Goal: Communication & Community: Connect with others

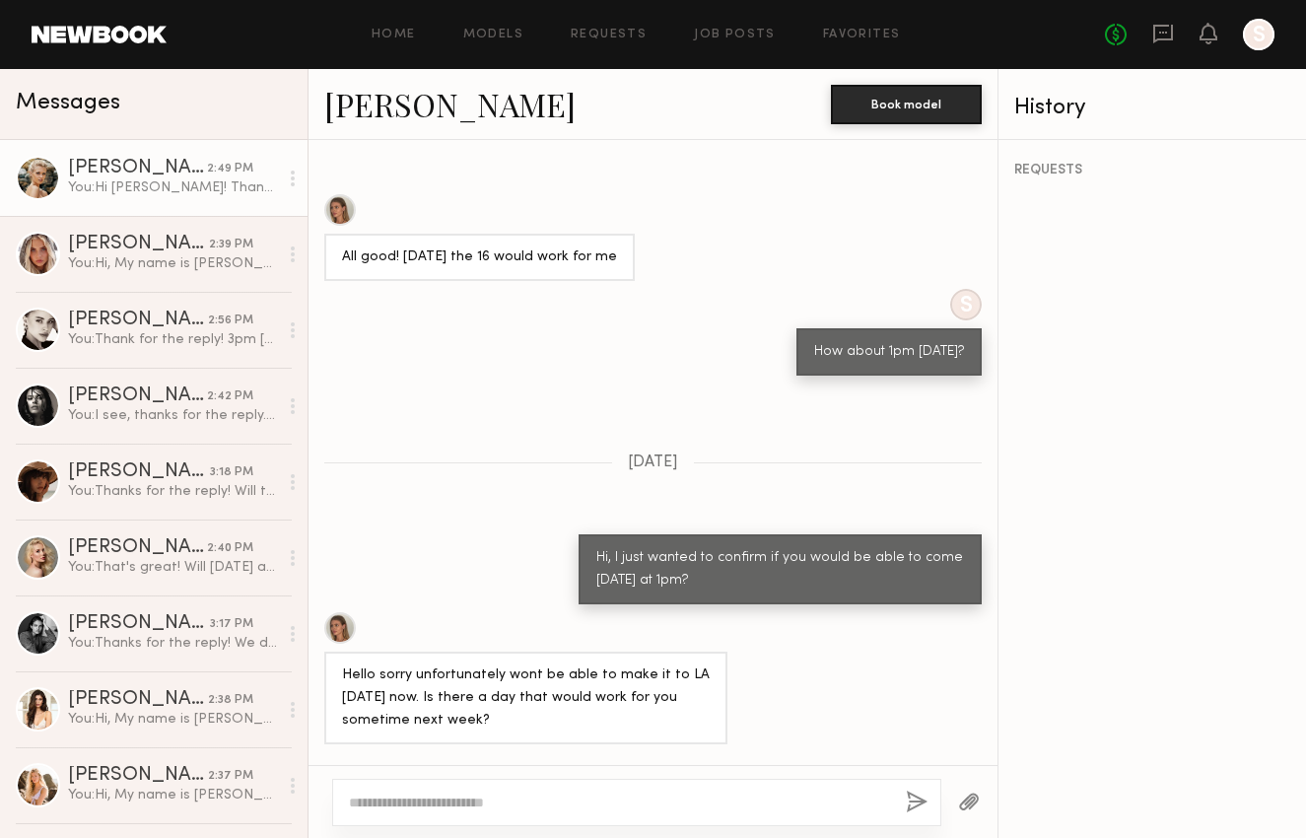
click at [137, 166] on div "[PERSON_NAME]" at bounding box center [137, 169] width 139 height 20
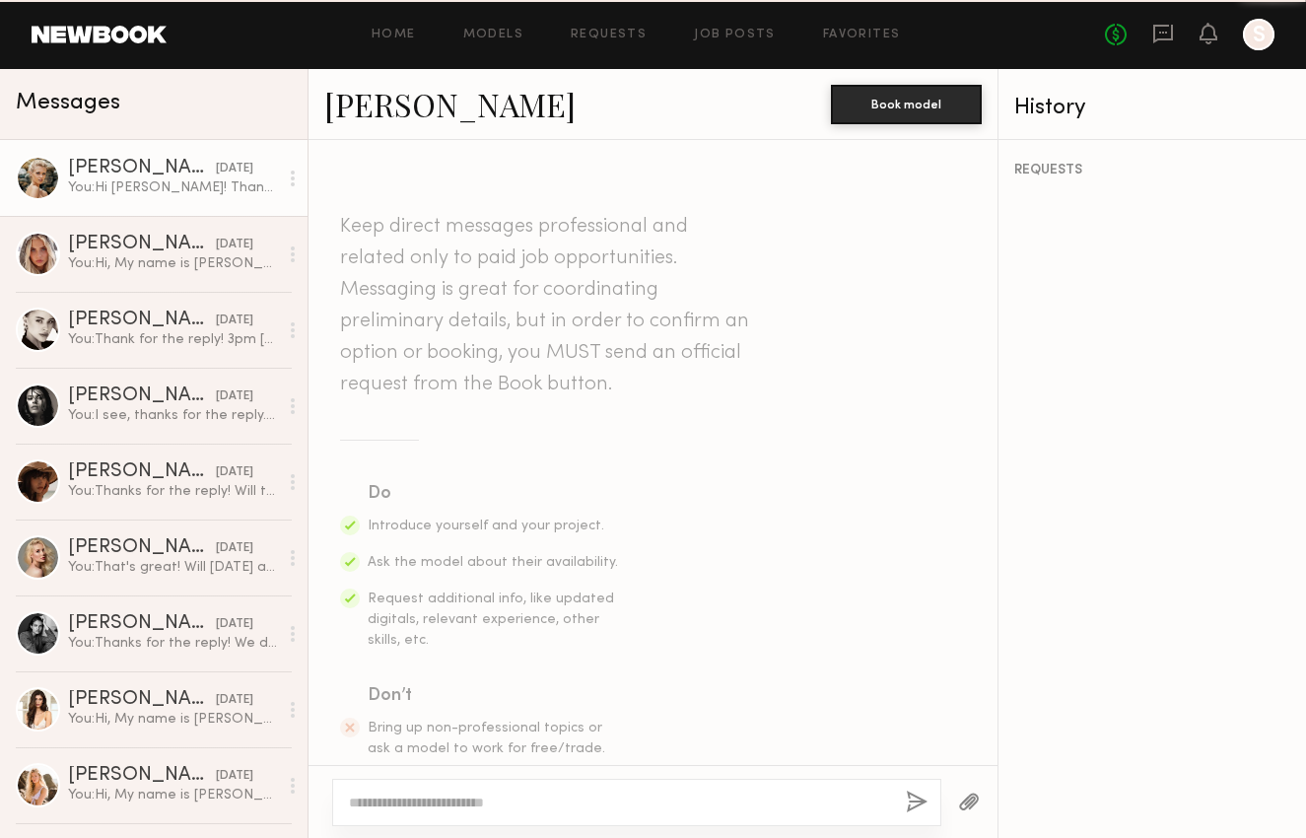
scroll to position [1034, 0]
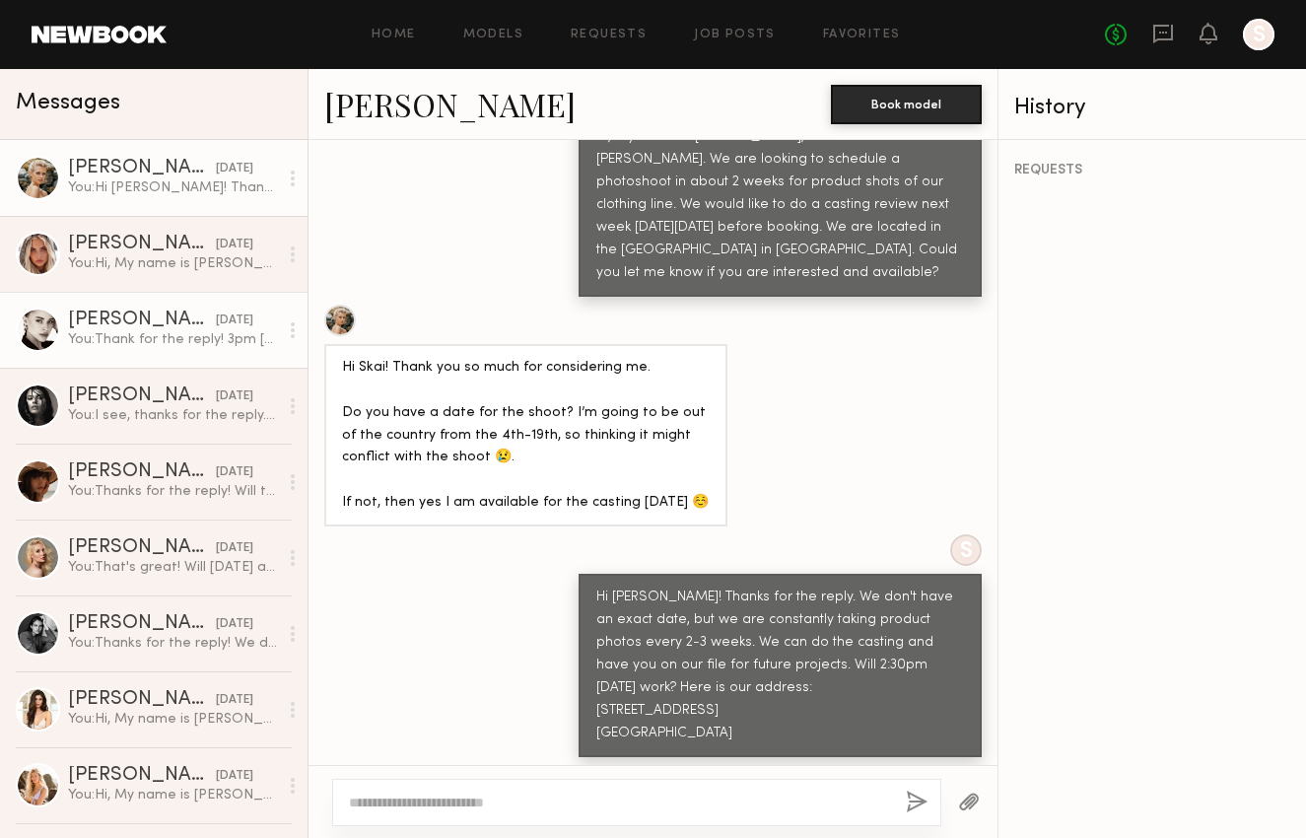
click at [157, 333] on div "You: Thank for the reply! 3pm [DATE]. Here is the address: [STREET_ADDRESS] Let…" at bounding box center [173, 339] width 210 height 19
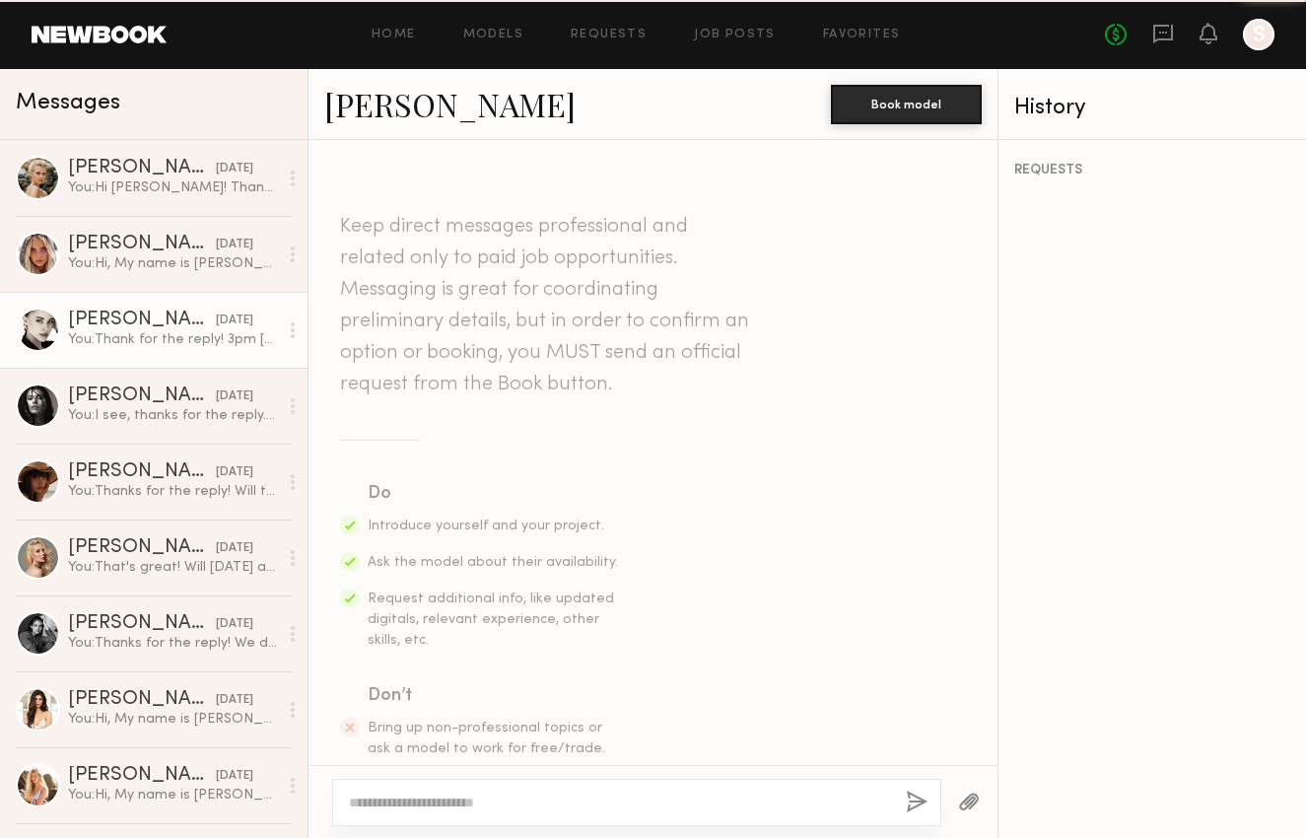
scroll to position [980, 0]
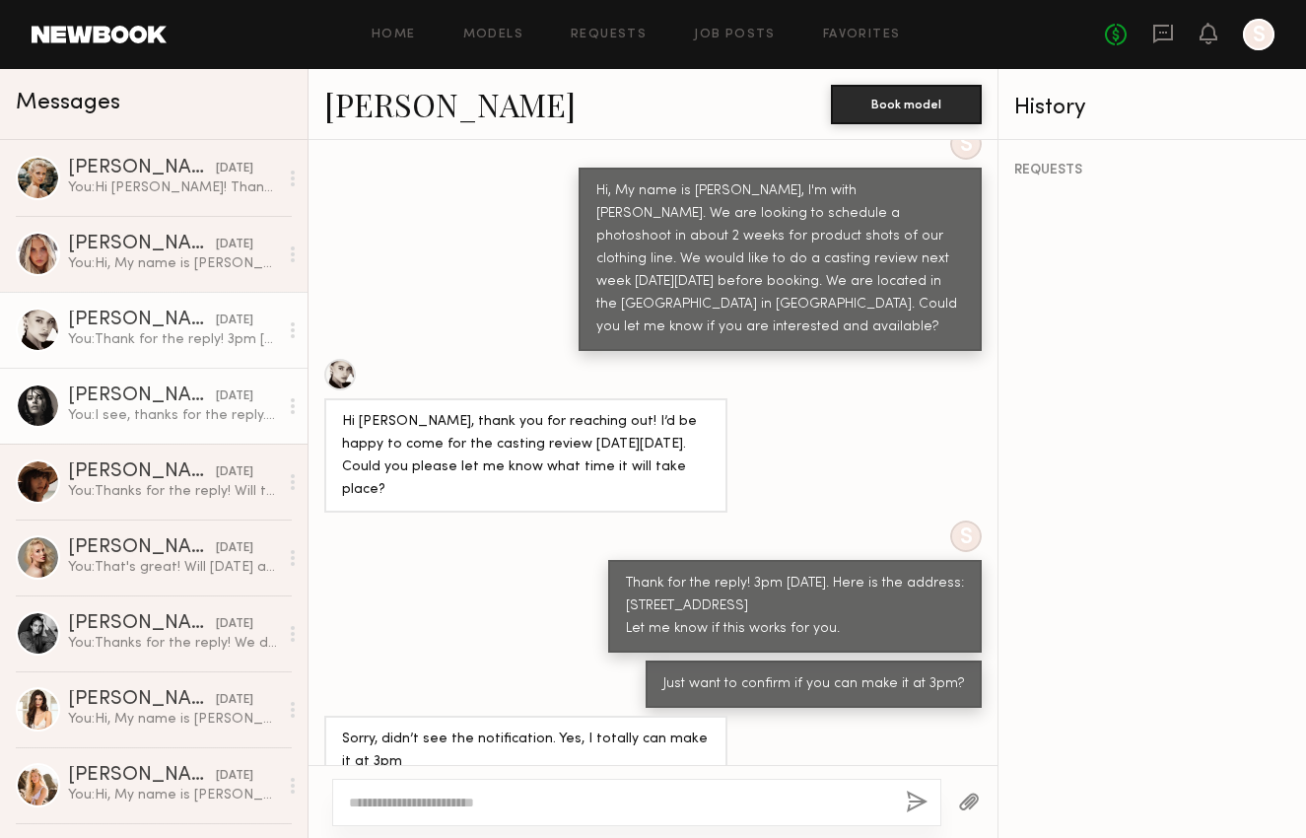
click at [160, 388] on link "[PERSON_NAME] [DATE] You: I see, thanks for the reply. We'll let you know in th…" at bounding box center [154, 406] width 308 height 76
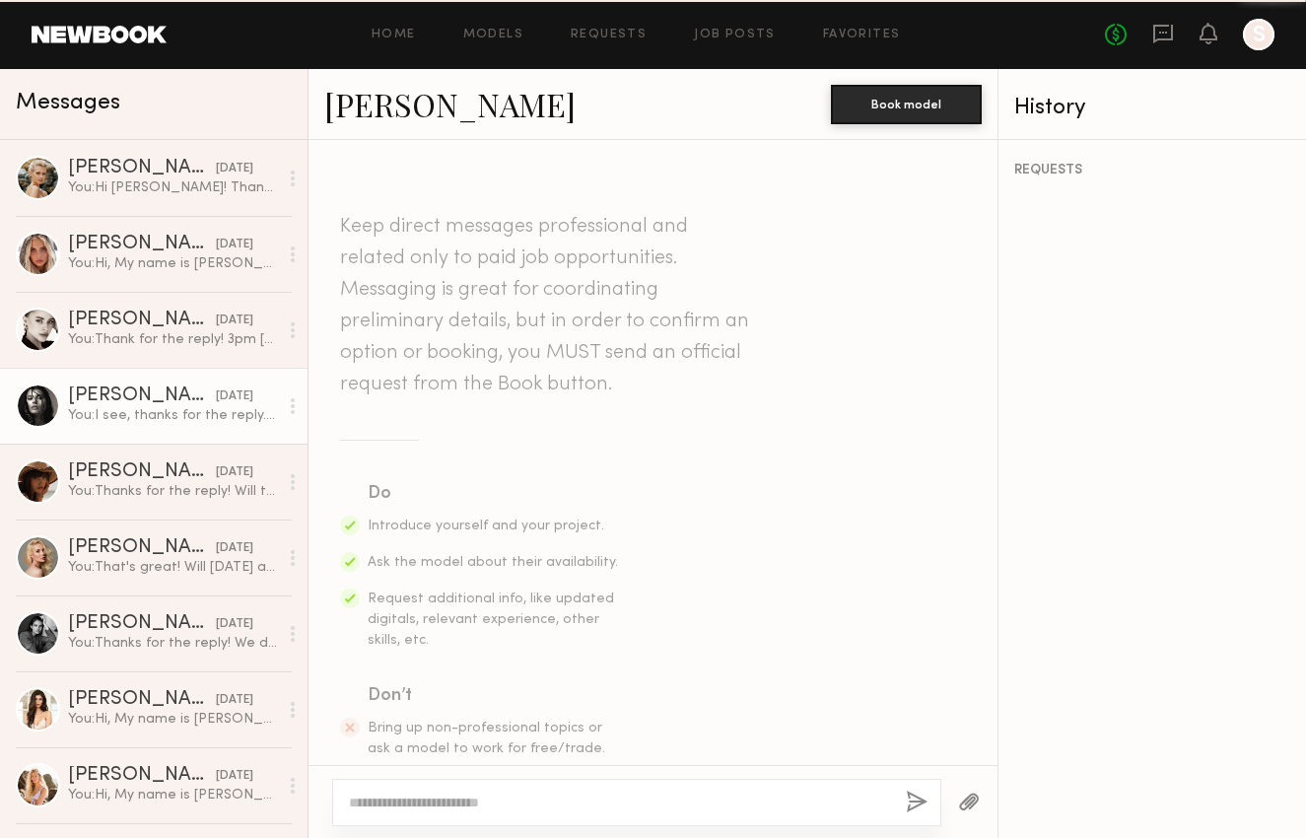
scroll to position [723, 0]
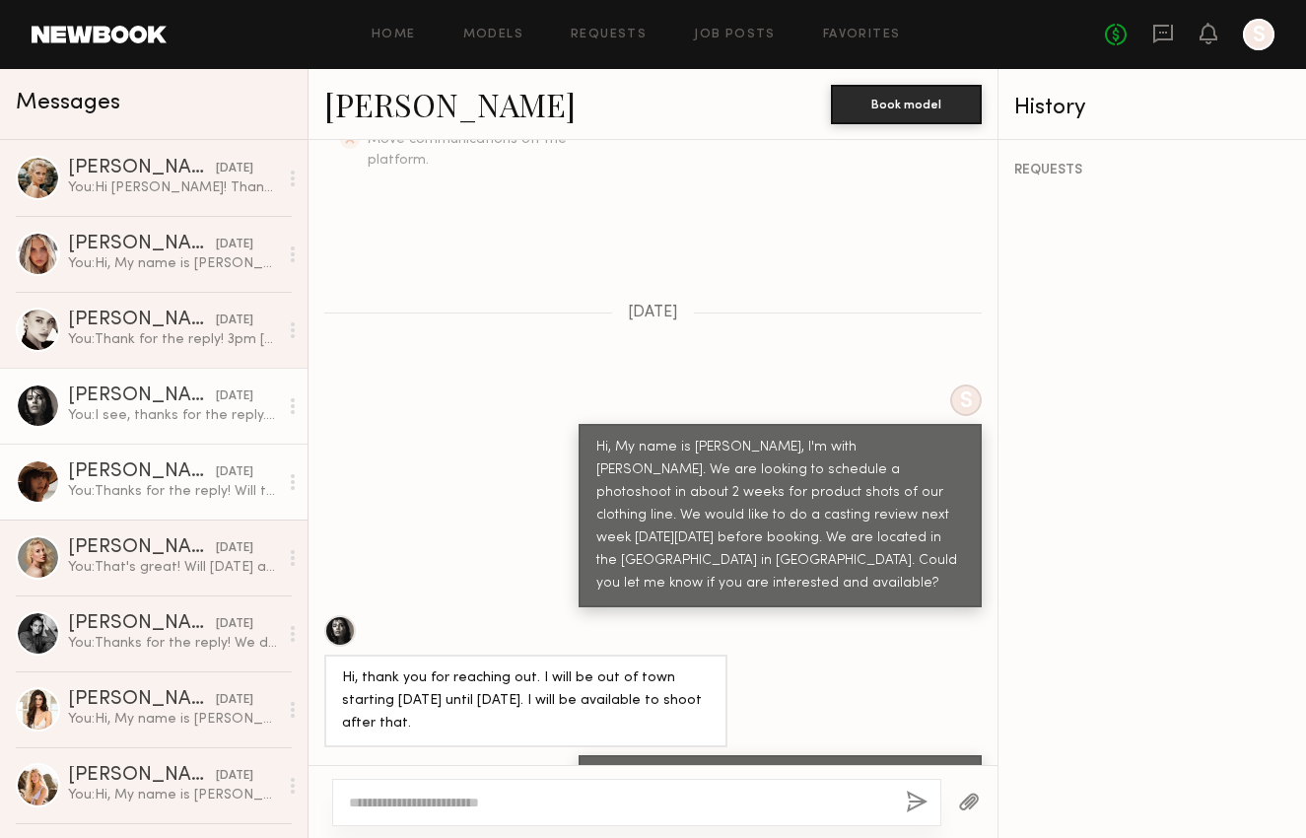
click at [120, 478] on div "[PERSON_NAME]" at bounding box center [142, 472] width 148 height 20
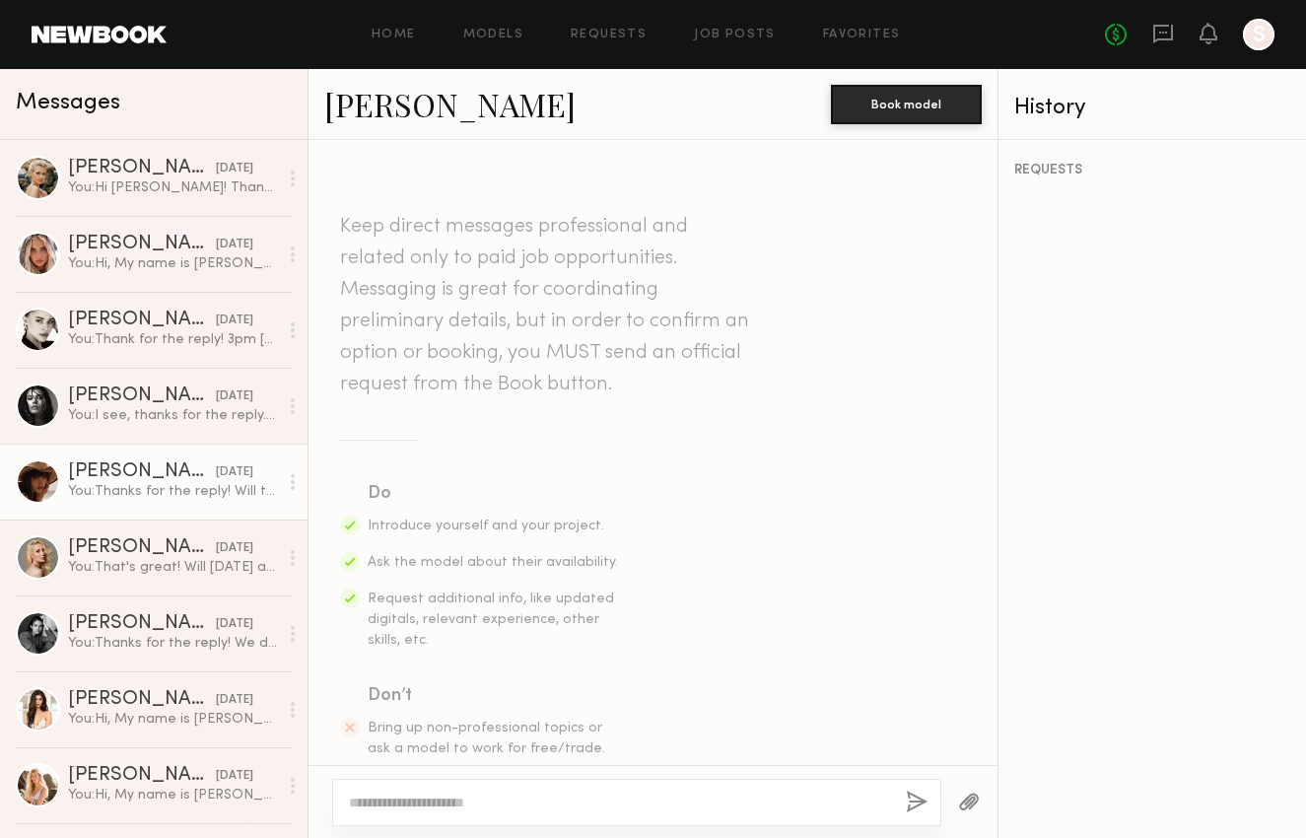
scroll to position [1019, 0]
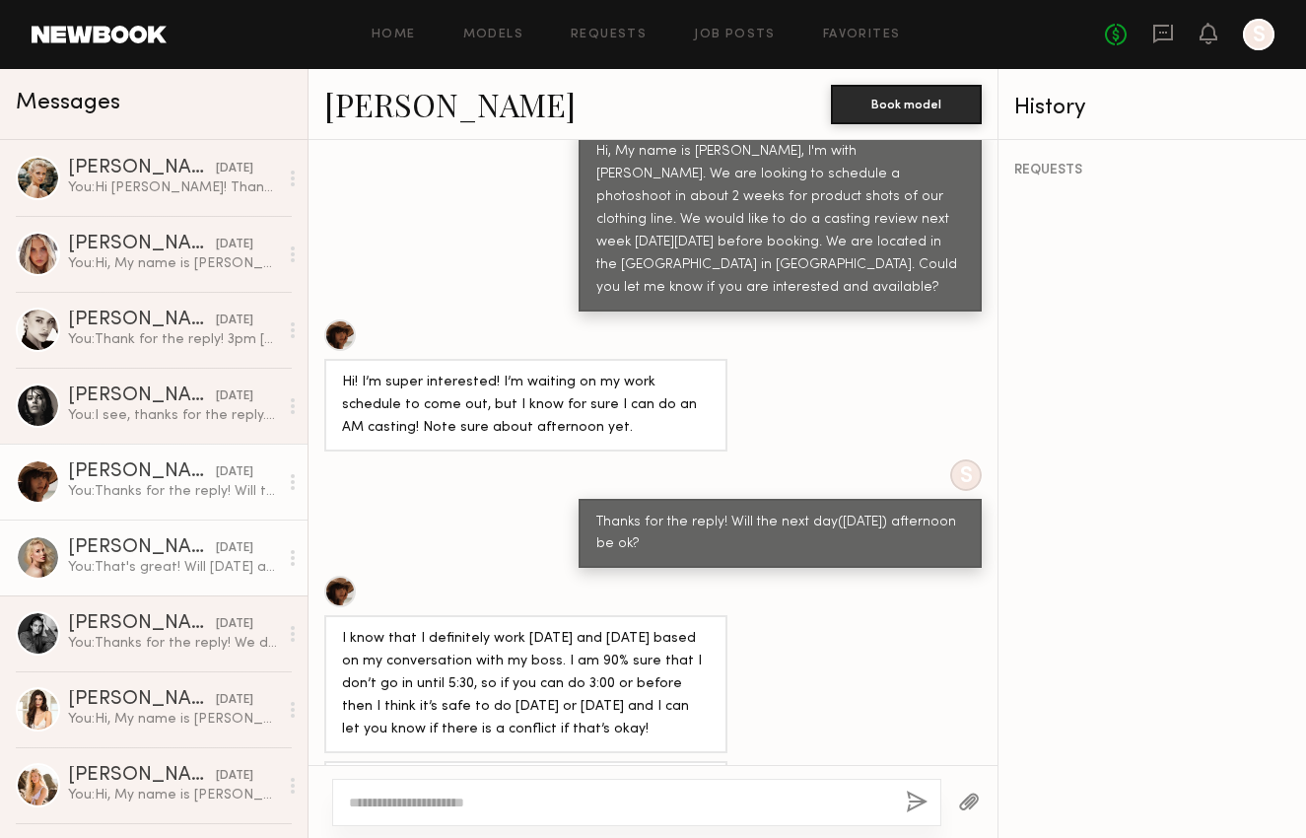
click at [229, 561] on div "You: That's great! Will [DATE] at 2pm be ok? Here is our address: [STREET_ADDRE…" at bounding box center [173, 567] width 210 height 19
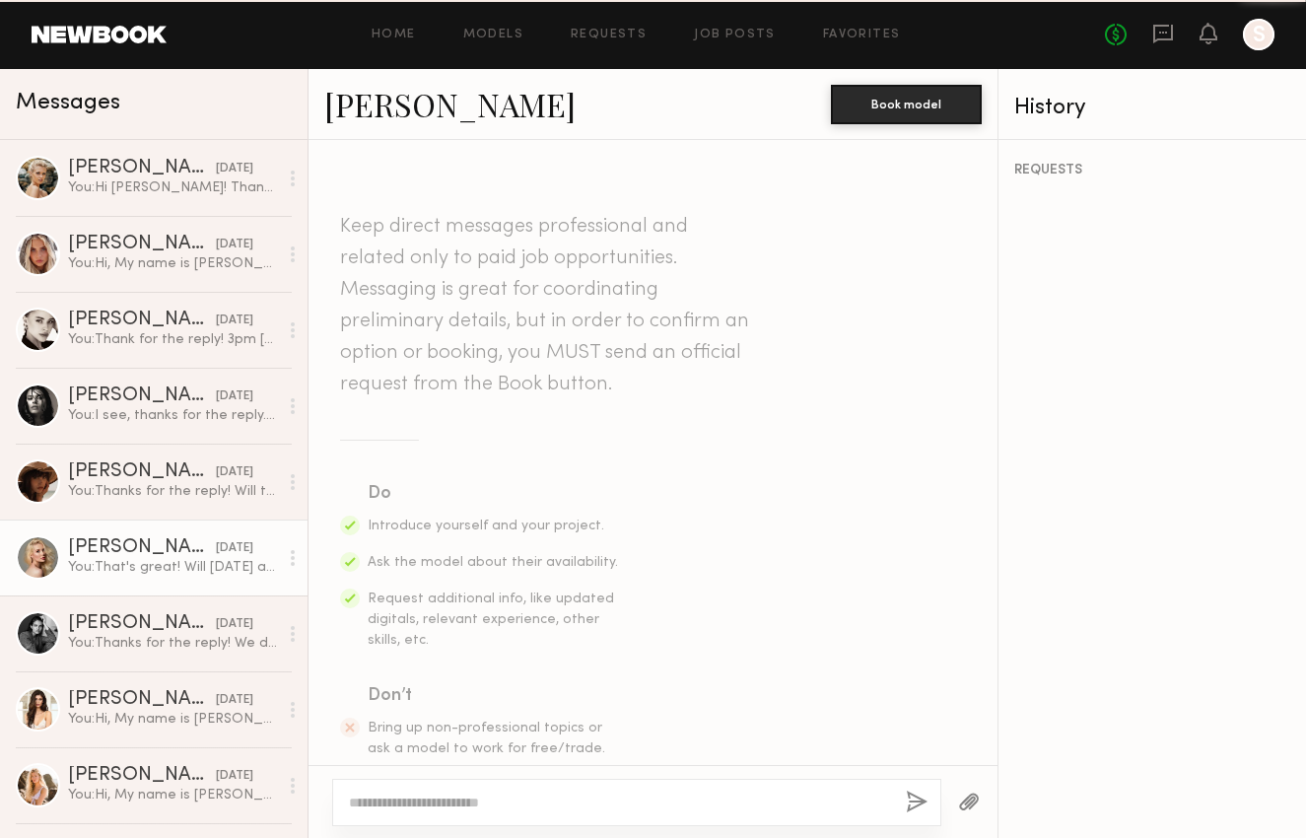
scroll to position [1468, 0]
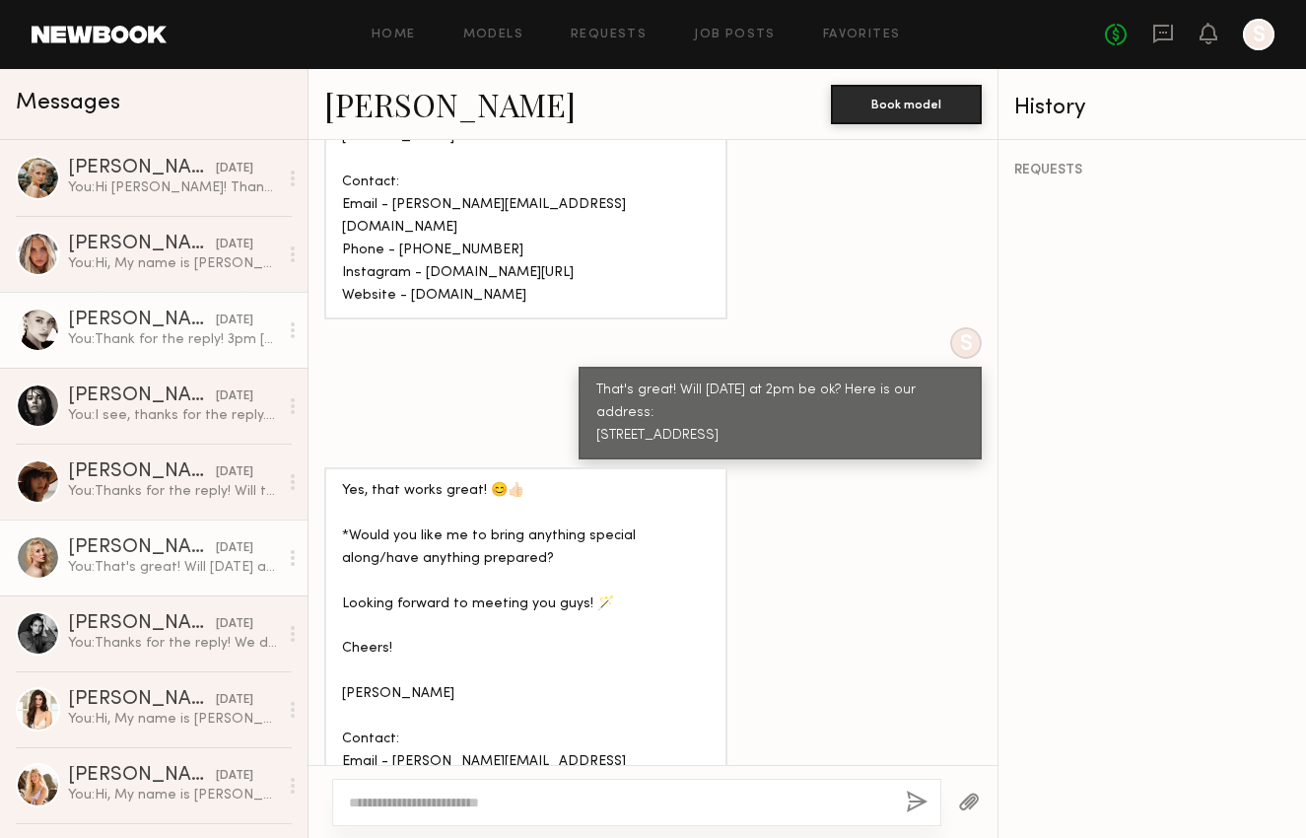
click at [124, 325] on div "[PERSON_NAME]" at bounding box center [142, 320] width 148 height 20
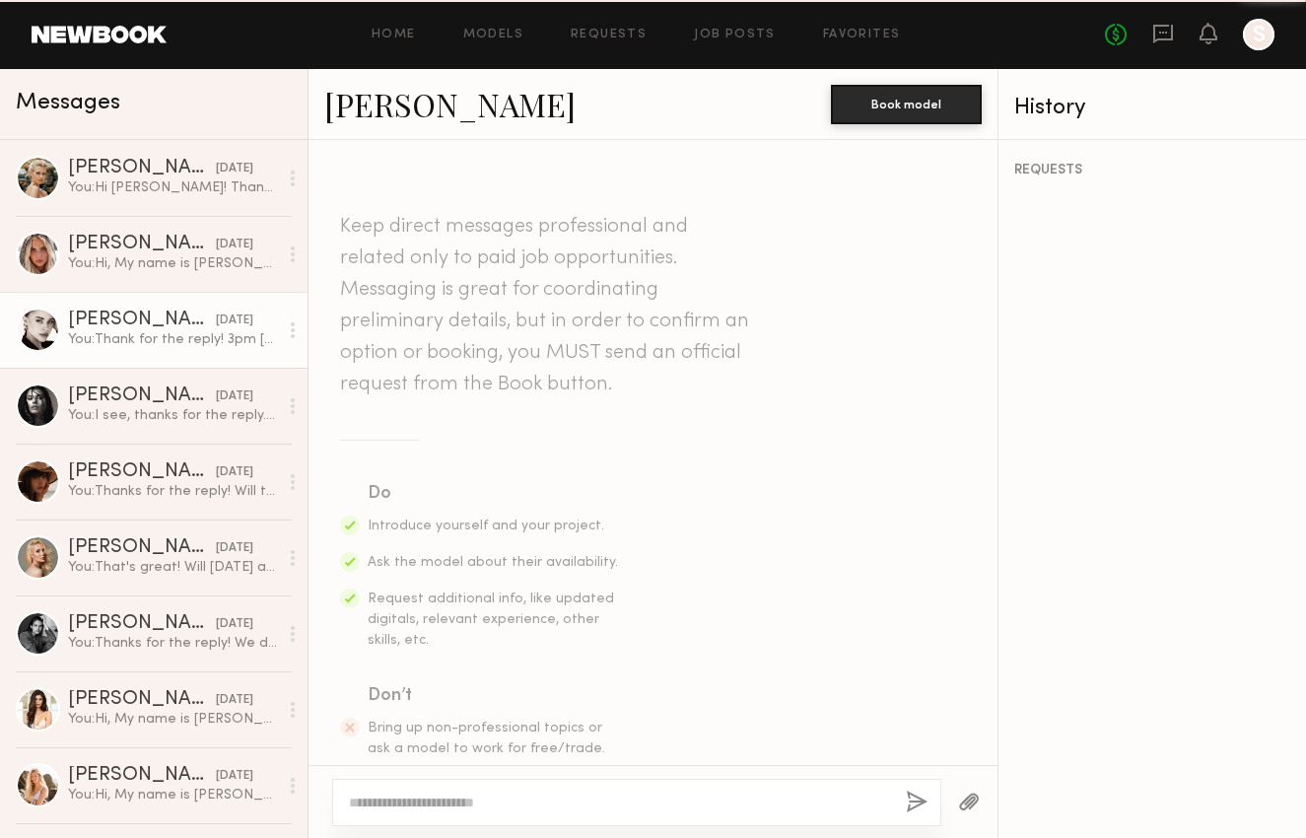
scroll to position [980, 0]
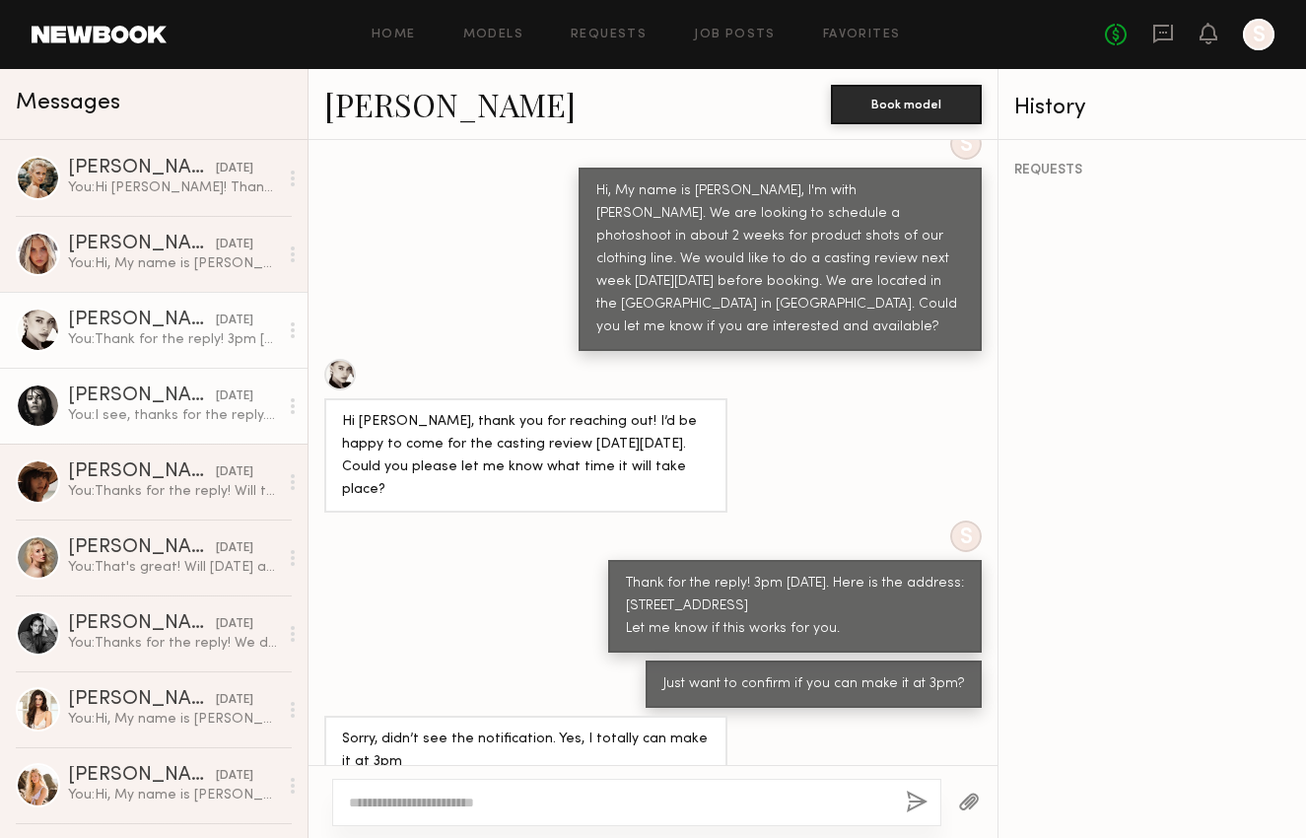
click at [112, 410] on div "You: I see, thanks for the reply. We'll let you know in the future if anything …" at bounding box center [173, 415] width 210 height 19
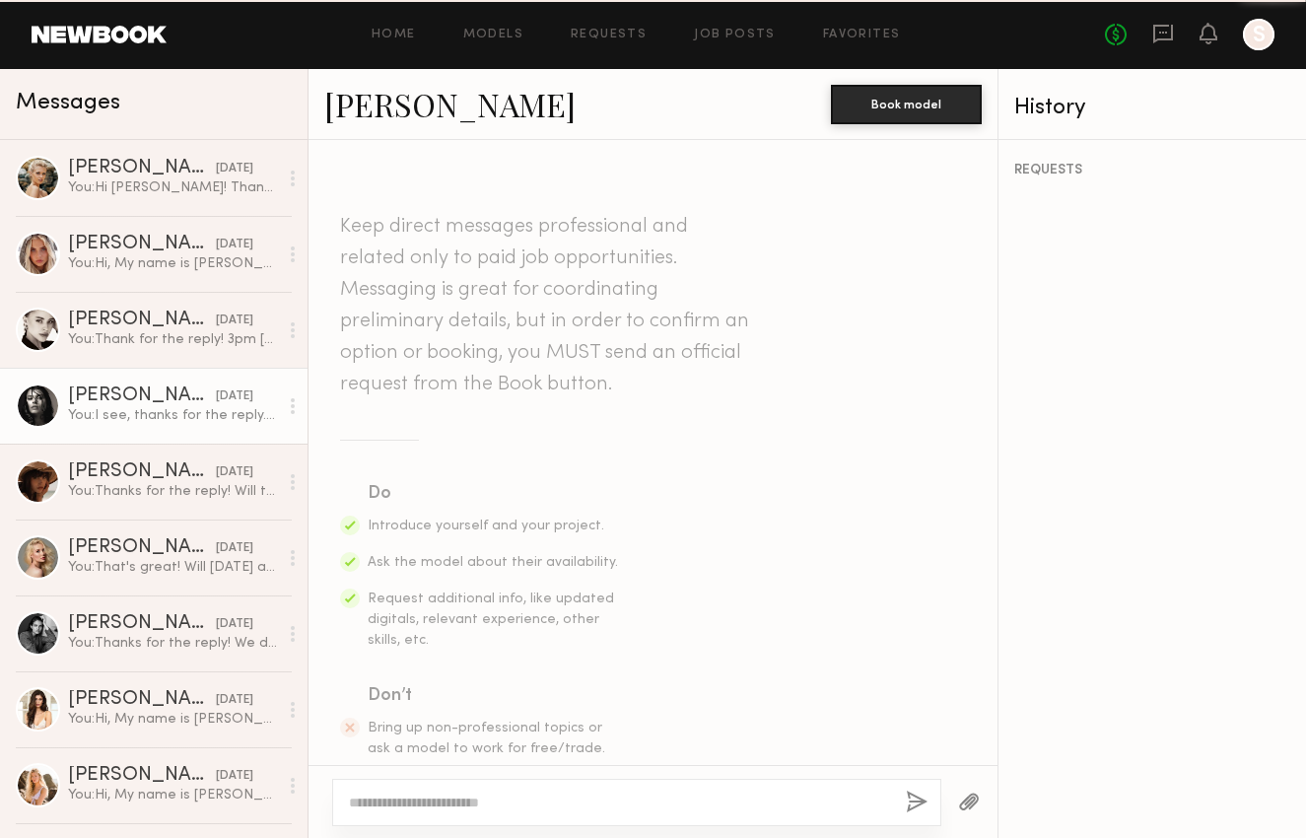
scroll to position [723, 0]
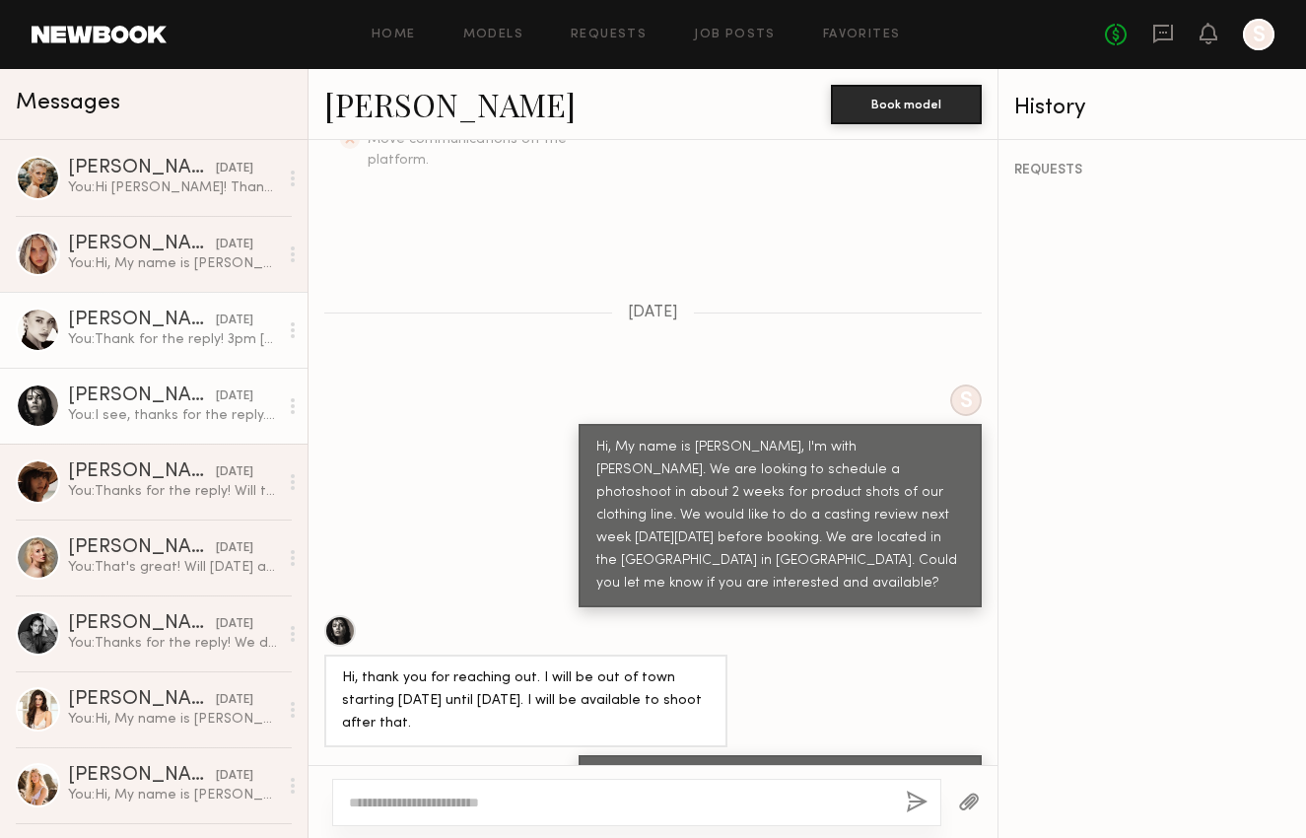
click at [113, 345] on div "You: Thank for the reply! 3pm [DATE]. Here is the address: [STREET_ADDRESS] Let…" at bounding box center [173, 339] width 210 height 19
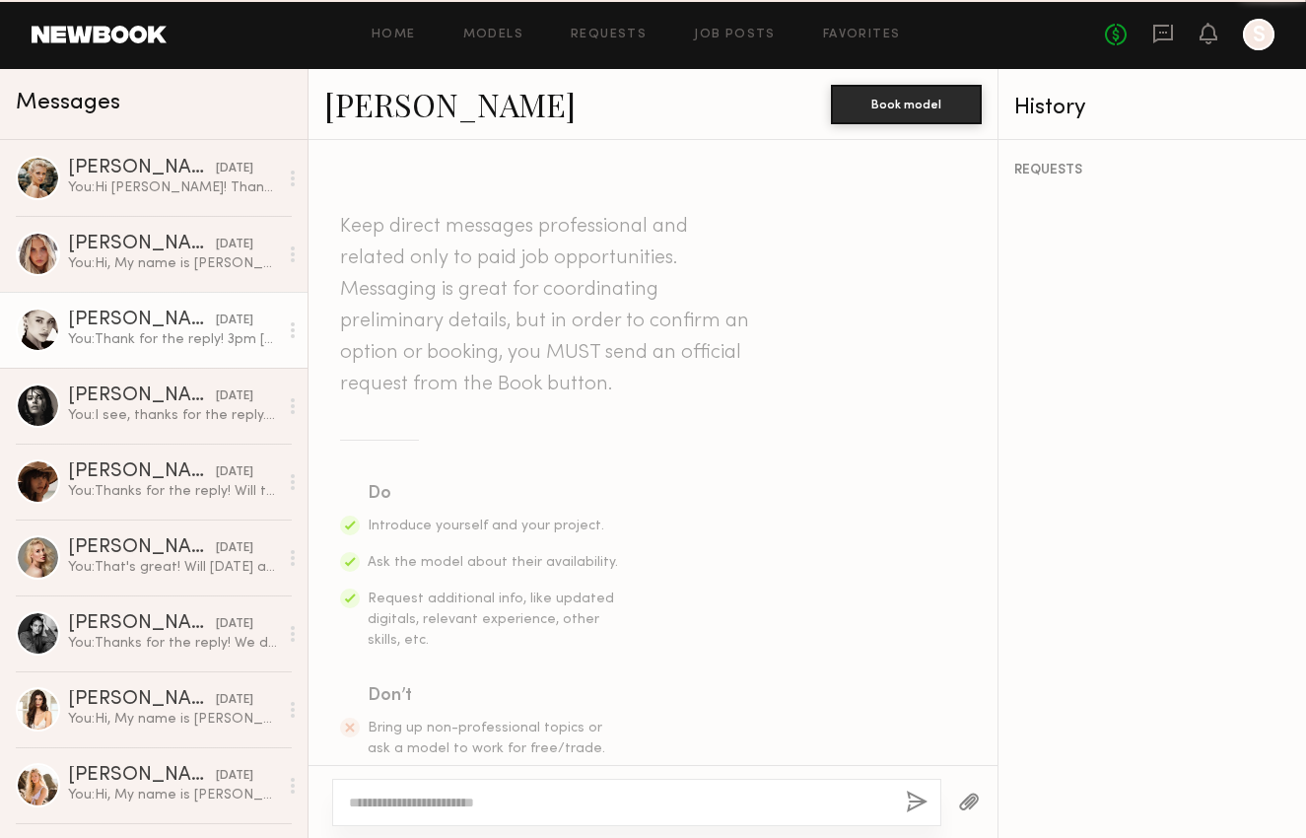
scroll to position [980, 0]
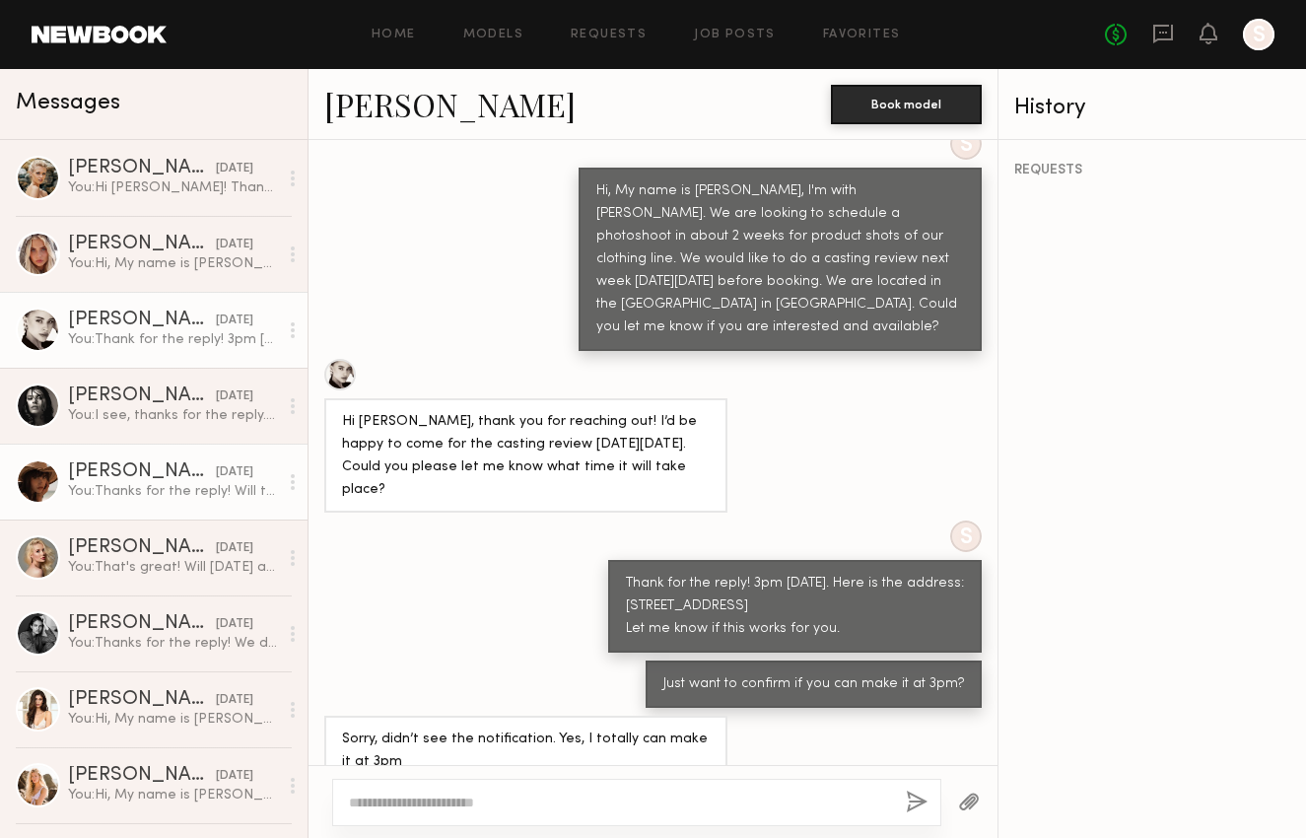
click at [159, 492] on div "You: Thanks for the reply! Will the next day([DATE]) afternoon be ok?" at bounding box center [173, 491] width 210 height 19
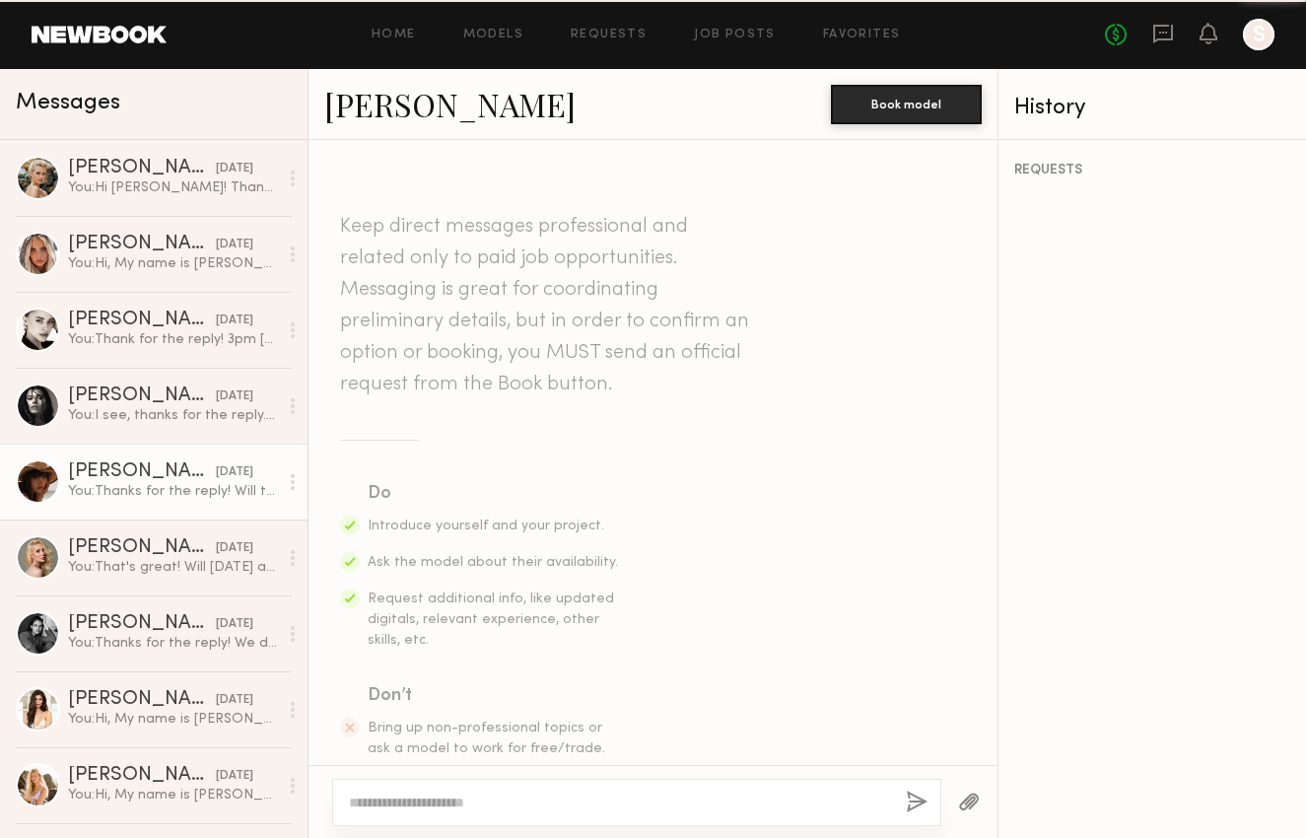
scroll to position [1019, 0]
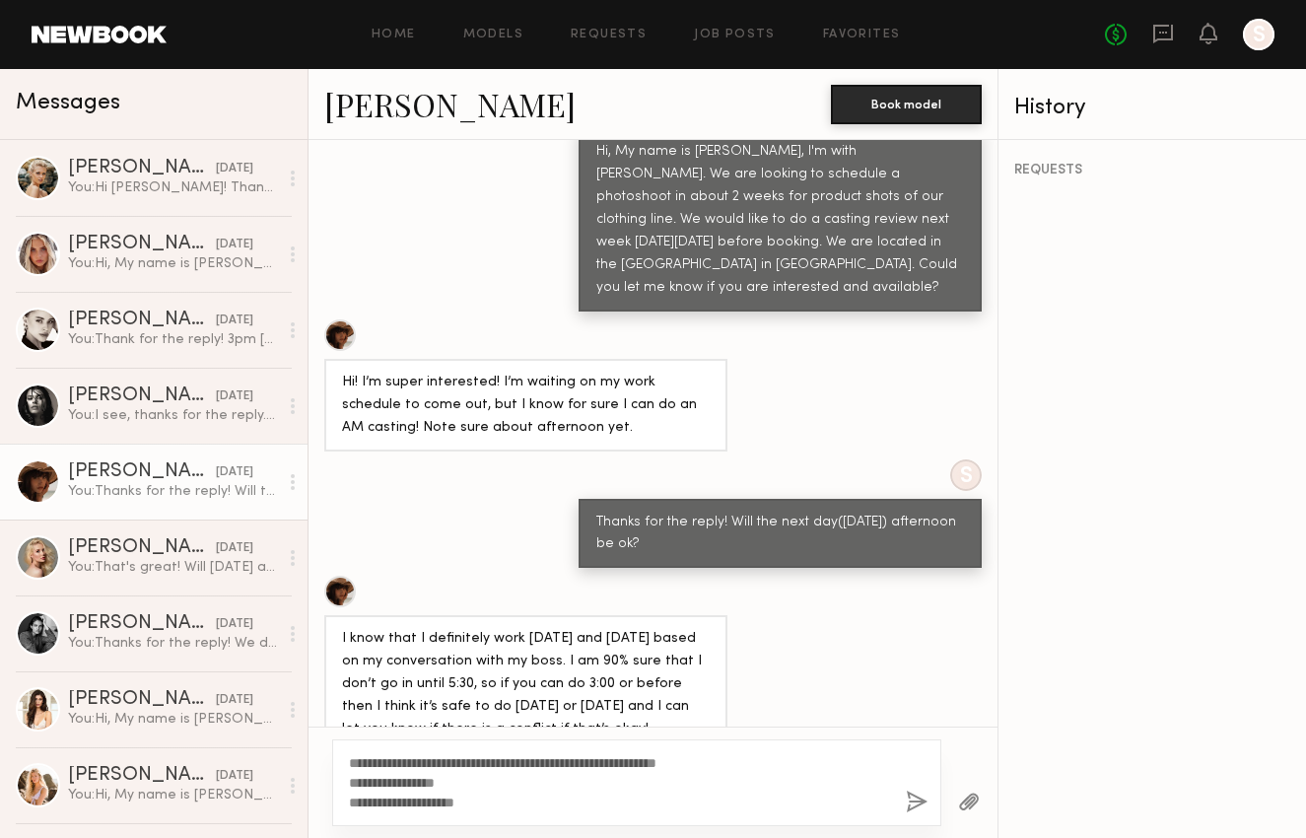
type textarea "**********"
click at [920, 798] on button "button" at bounding box center [917, 802] width 22 height 25
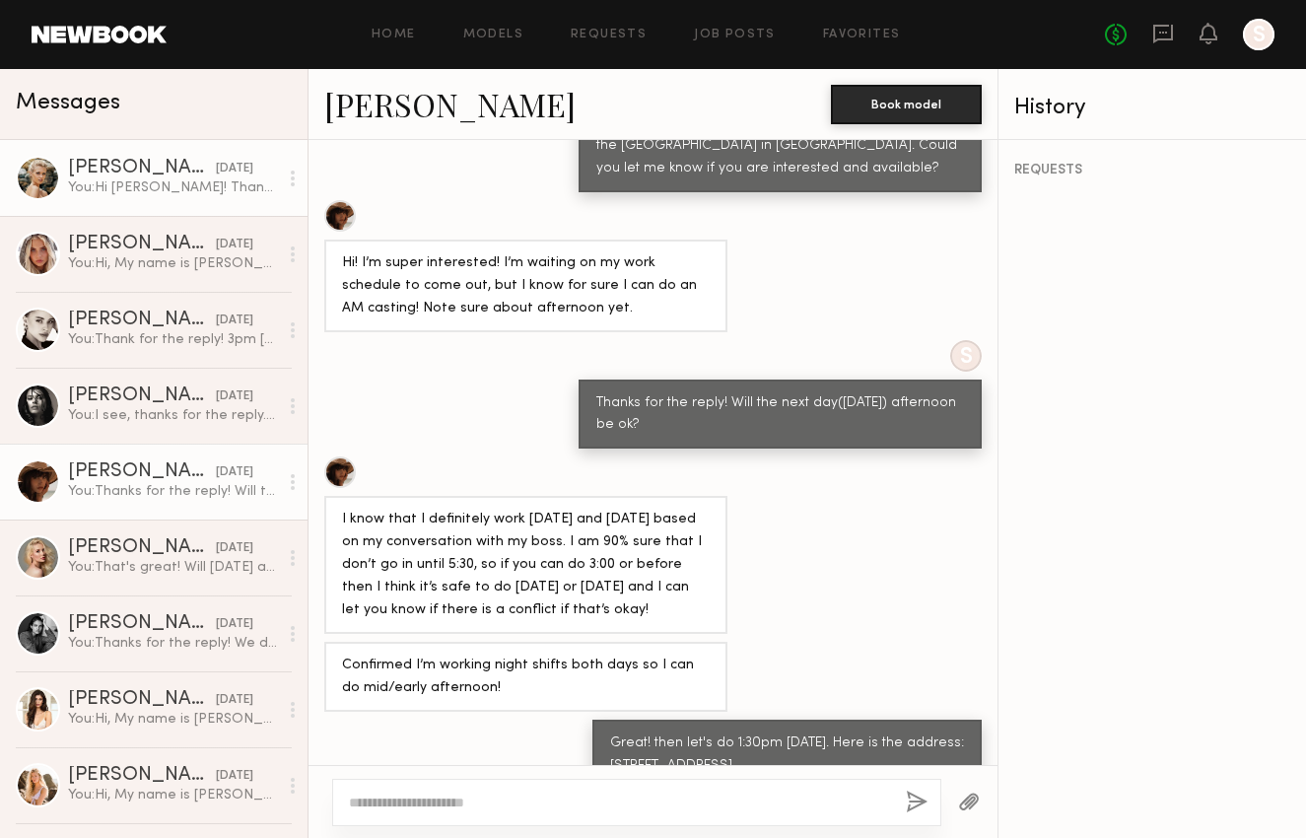
click at [216, 168] on div "[DATE]" at bounding box center [234, 169] width 37 height 19
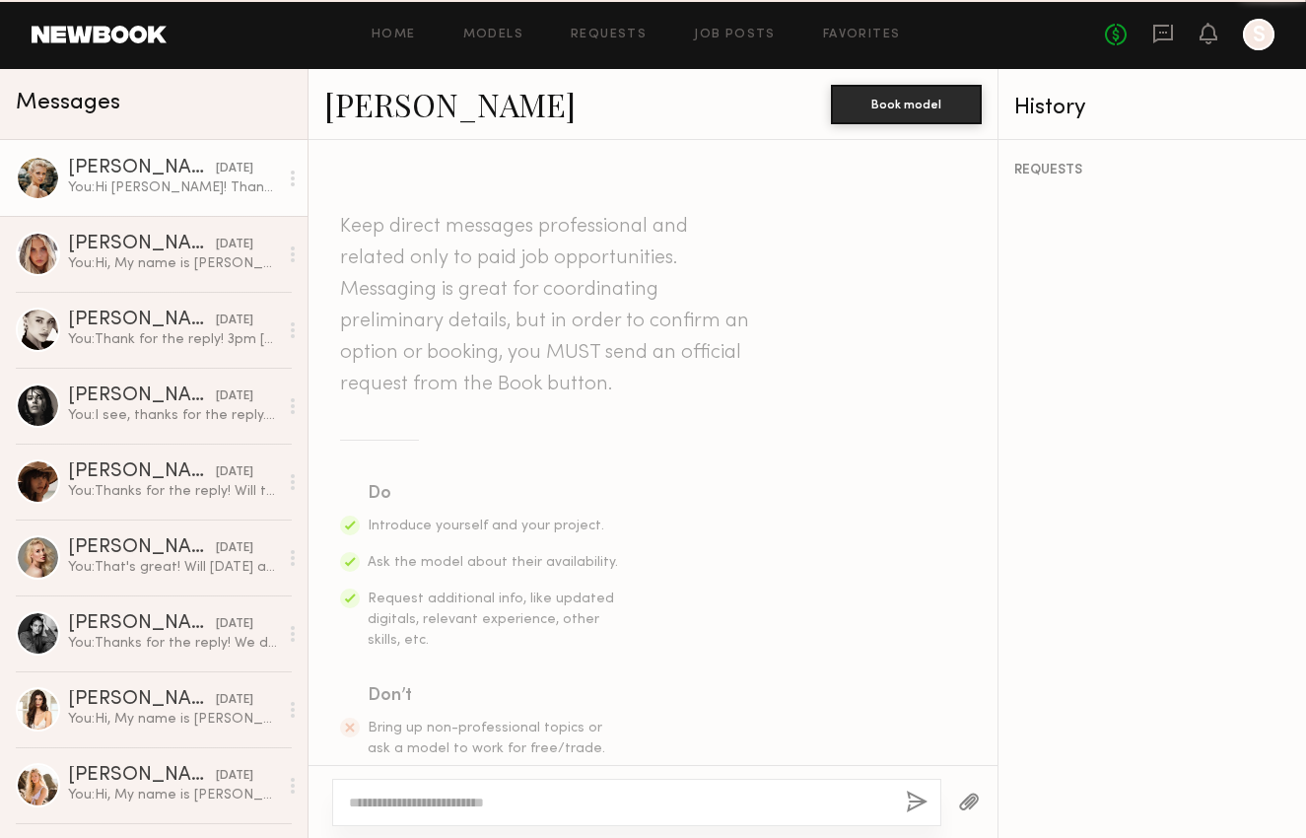
scroll to position [1034, 0]
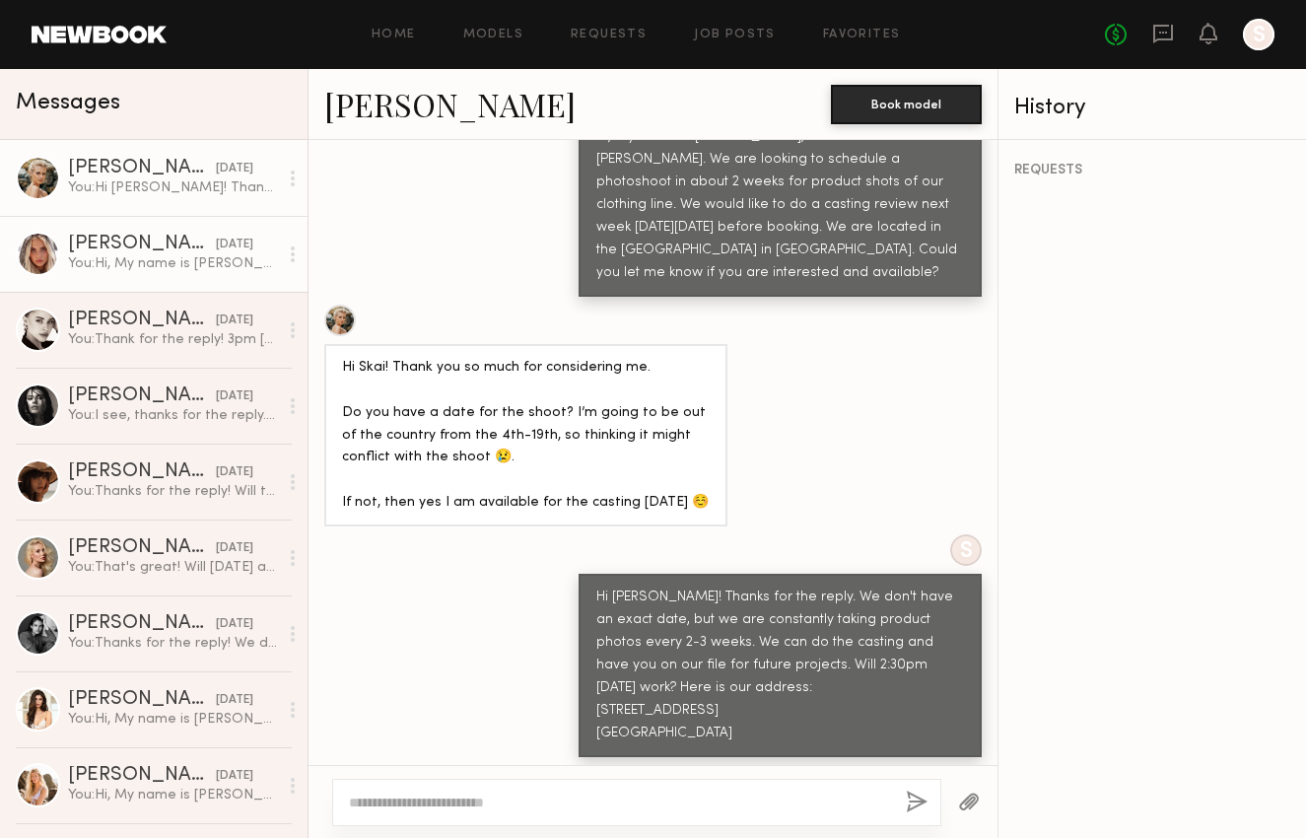
click at [183, 257] on div "You: Hi, My name is [PERSON_NAME], I'm with [PERSON_NAME]. We are looking to sc…" at bounding box center [173, 263] width 210 height 19
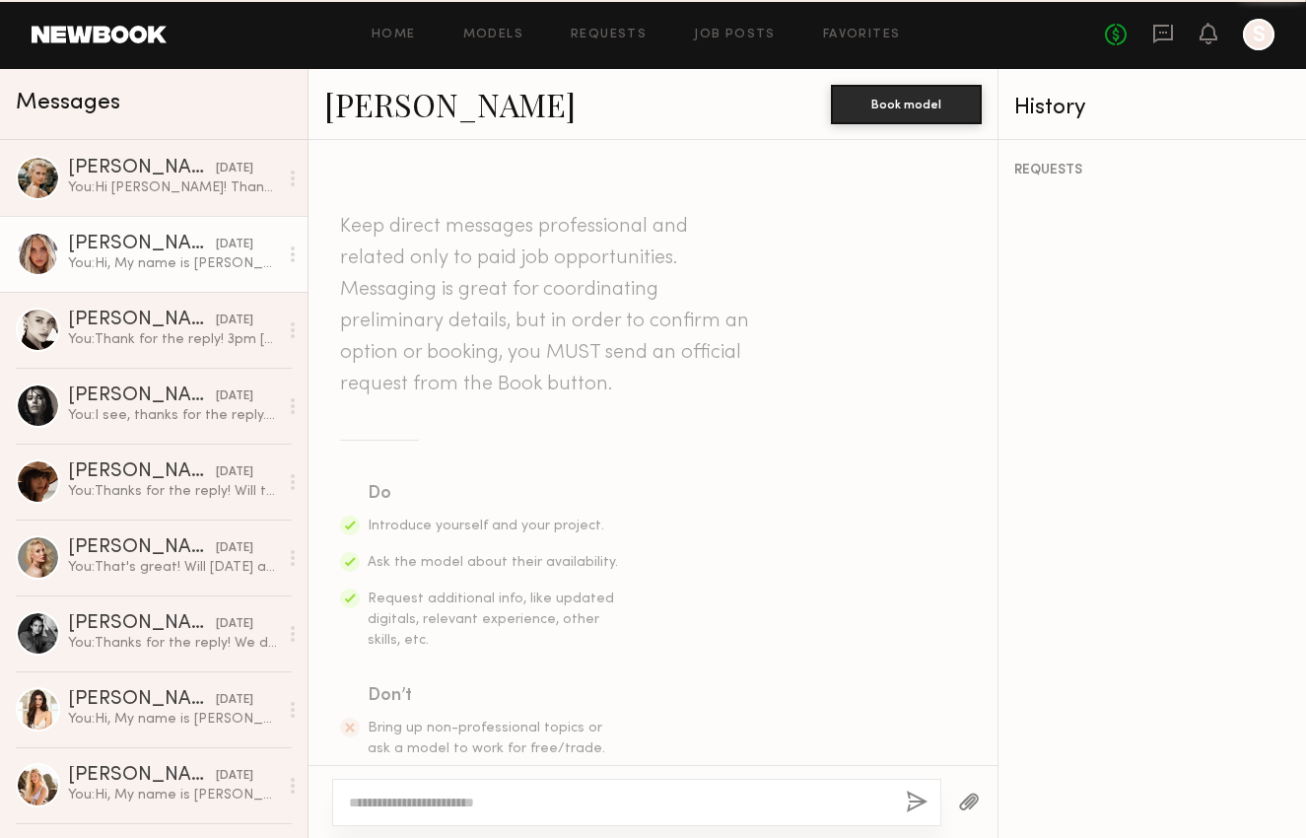
scroll to position [511, 0]
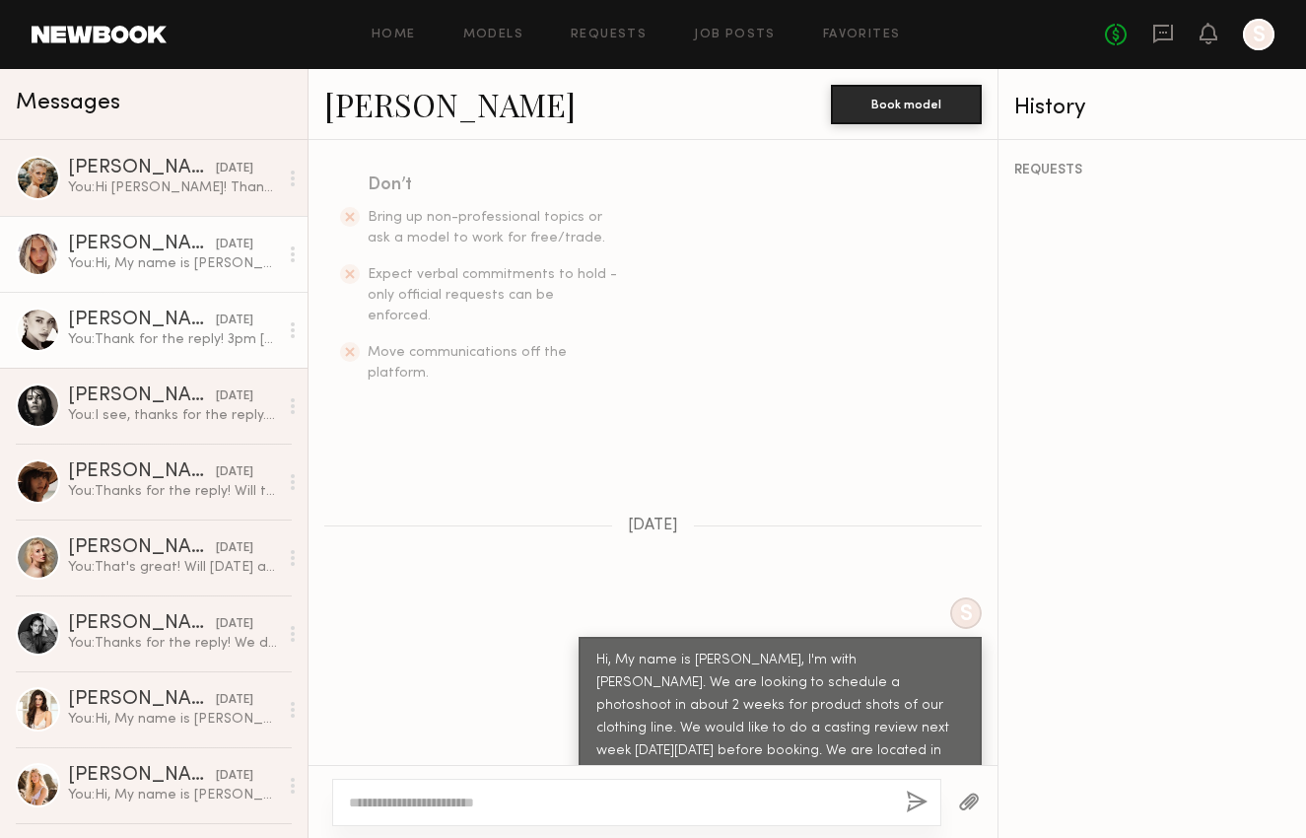
click at [216, 324] on div "[DATE]" at bounding box center [234, 320] width 37 height 19
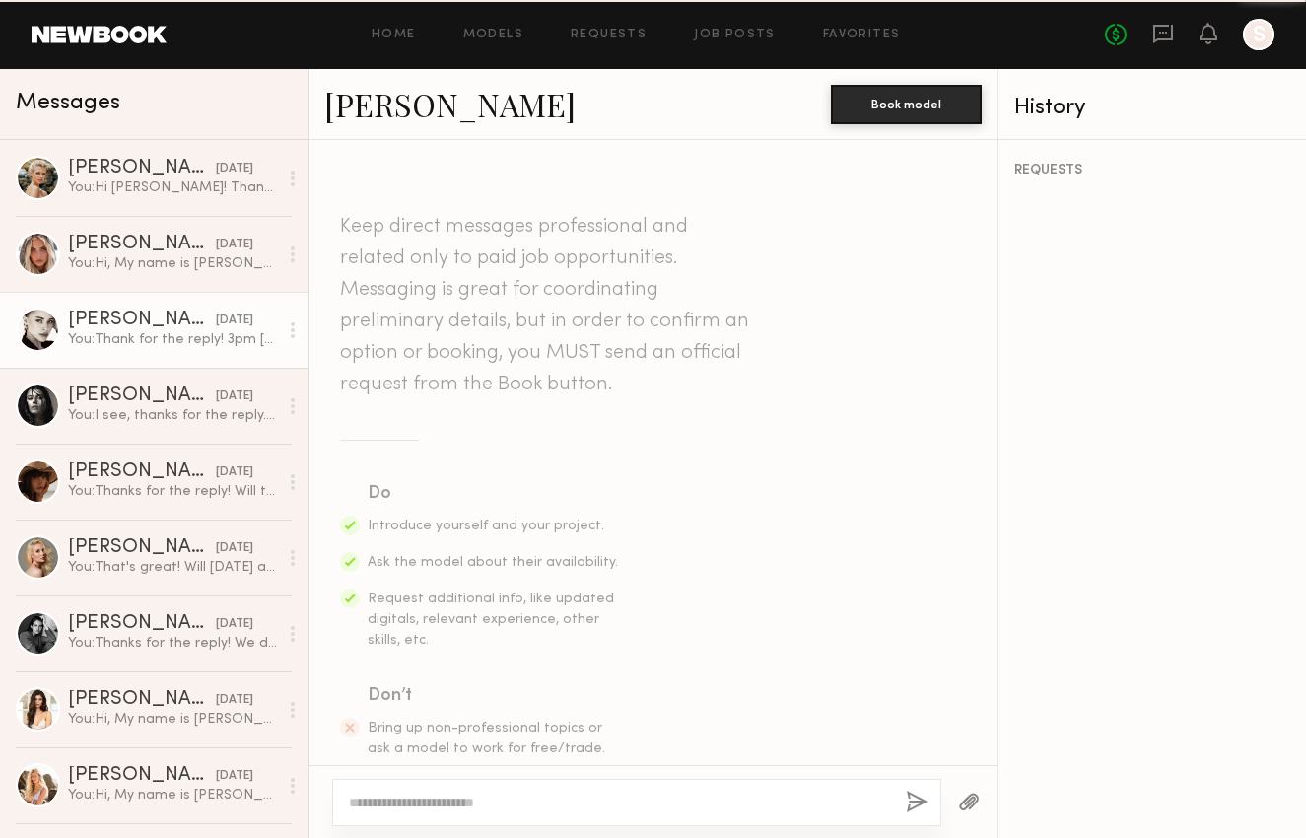
scroll to position [980, 0]
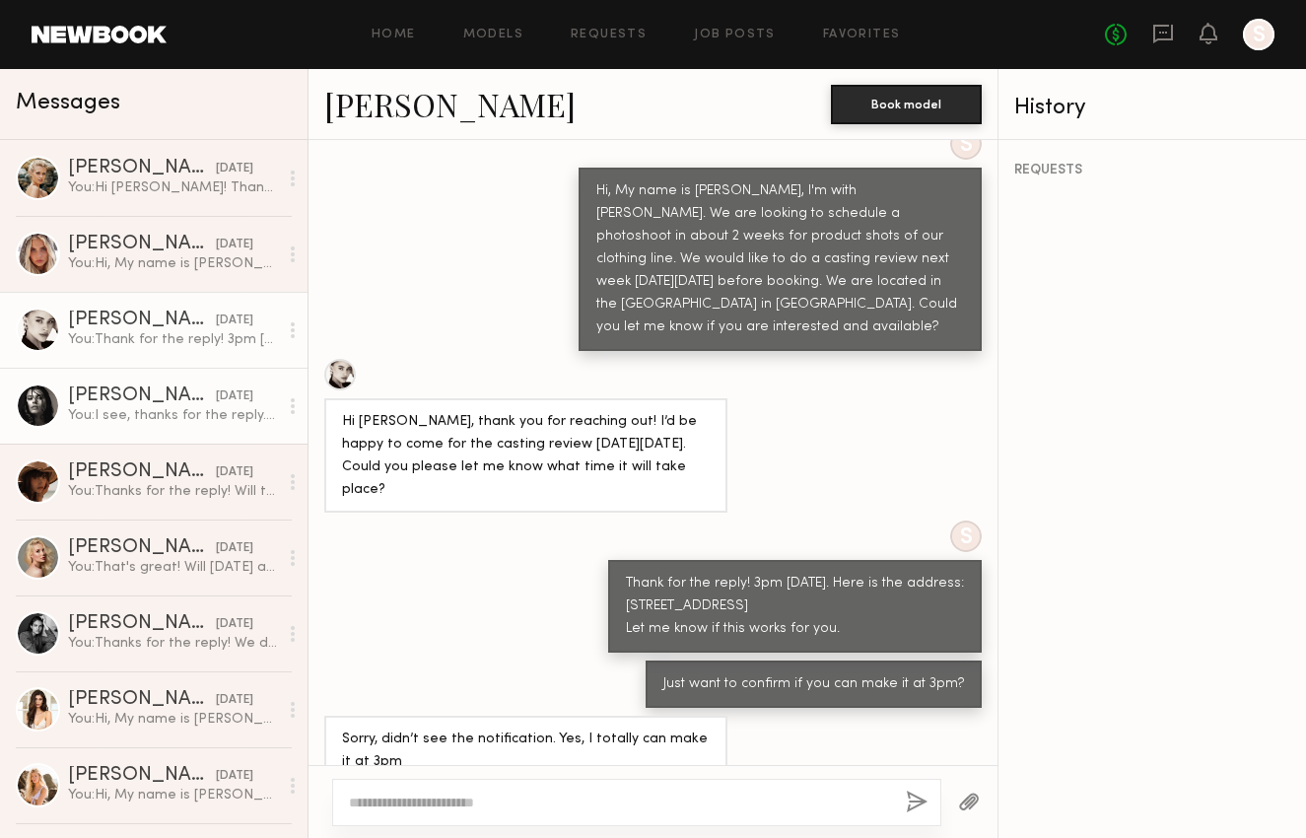
click at [216, 400] on div "[DATE]" at bounding box center [234, 396] width 37 height 19
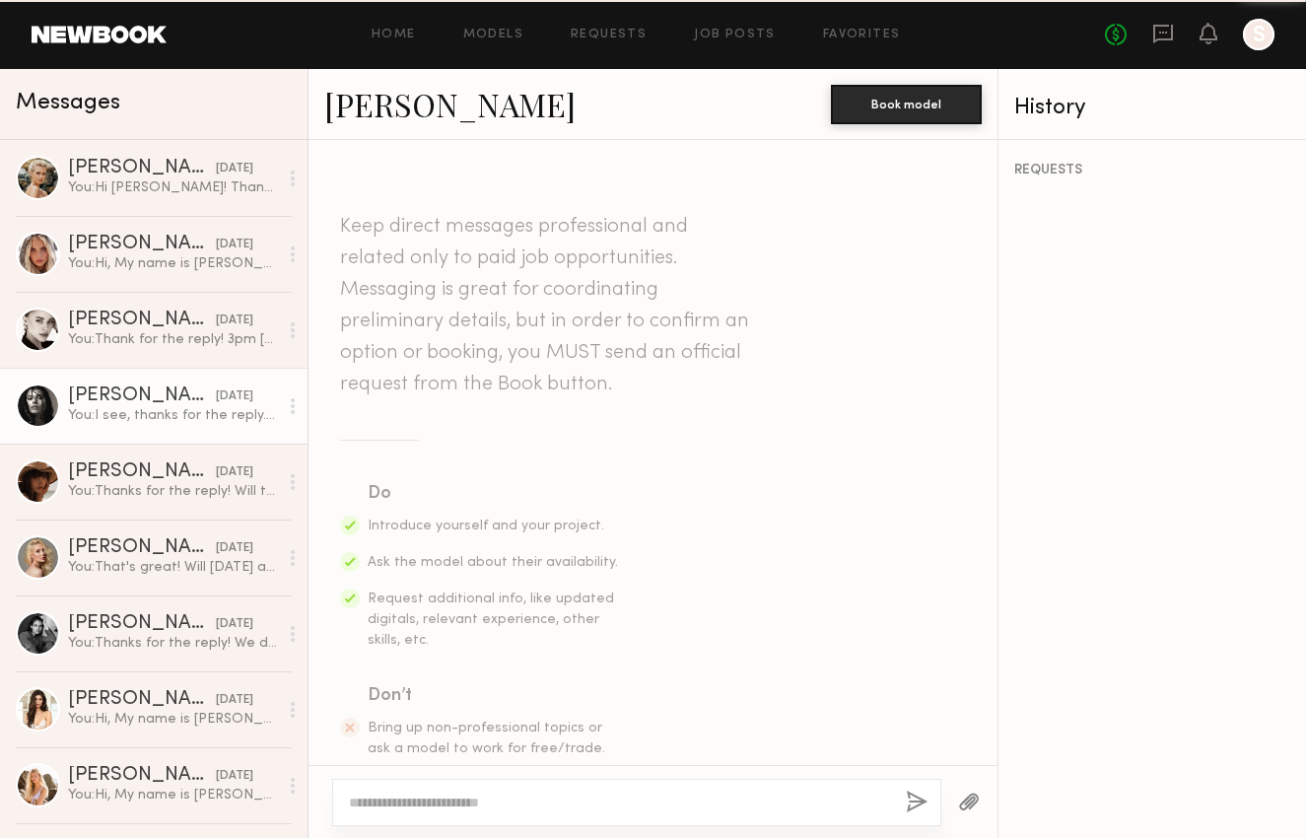
scroll to position [723, 0]
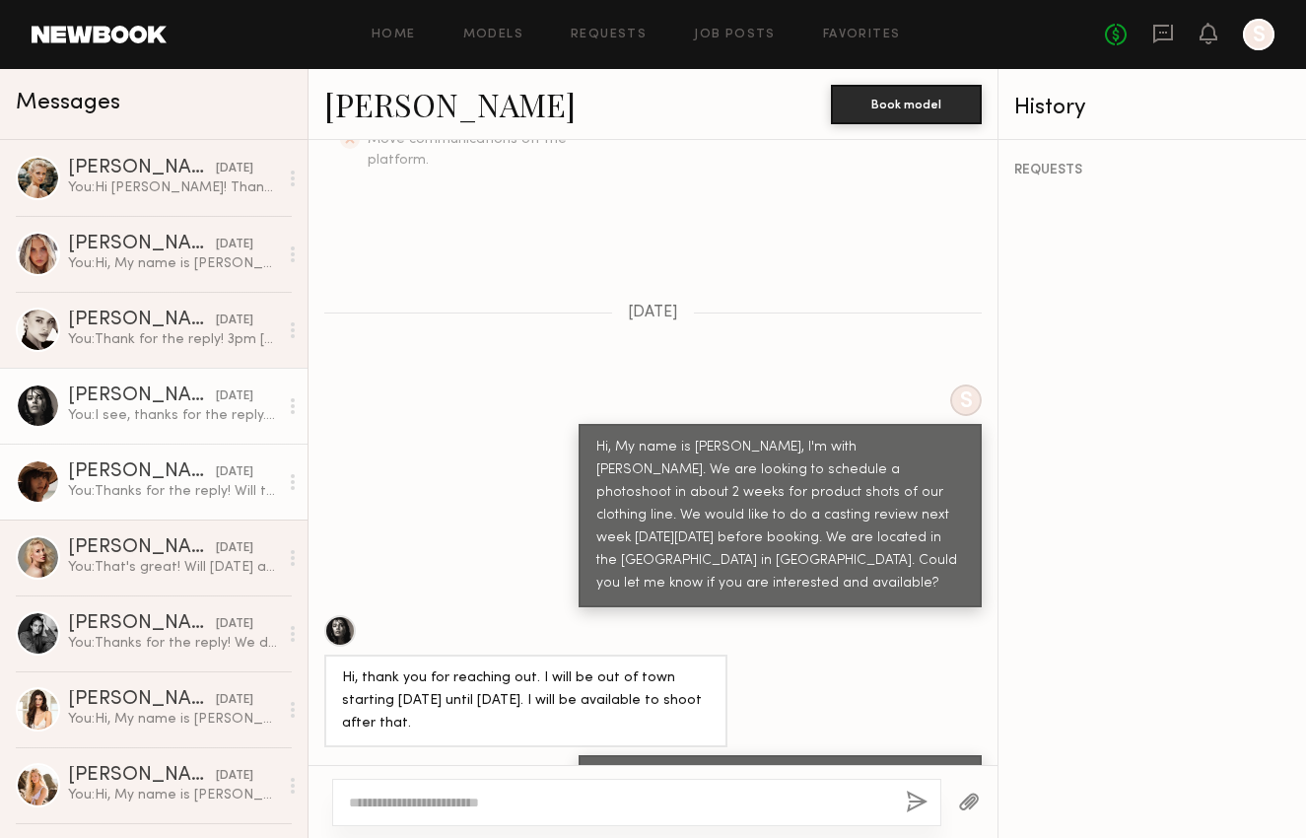
click at [188, 487] on div "You: Thanks for the reply! Will the next day([DATE]) afternoon be ok?" at bounding box center [173, 491] width 210 height 19
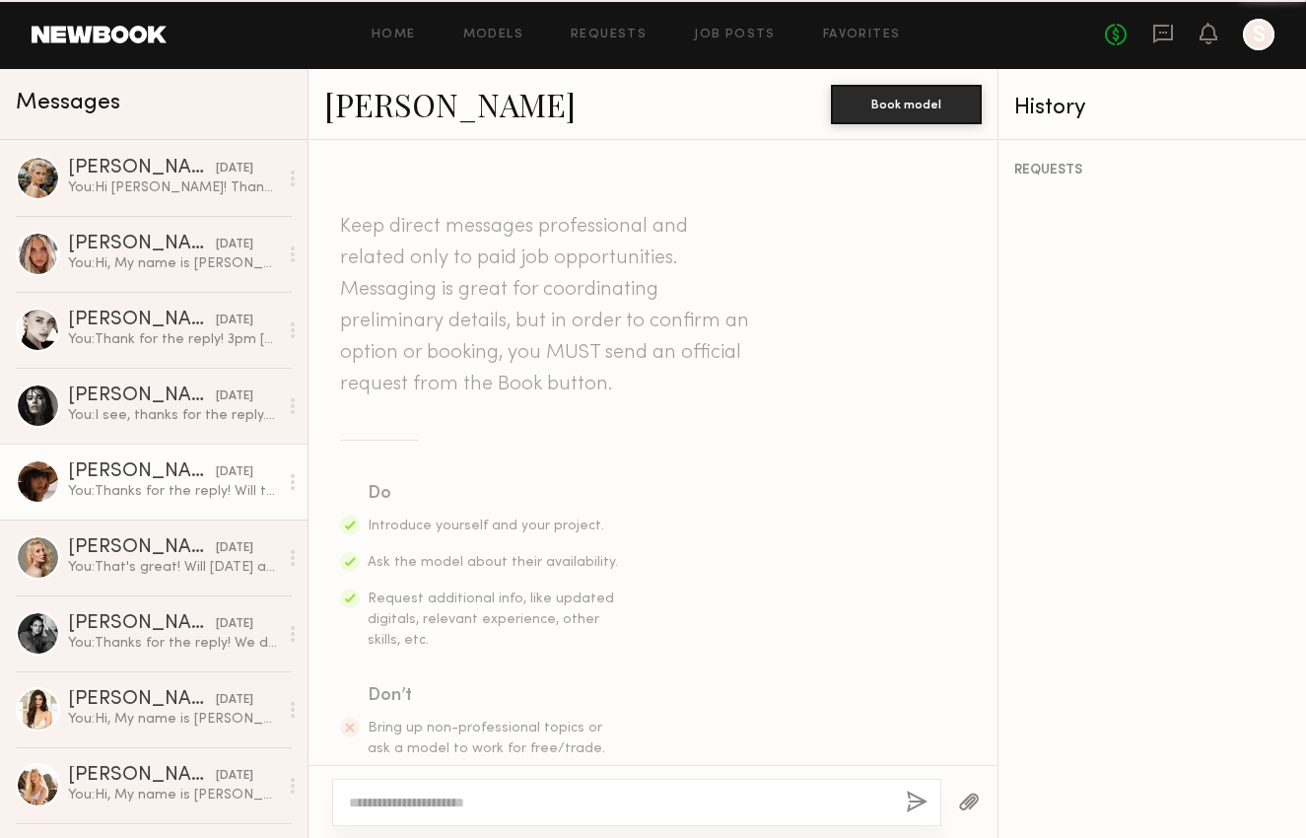
scroll to position [1138, 0]
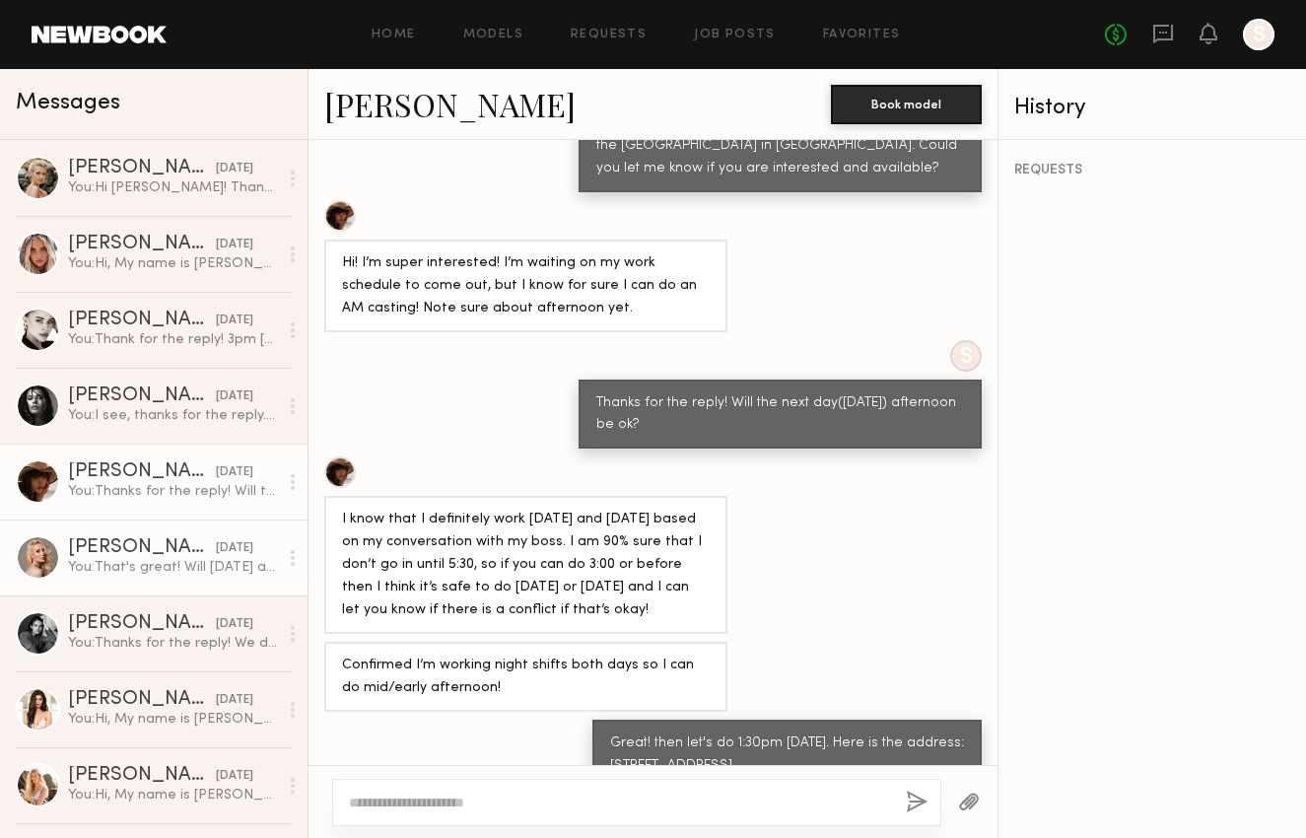
click at [209, 573] on div "You: That's great! Will [DATE] at 2pm be ok? Here is our address: [STREET_ADDRE…" at bounding box center [173, 567] width 210 height 19
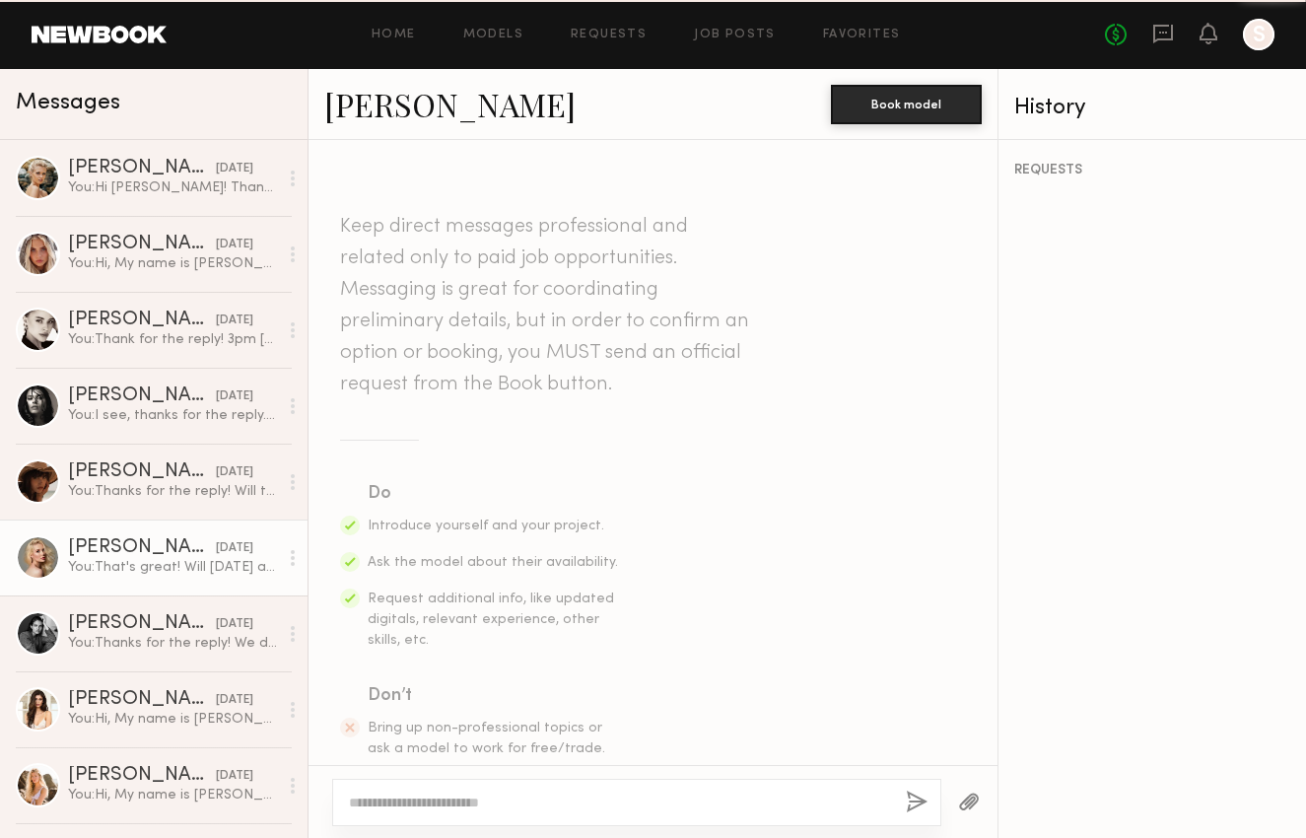
scroll to position [1468, 0]
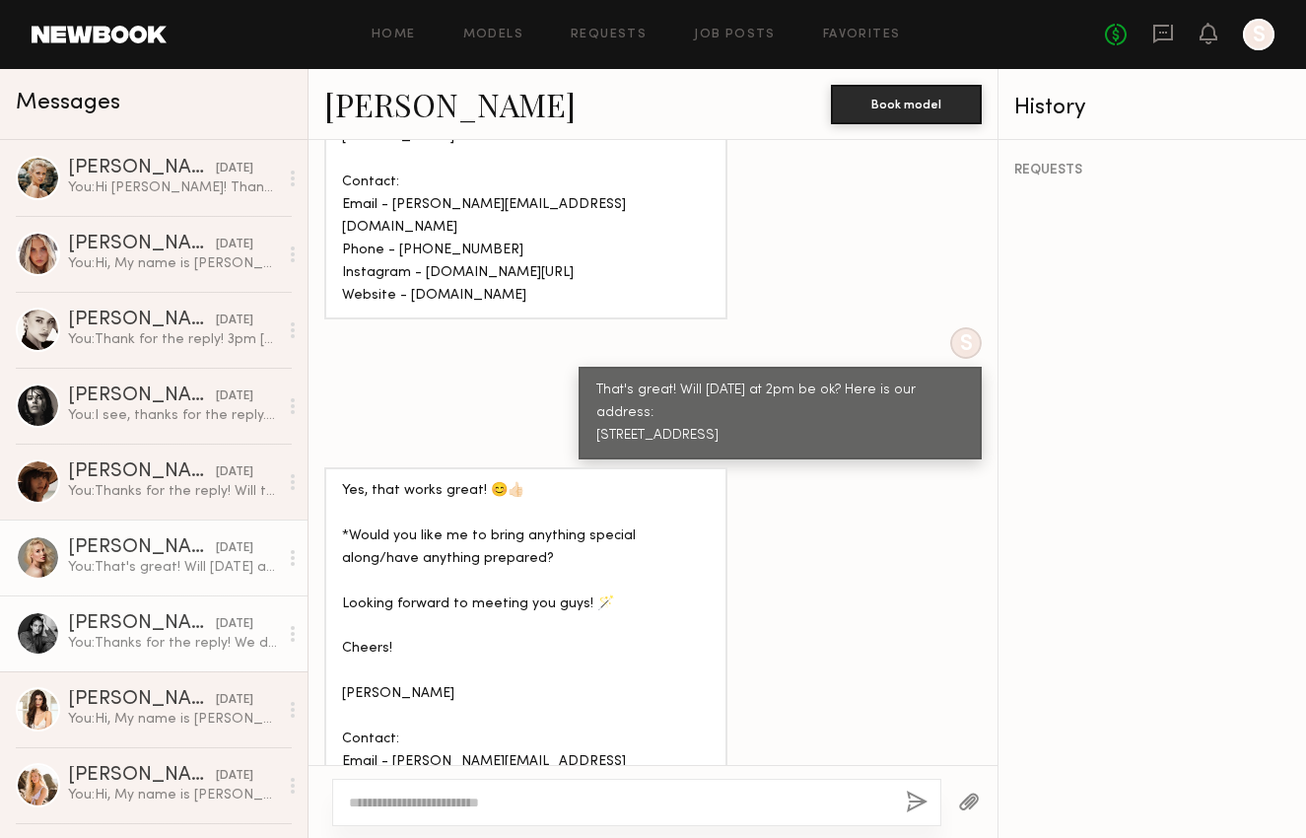
click at [178, 641] on div "You: Thanks for the reply! We don't have an exact date for the photoshoot, but …" at bounding box center [173, 643] width 210 height 19
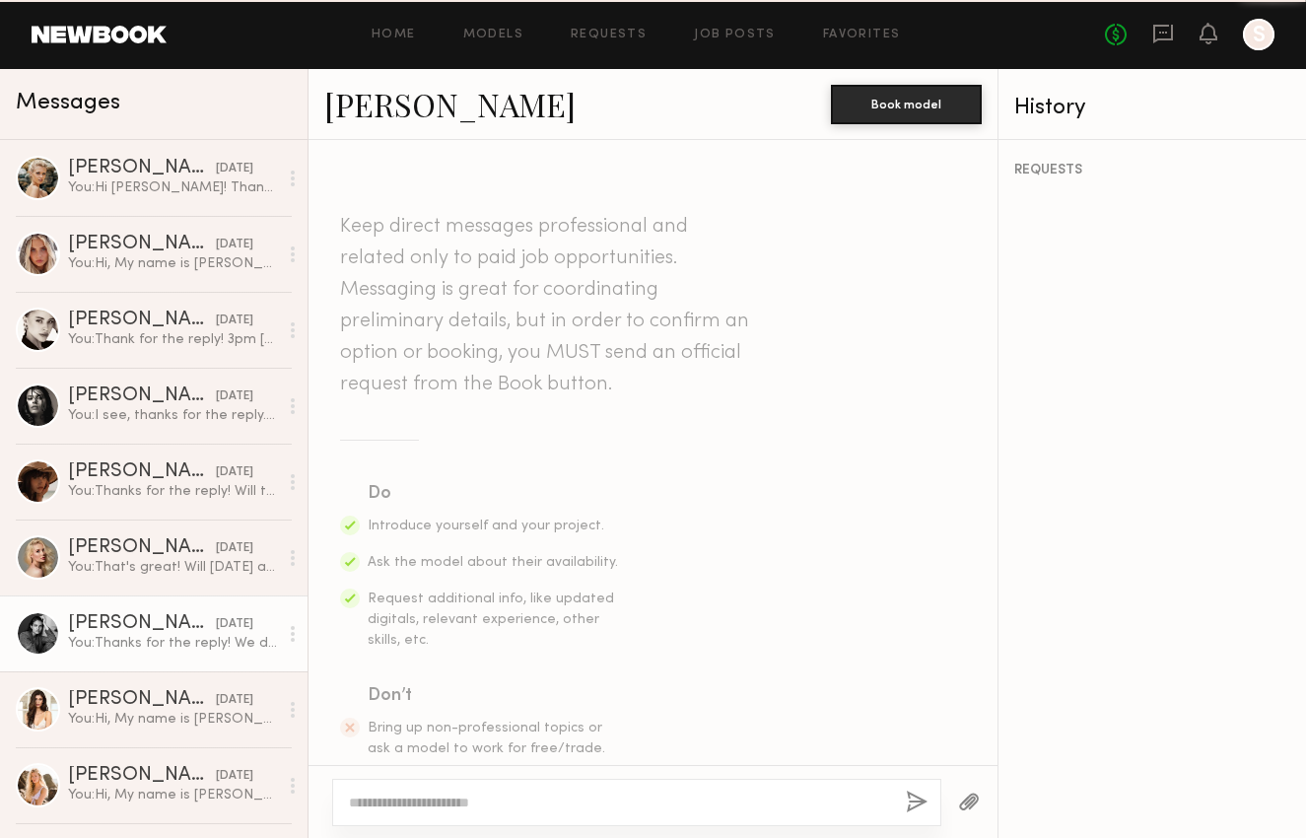
scroll to position [1164, 0]
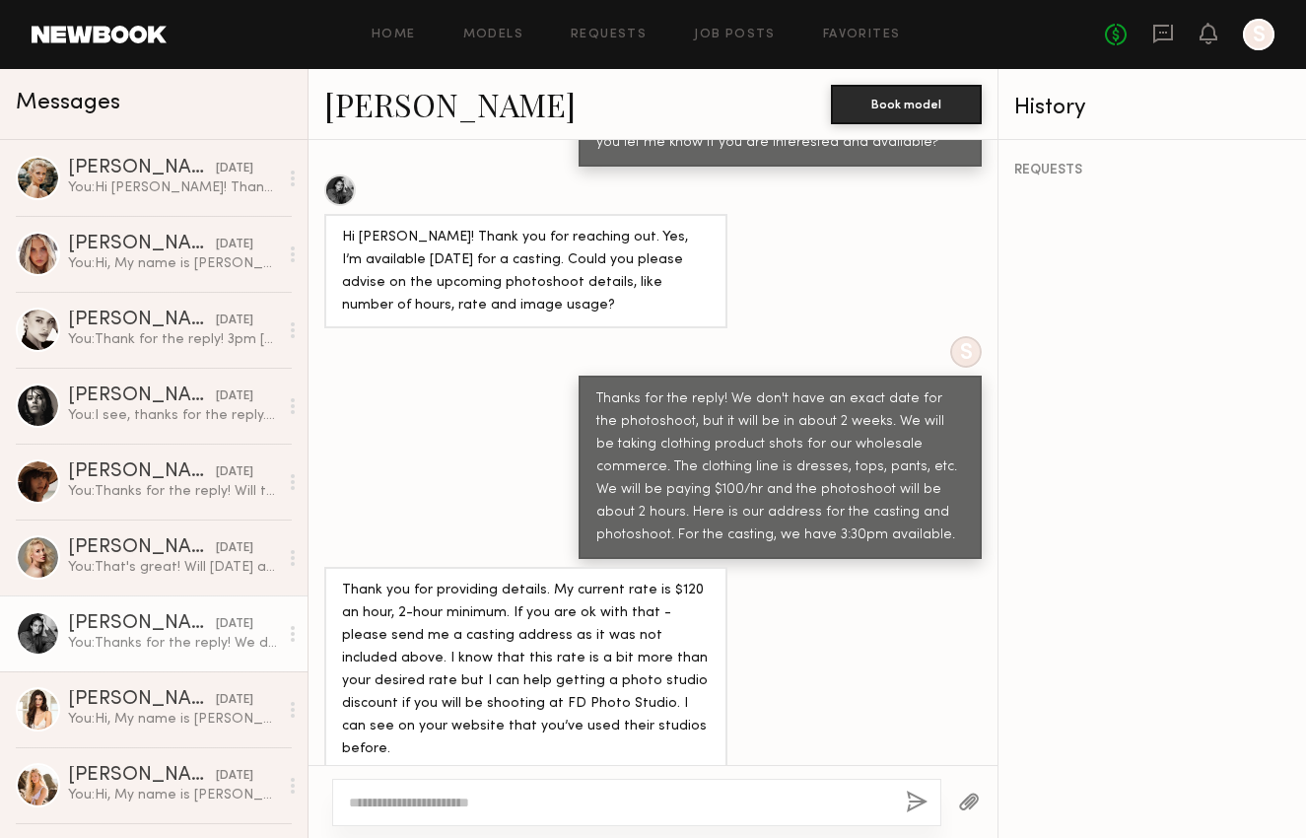
click at [383, 109] on link "[PERSON_NAME]" at bounding box center [449, 104] width 251 height 42
click at [543, 791] on div at bounding box center [636, 802] width 609 height 47
click at [484, 800] on textarea at bounding box center [619, 802] width 541 height 20
click at [385, 801] on textarea "**********" at bounding box center [619, 802] width 541 height 20
click at [605, 803] on textarea "**********" at bounding box center [619, 802] width 541 height 20
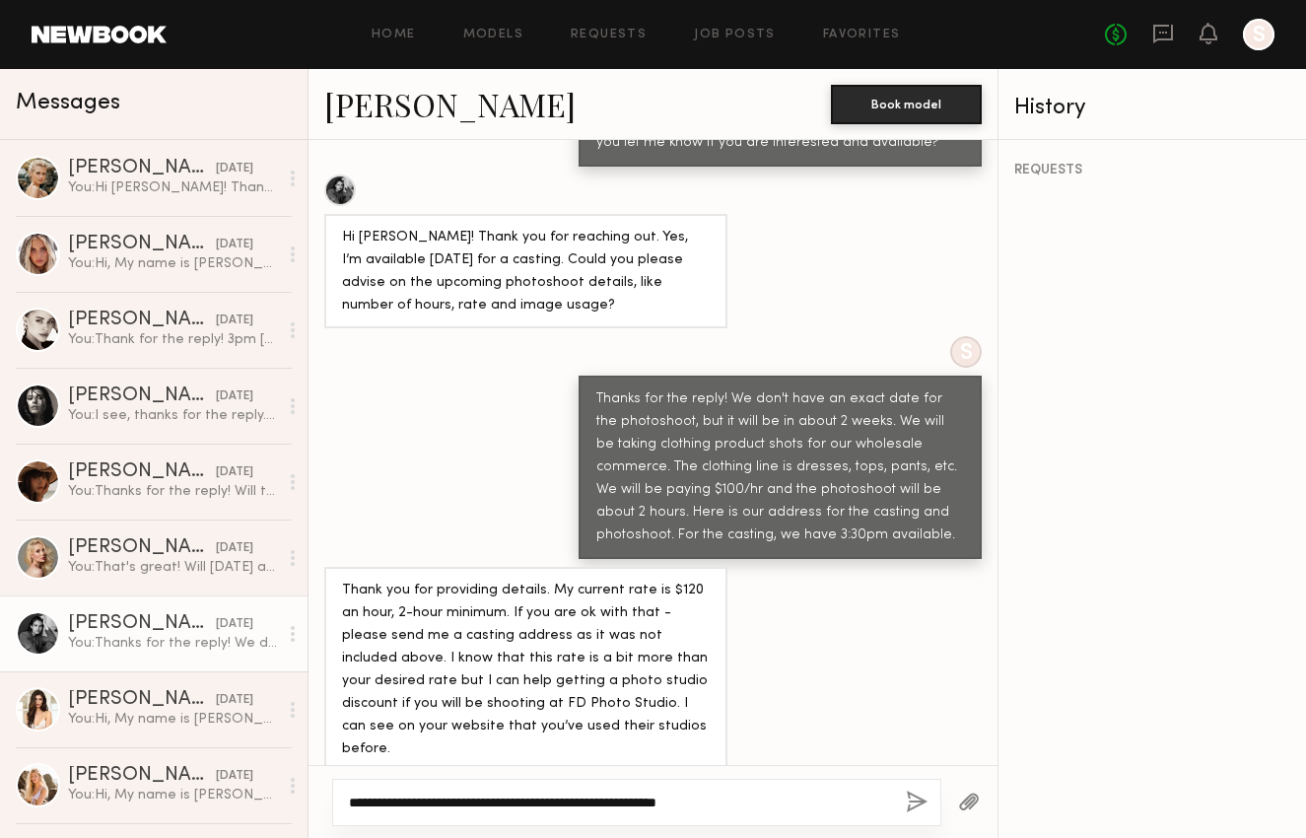
click at [758, 799] on textarea "**********" at bounding box center [619, 802] width 541 height 20
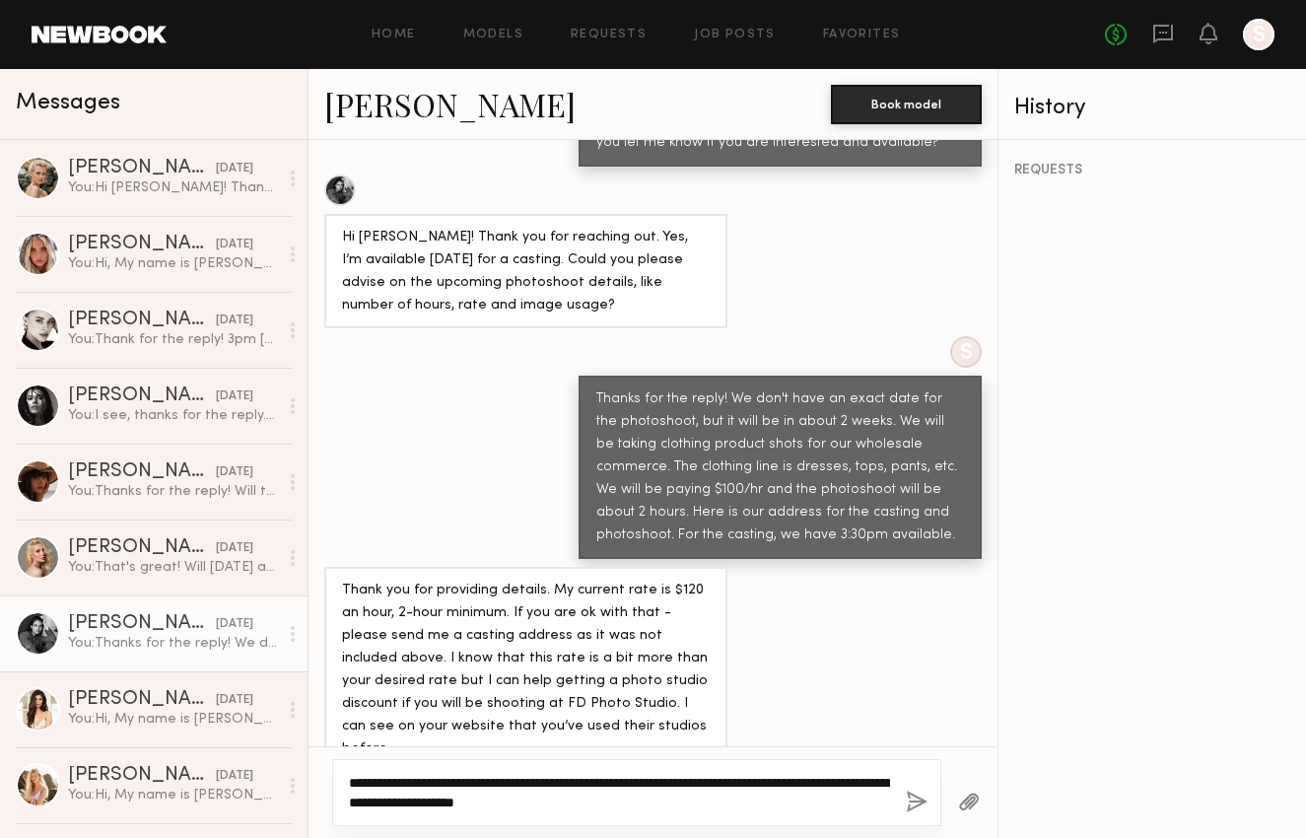
type textarea "**********"
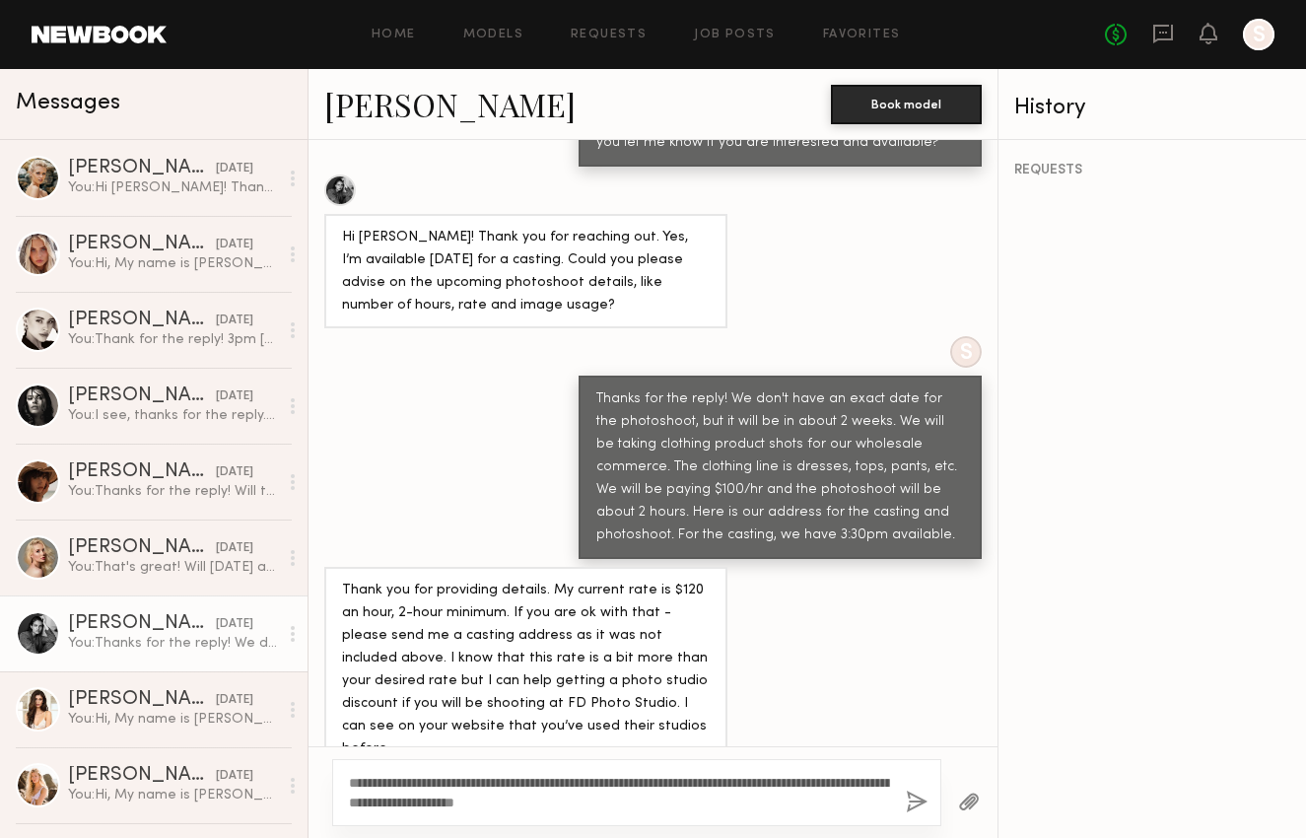
click at [918, 795] on button "button" at bounding box center [917, 802] width 22 height 25
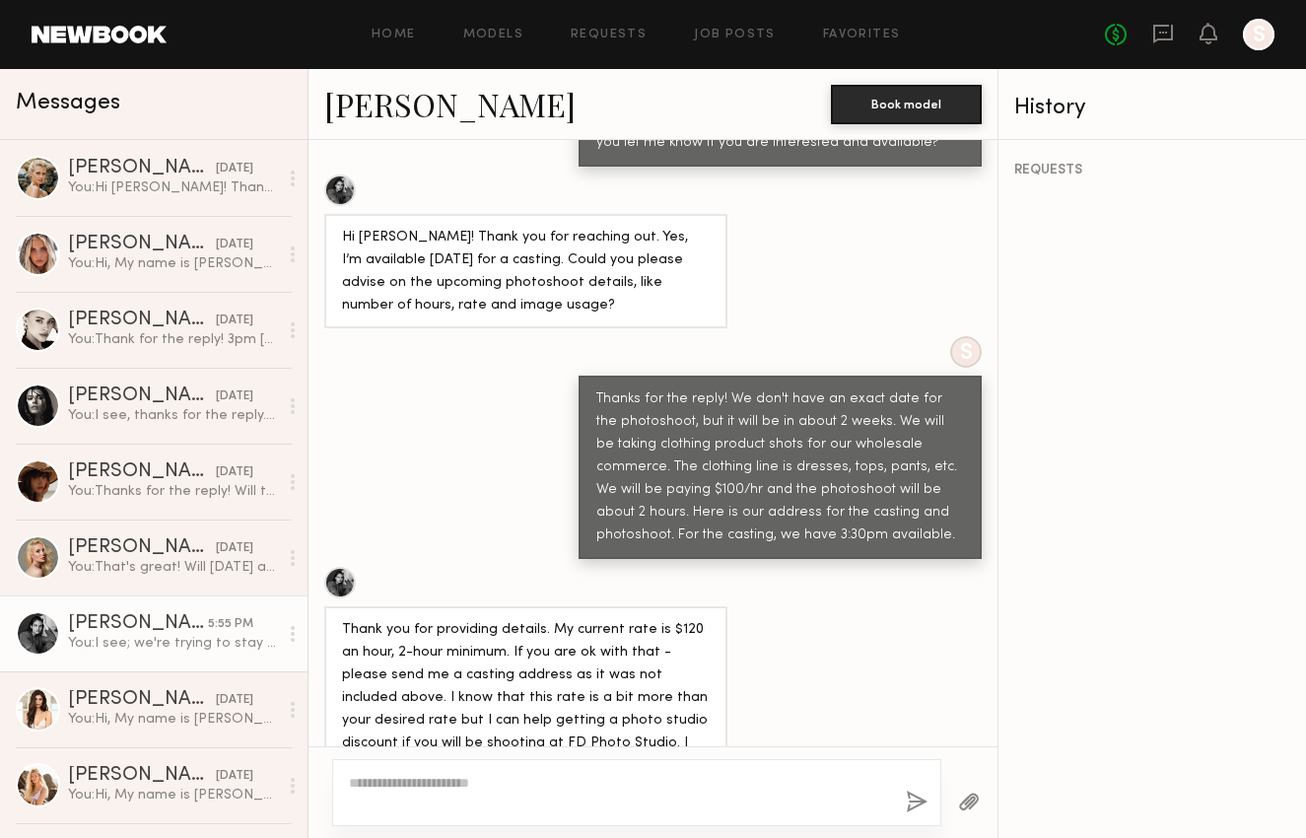
scroll to position [1301, 0]
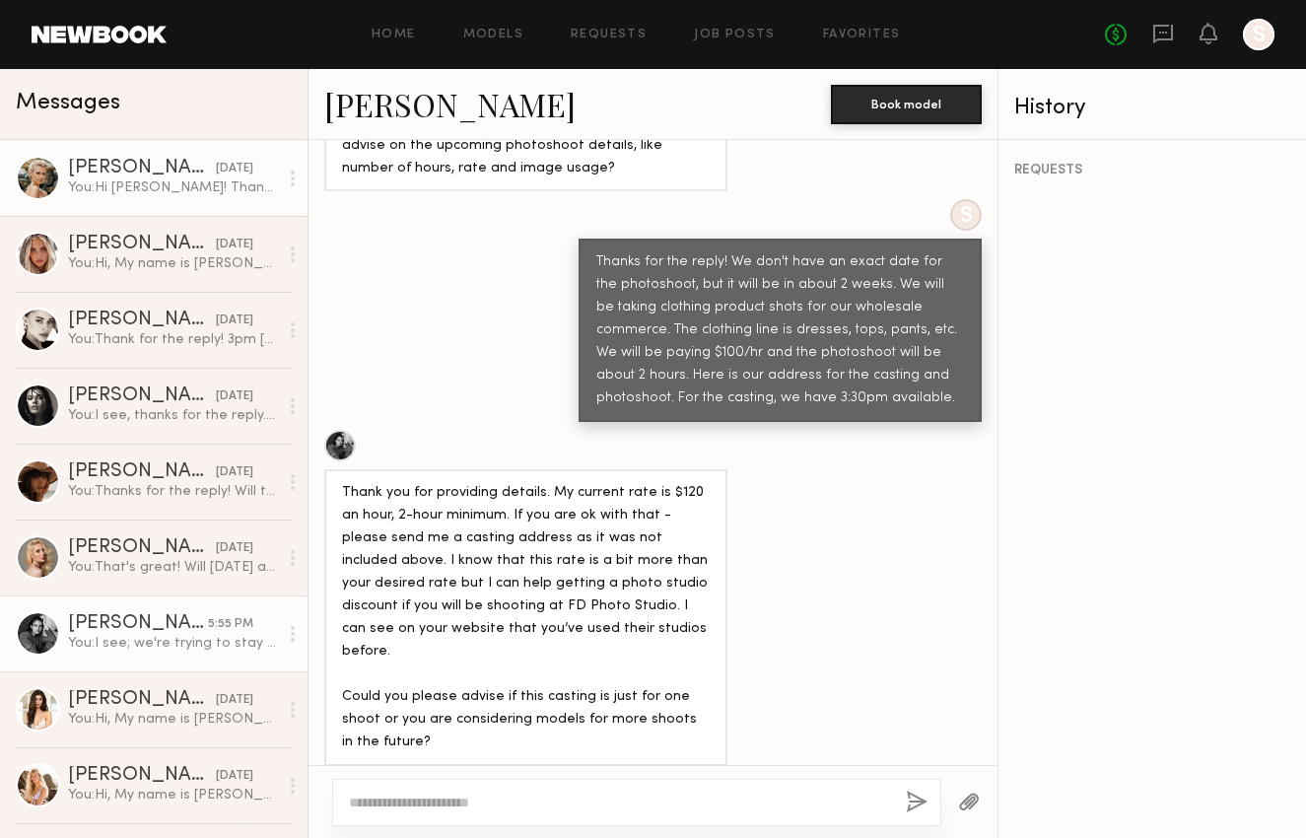
click at [101, 168] on div "[PERSON_NAME]" at bounding box center [142, 169] width 148 height 20
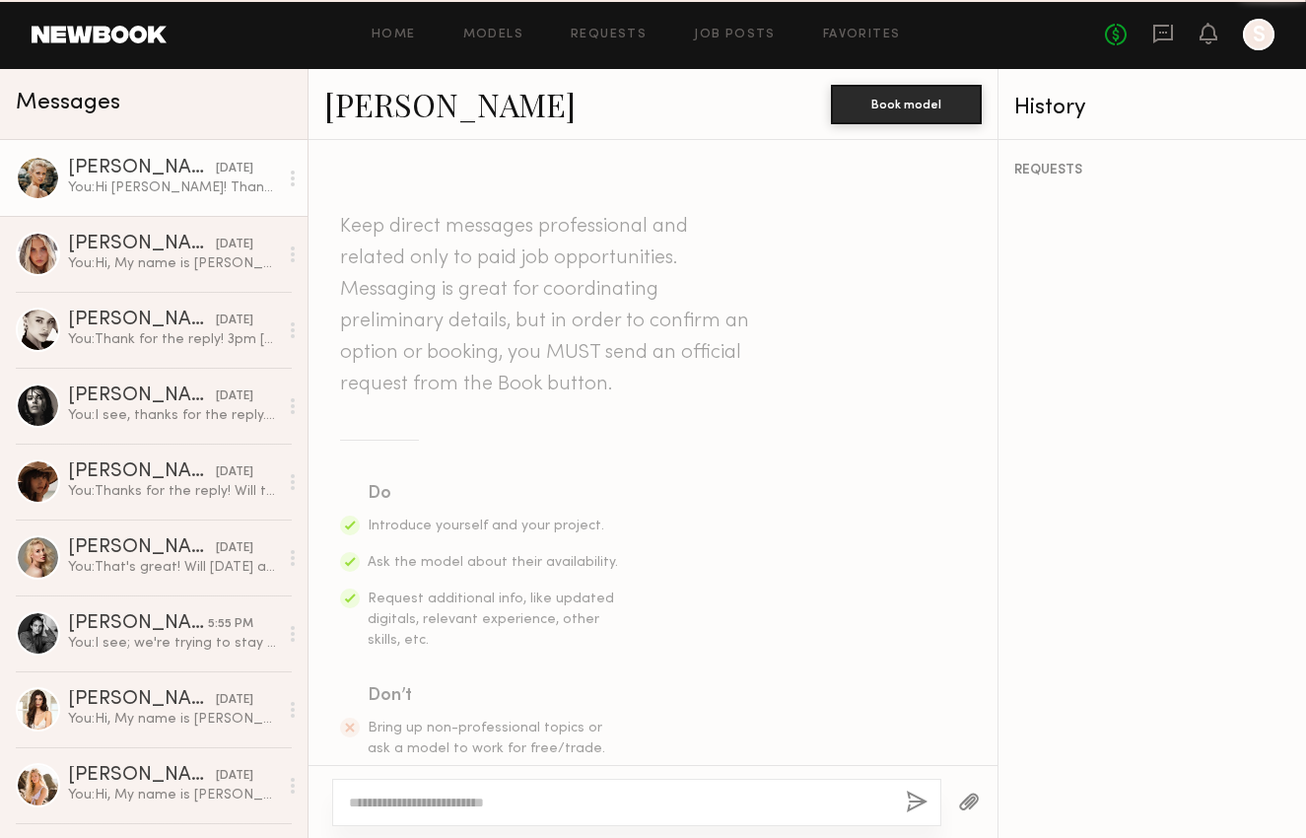
scroll to position [1034, 0]
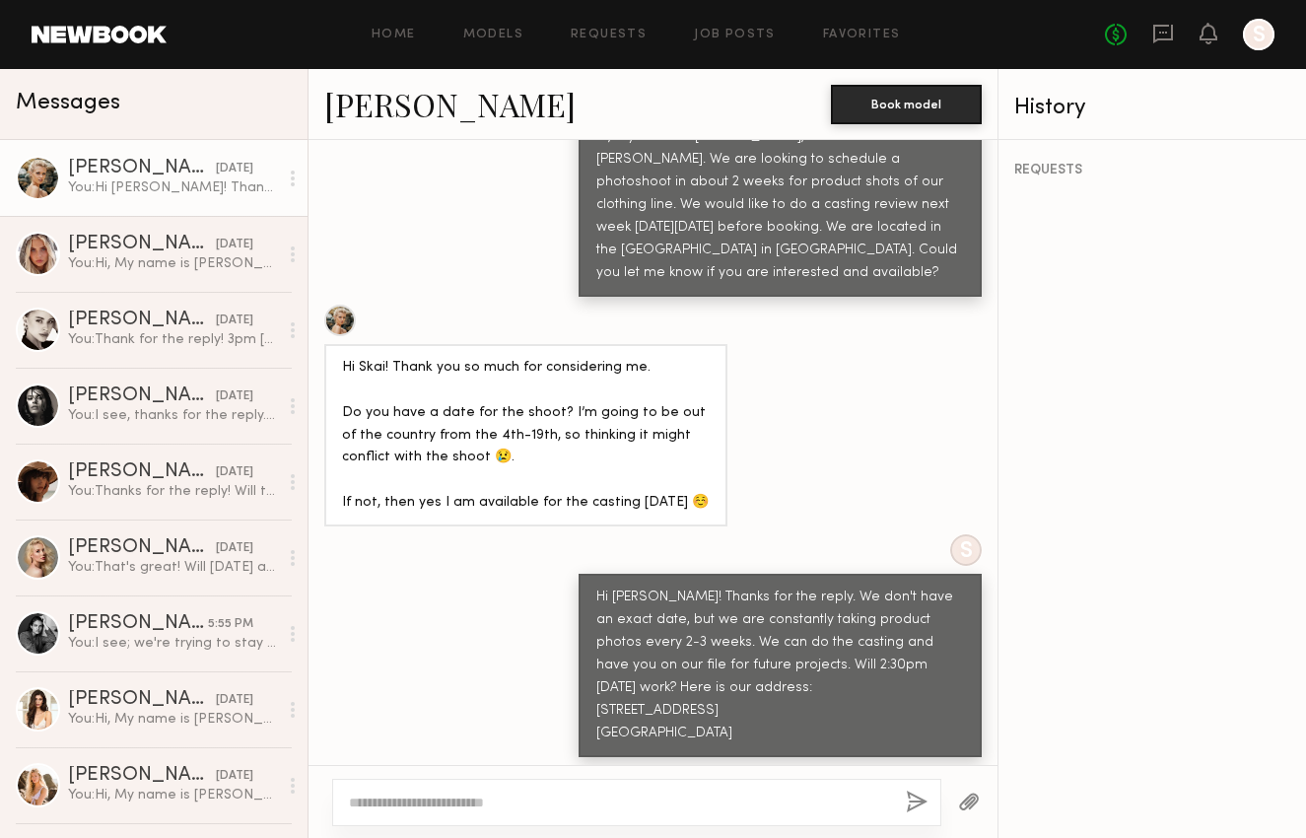
click at [113, 173] on div "[PERSON_NAME]" at bounding box center [142, 169] width 148 height 20
click at [509, 800] on textarea at bounding box center [619, 802] width 541 height 20
type textarea "**********"
click at [911, 805] on button "button" at bounding box center [917, 802] width 22 height 25
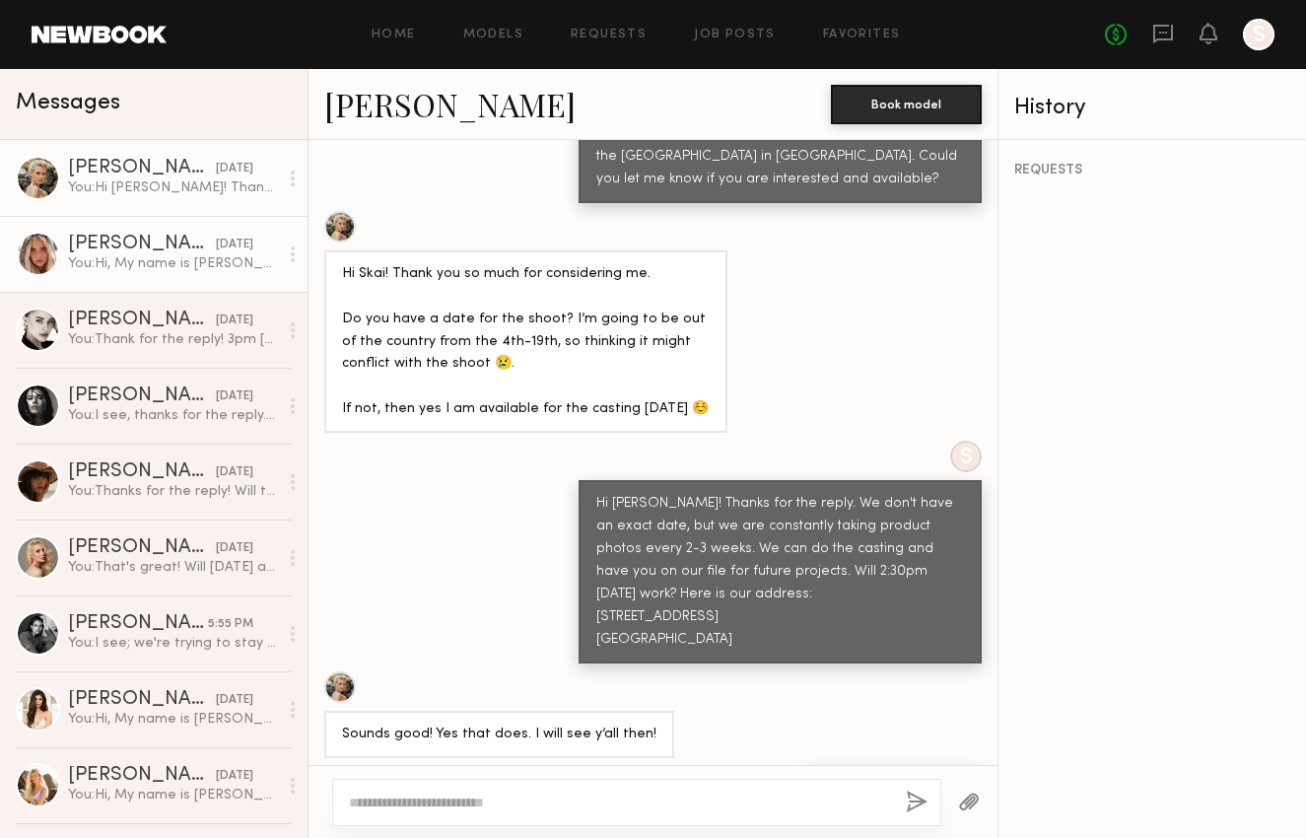
click at [120, 251] on div "[PERSON_NAME]" at bounding box center [142, 245] width 148 height 20
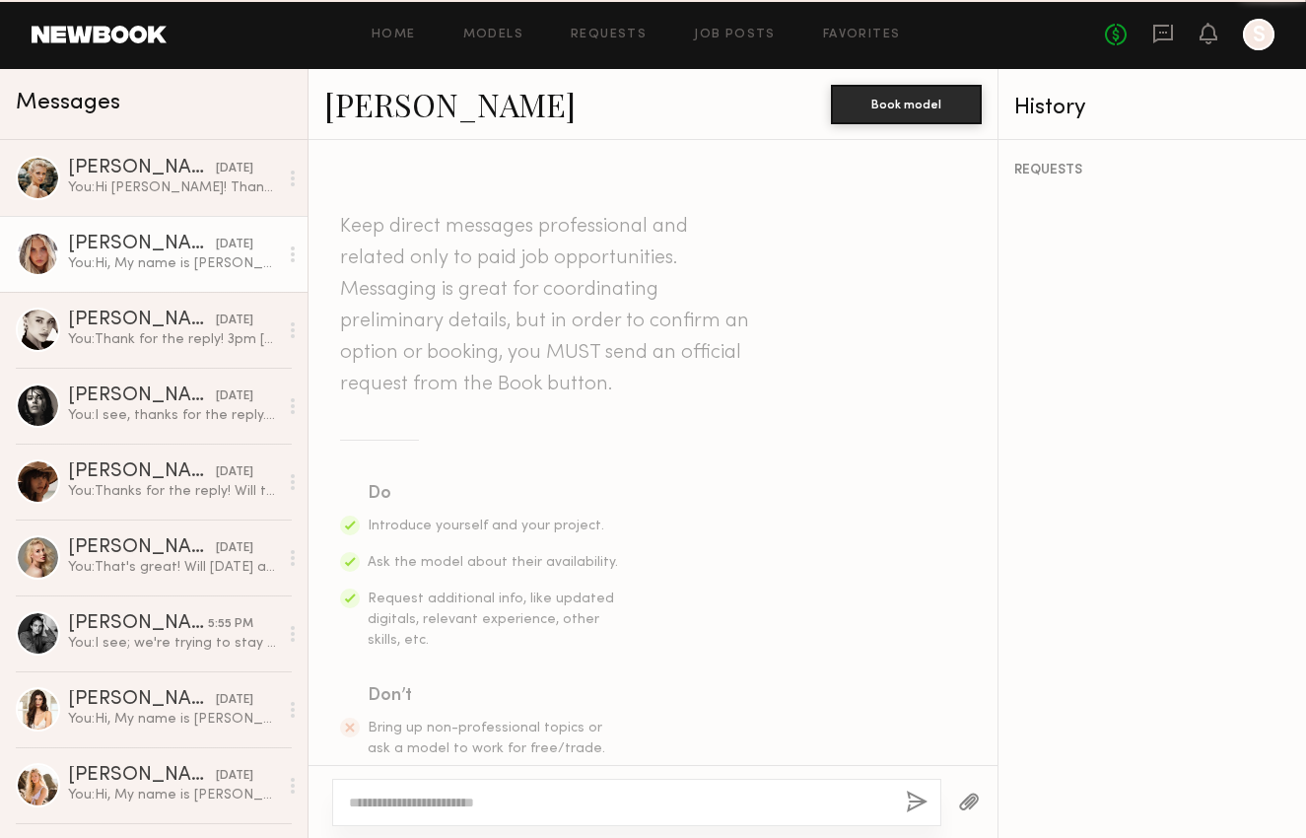
scroll to position [511, 0]
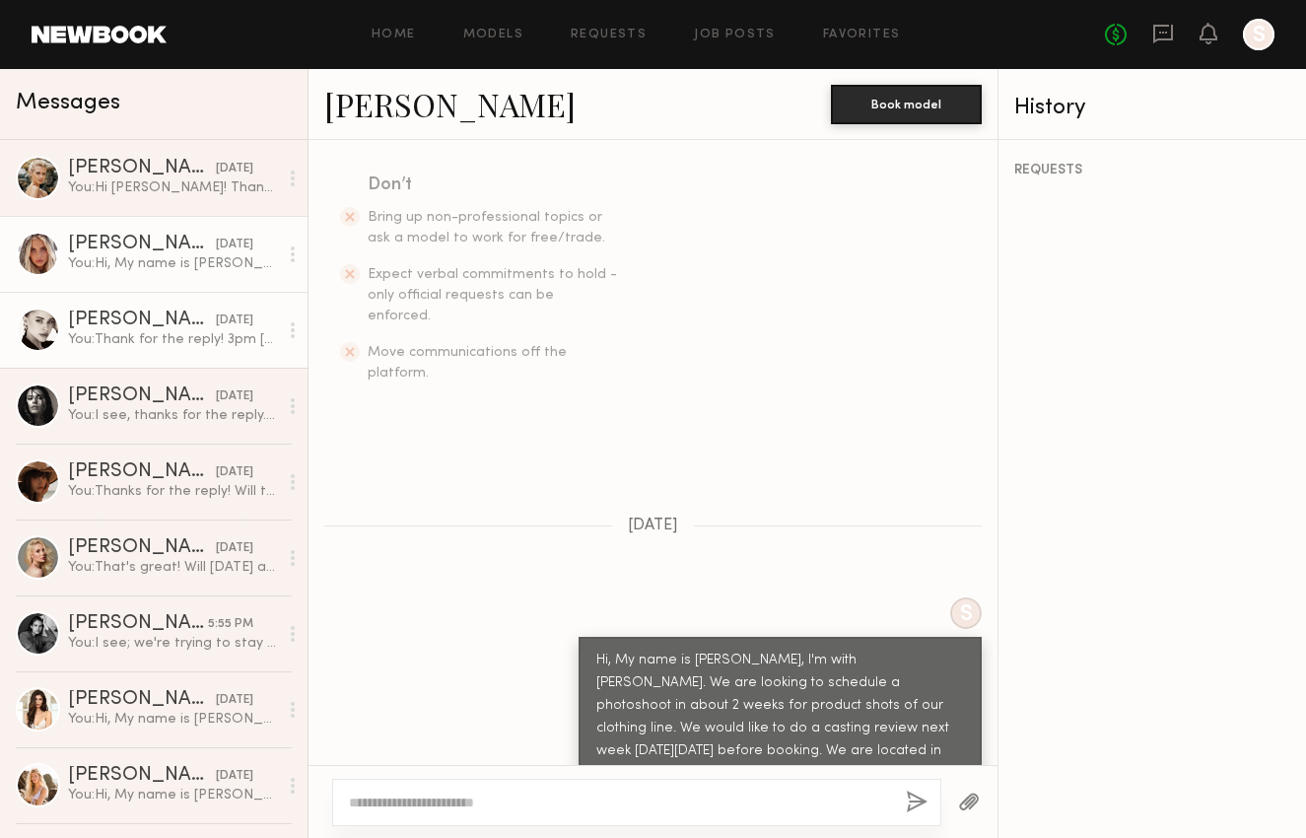
click at [165, 340] on div "You: Thank for the reply! 3pm [DATE]. Here is the address: [STREET_ADDRESS] Let…" at bounding box center [173, 339] width 210 height 19
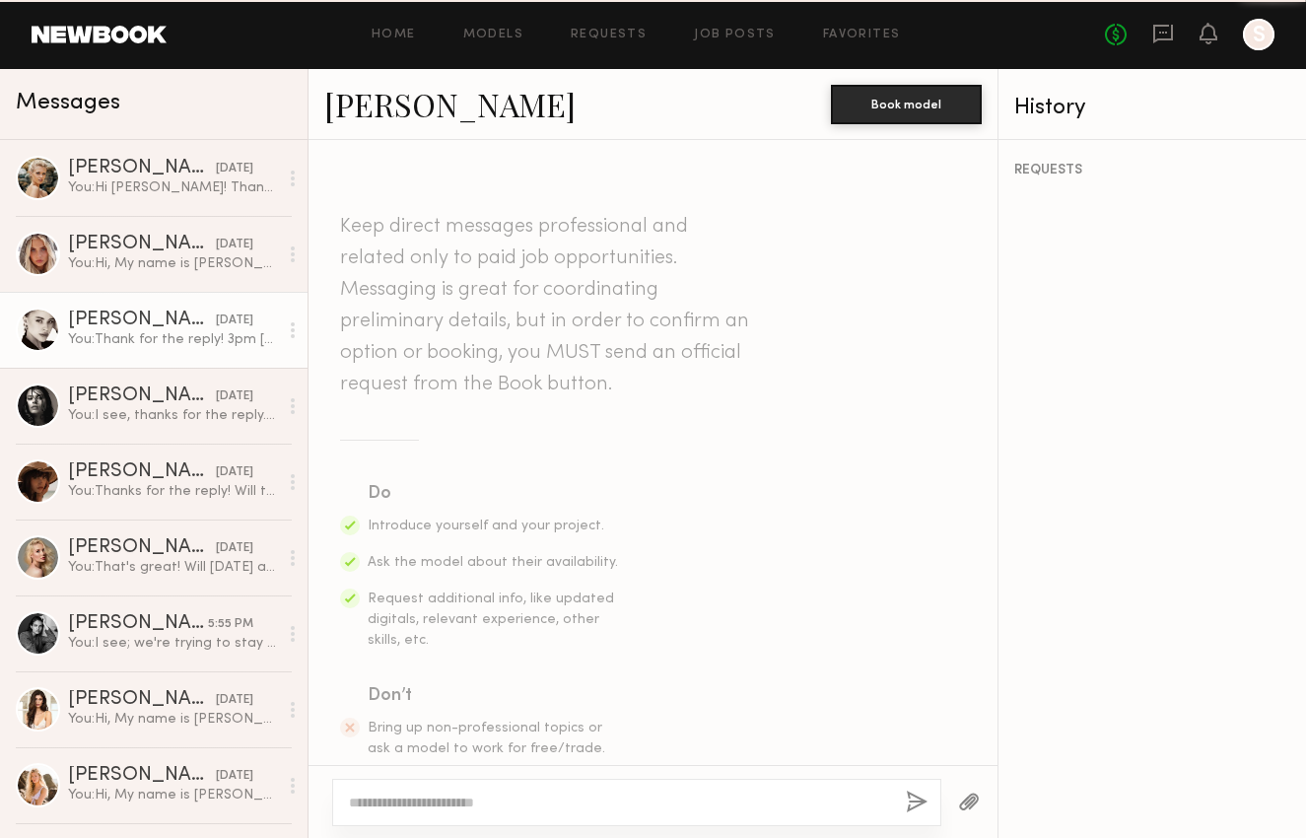
scroll to position [980, 0]
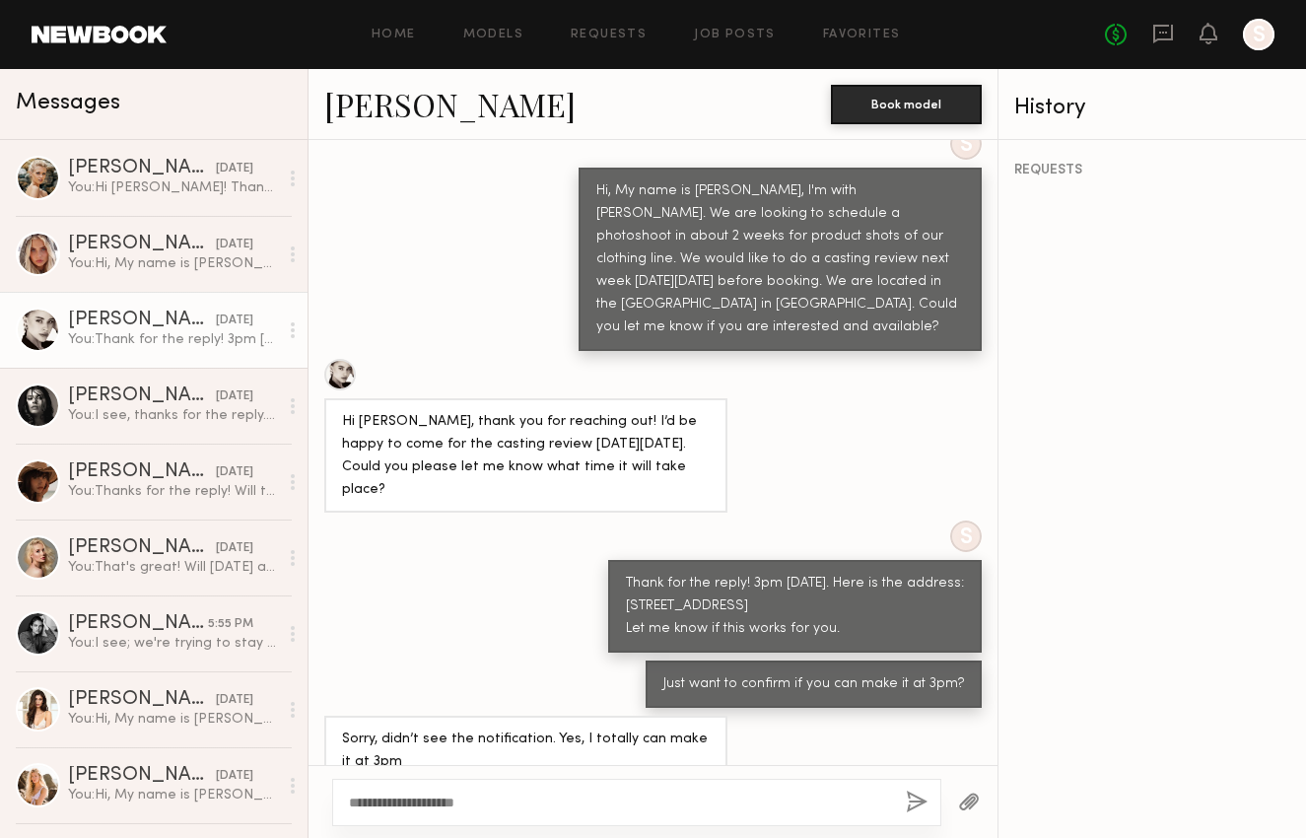
type textarea "**********"
click at [918, 804] on button "button" at bounding box center [917, 802] width 22 height 25
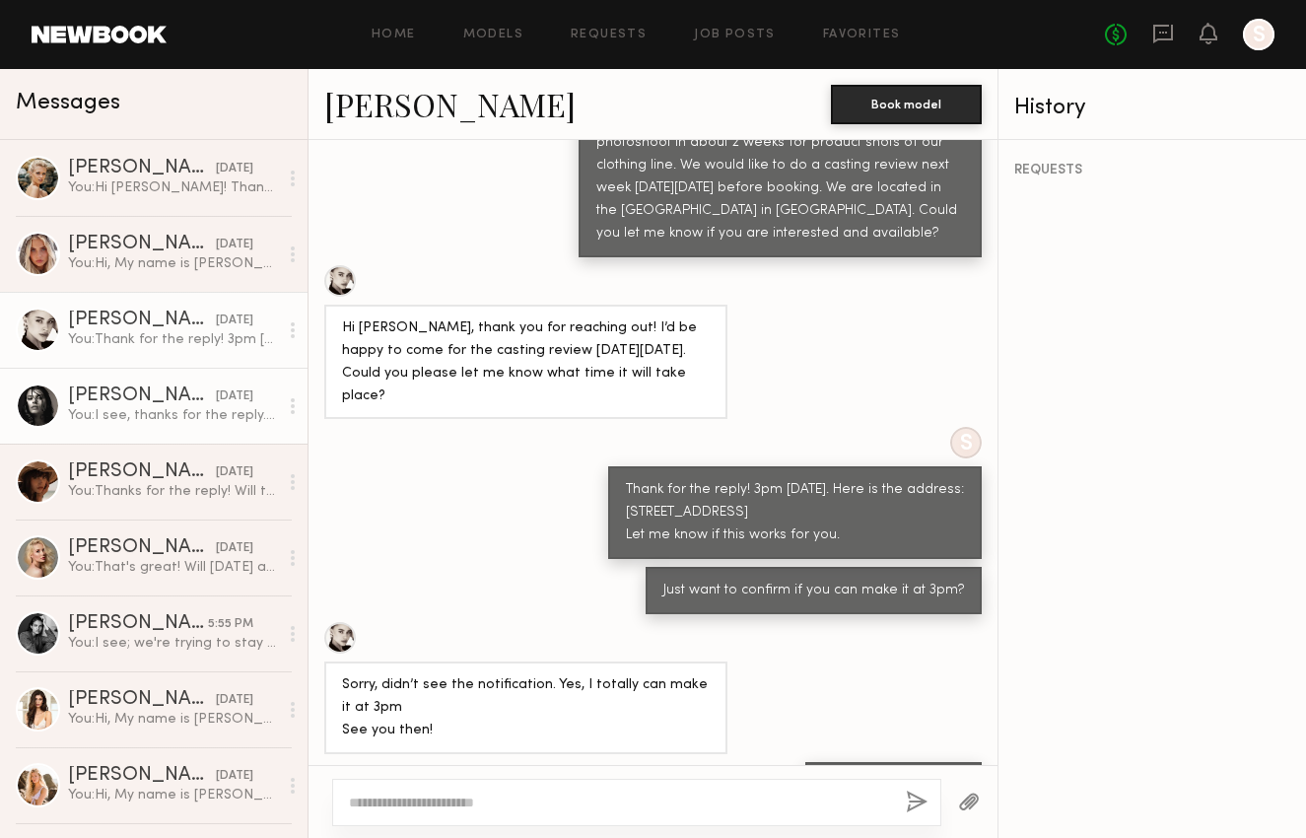
click at [104, 409] on div "You: I see, thanks for the reply. We'll let you know in the future if anything …" at bounding box center [173, 415] width 210 height 19
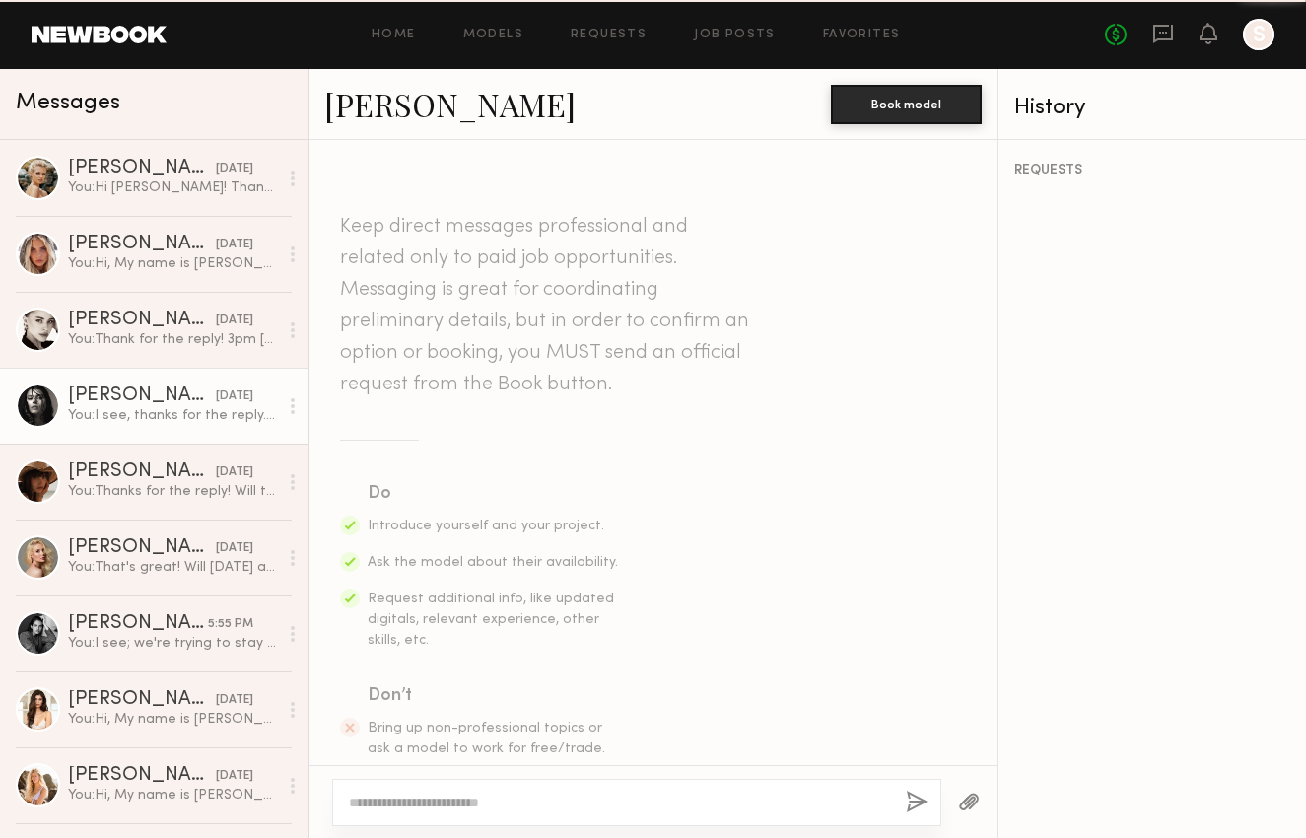
scroll to position [723, 0]
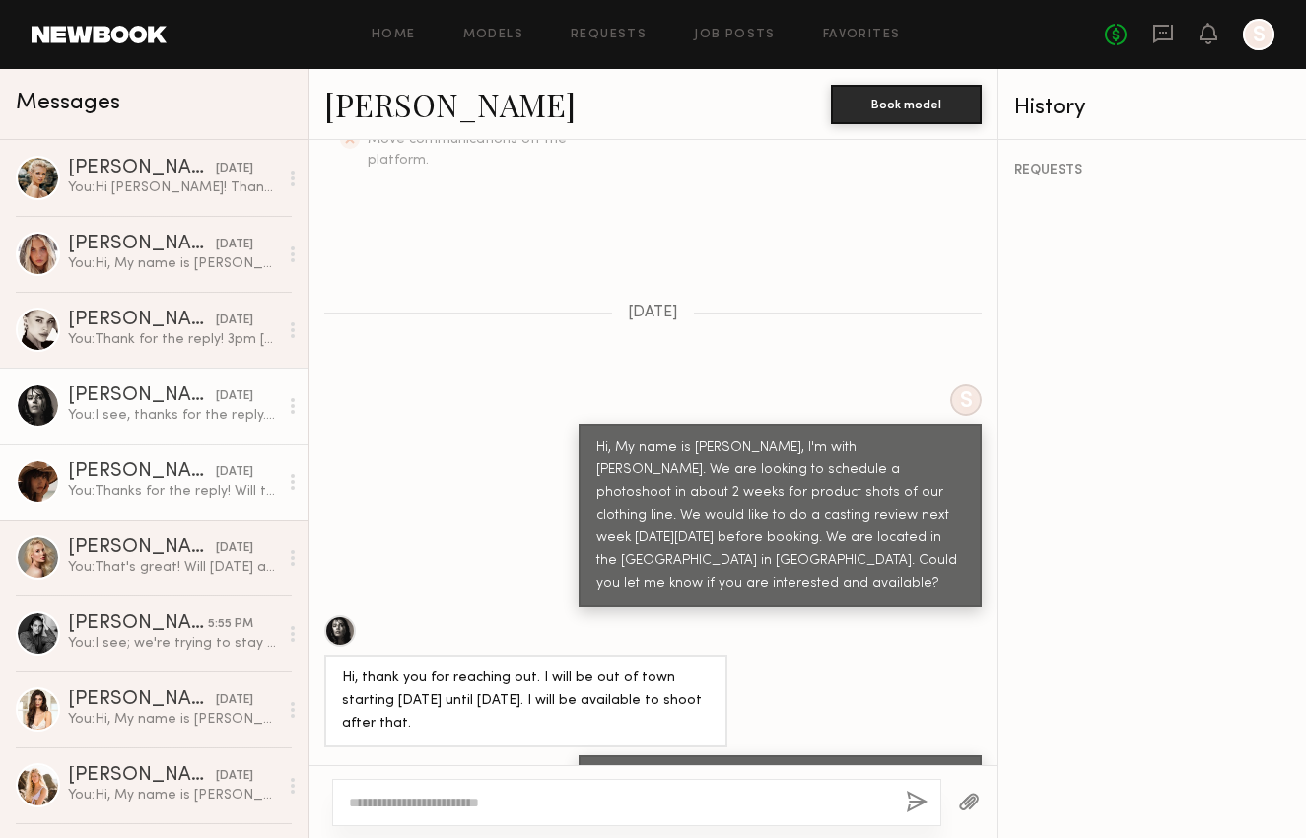
click at [150, 479] on div "[PERSON_NAME]" at bounding box center [142, 472] width 148 height 20
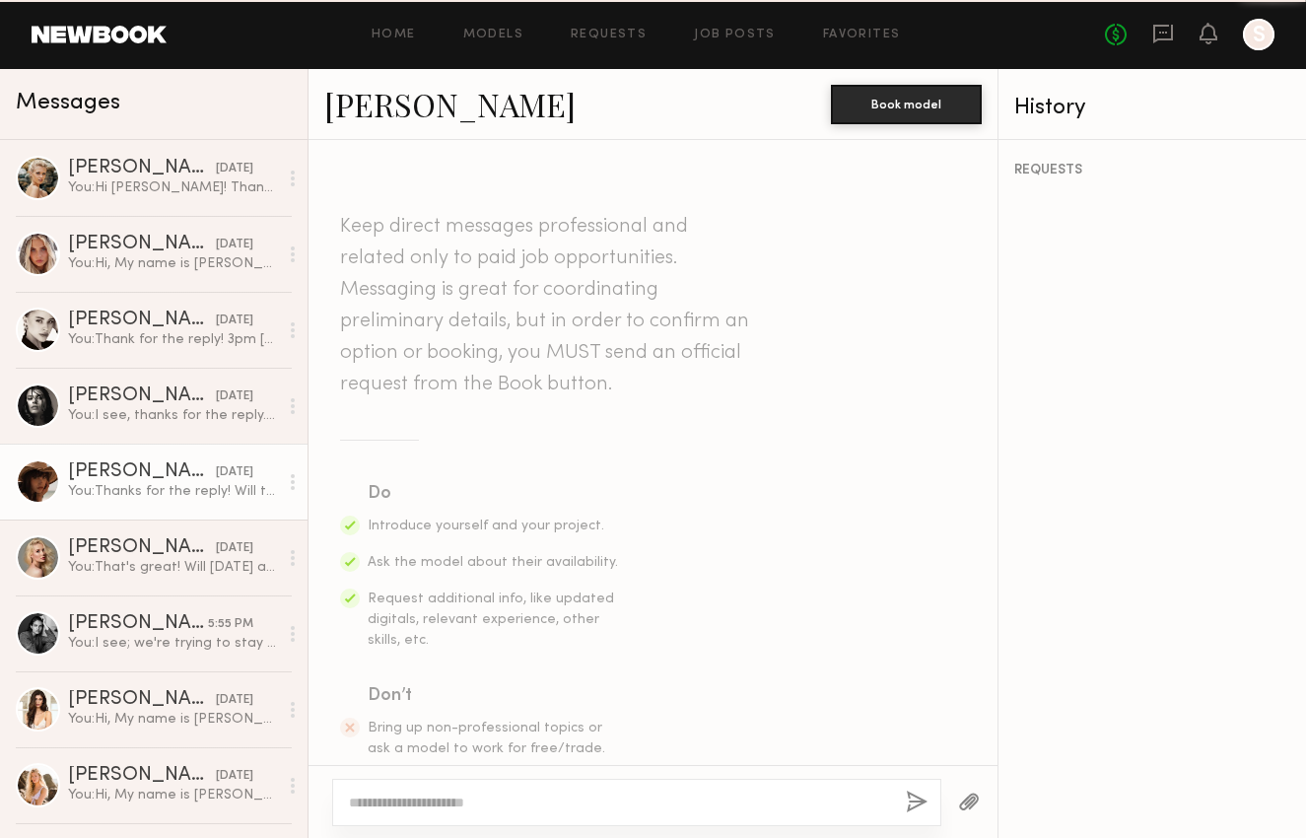
scroll to position [1138, 0]
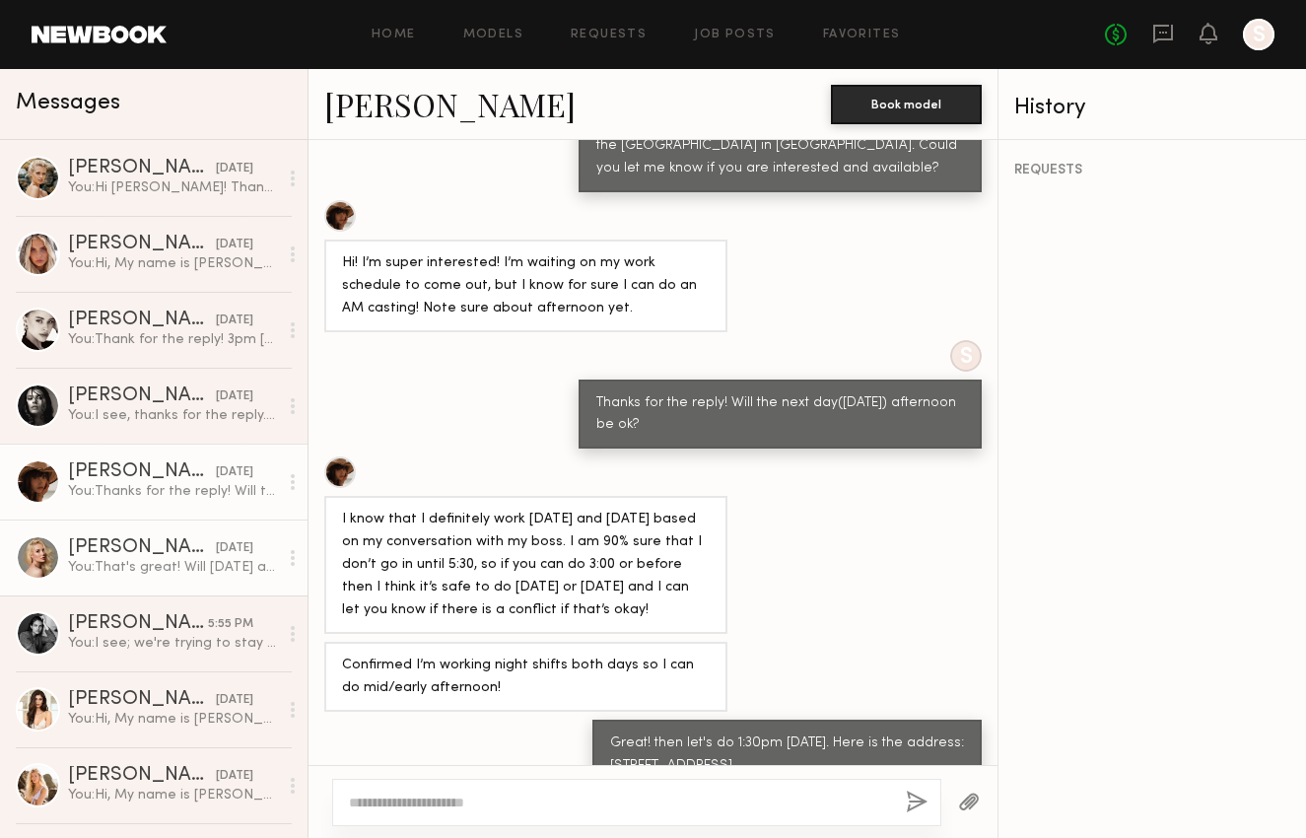
click at [149, 558] on div "You: That's great! Will [DATE] at 2pm be ok? Here is our address: [STREET_ADDRE…" at bounding box center [173, 567] width 210 height 19
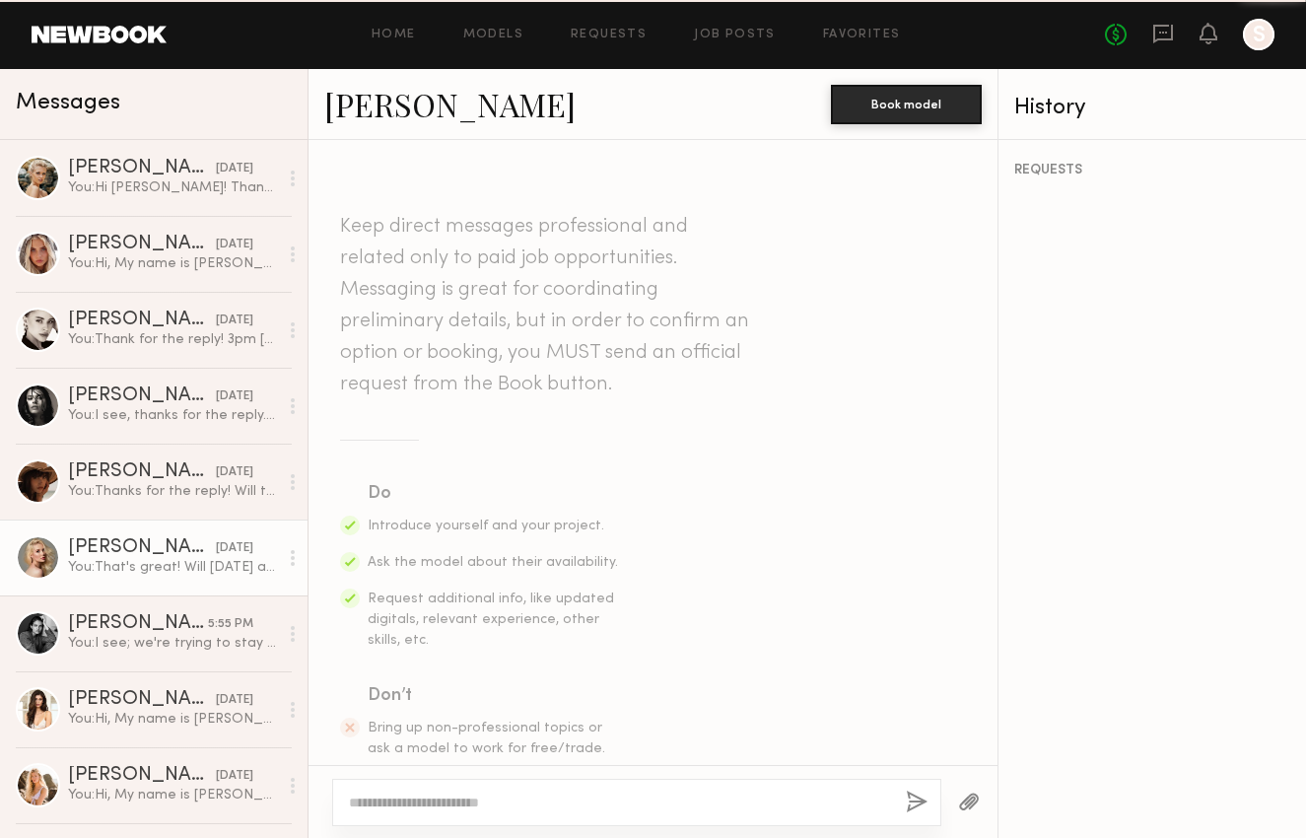
scroll to position [1468, 0]
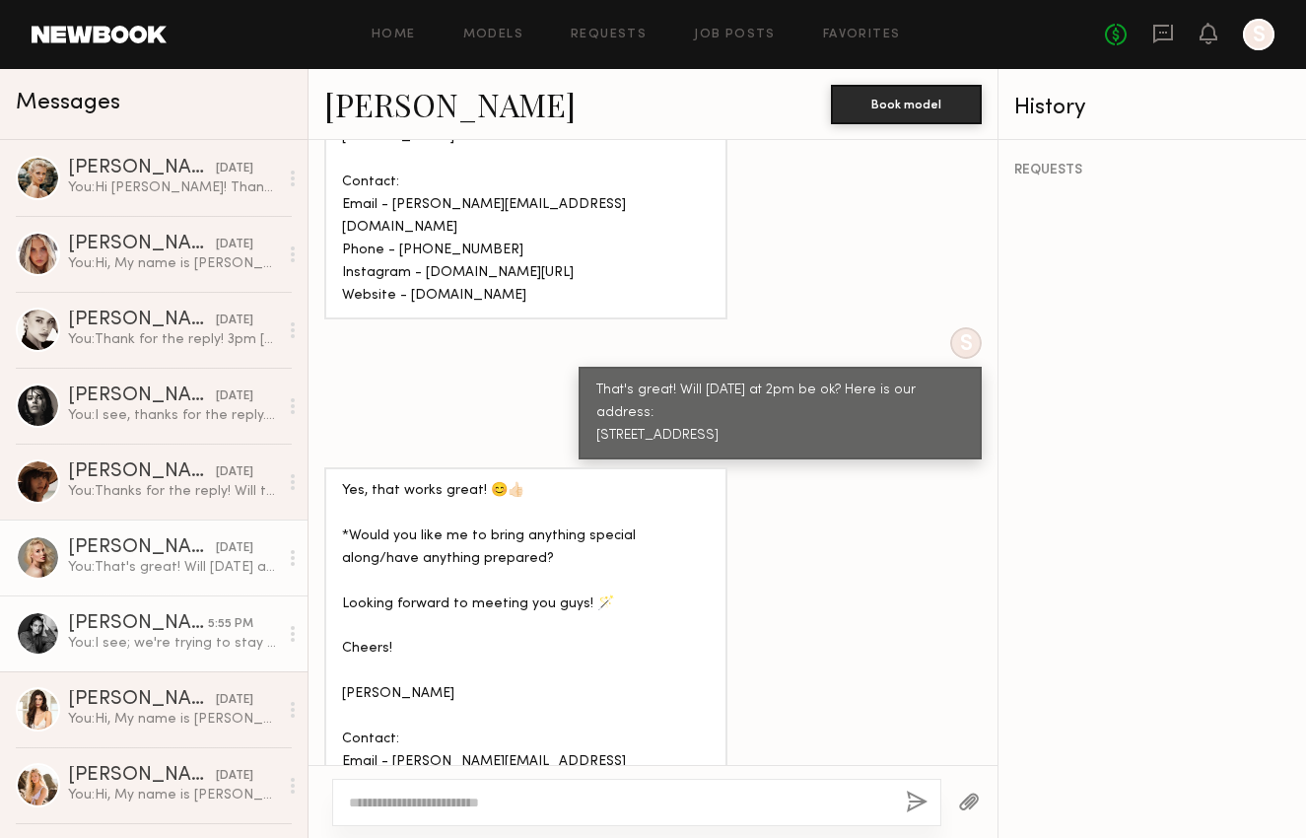
click at [148, 645] on div "You: I see; we're trying to stay in our budget to be around $100/hr. Thank you …" at bounding box center [173, 643] width 210 height 19
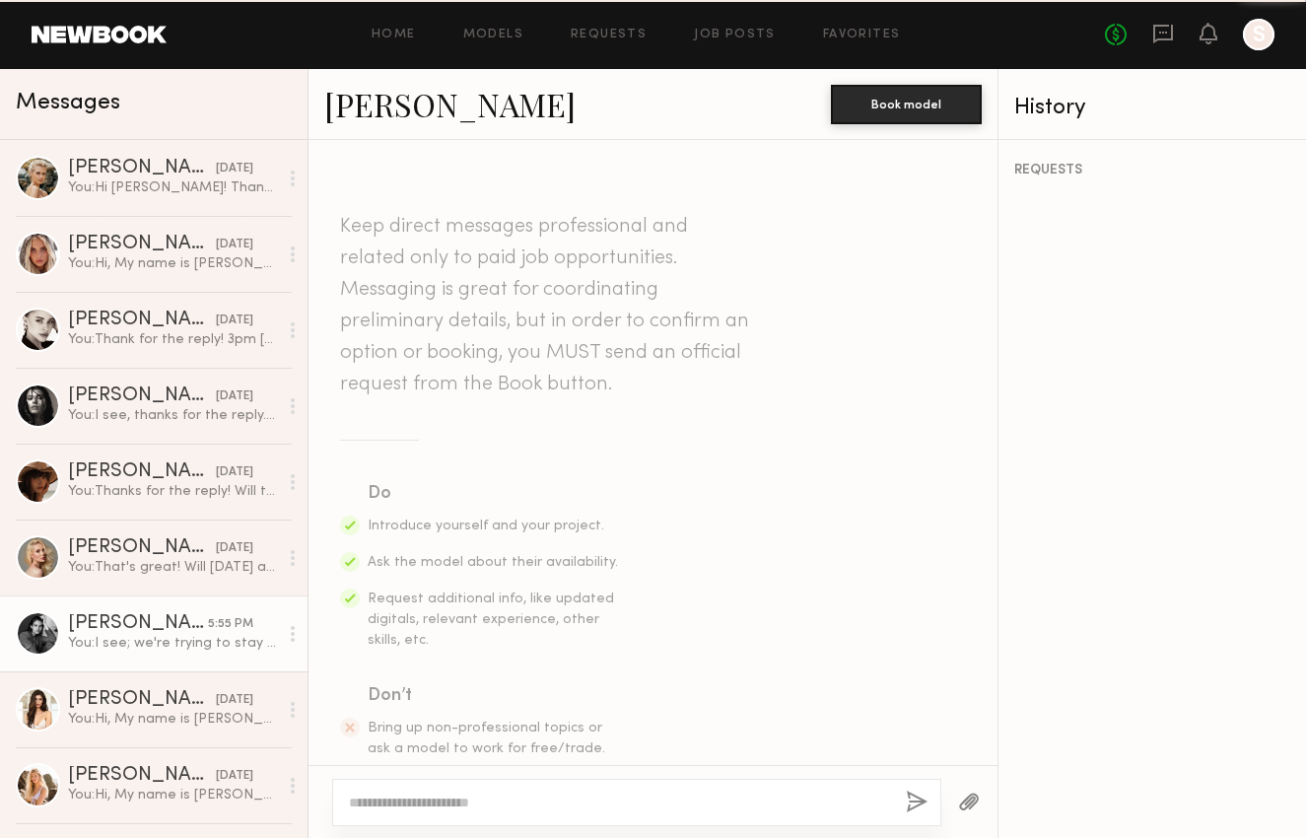
scroll to position [1301, 0]
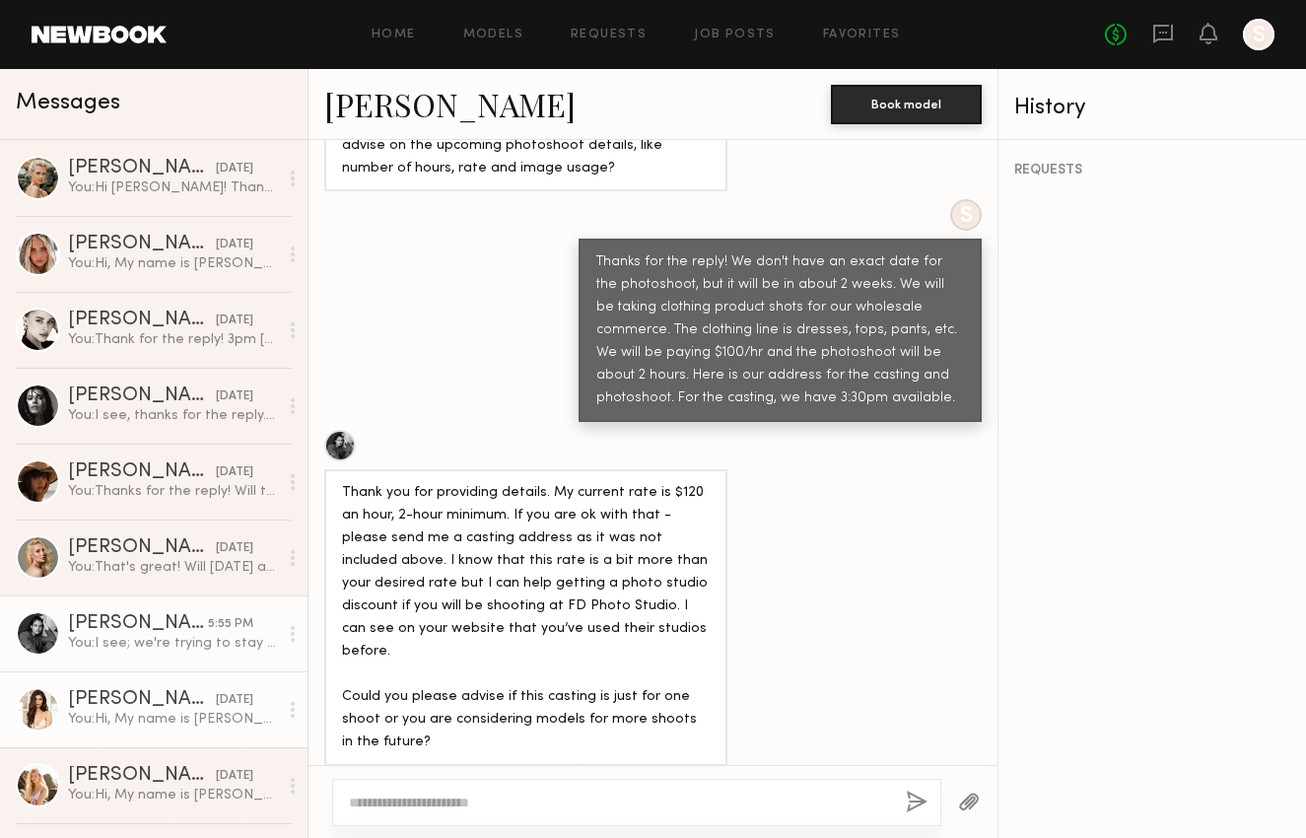
click at [147, 710] on div "You: Hi, My name is [PERSON_NAME], I'm with [PERSON_NAME]. We are looking to sc…" at bounding box center [173, 719] width 210 height 19
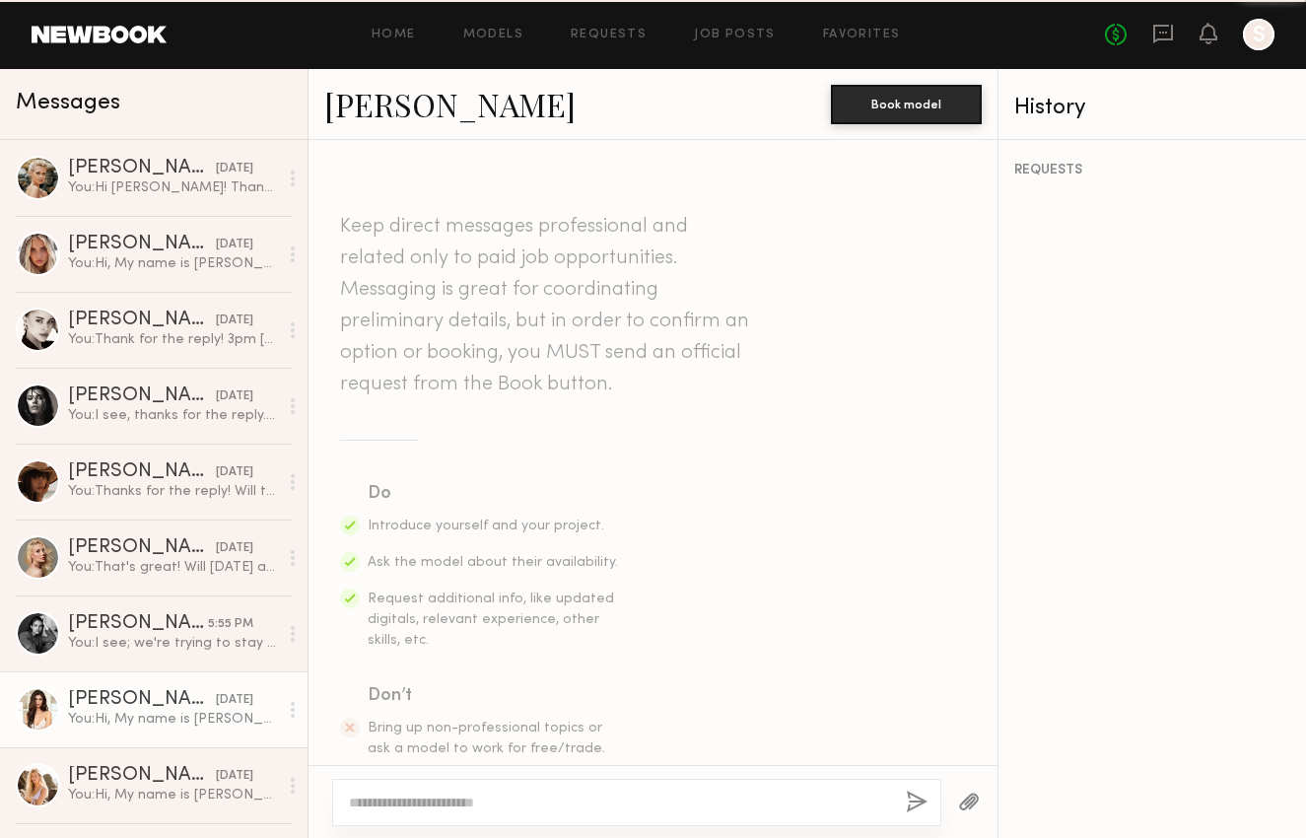
scroll to position [511, 0]
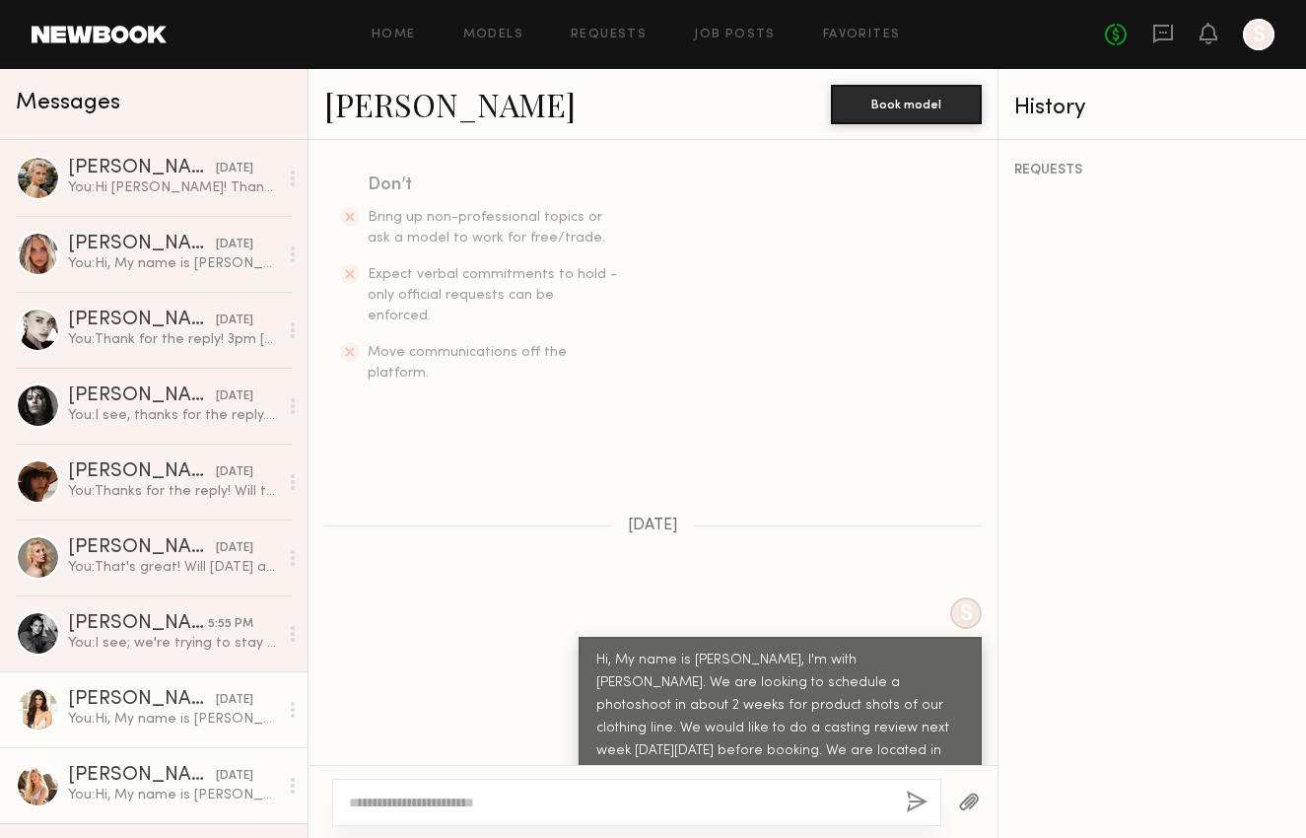
click at [153, 781] on div "[PERSON_NAME]" at bounding box center [142, 776] width 148 height 20
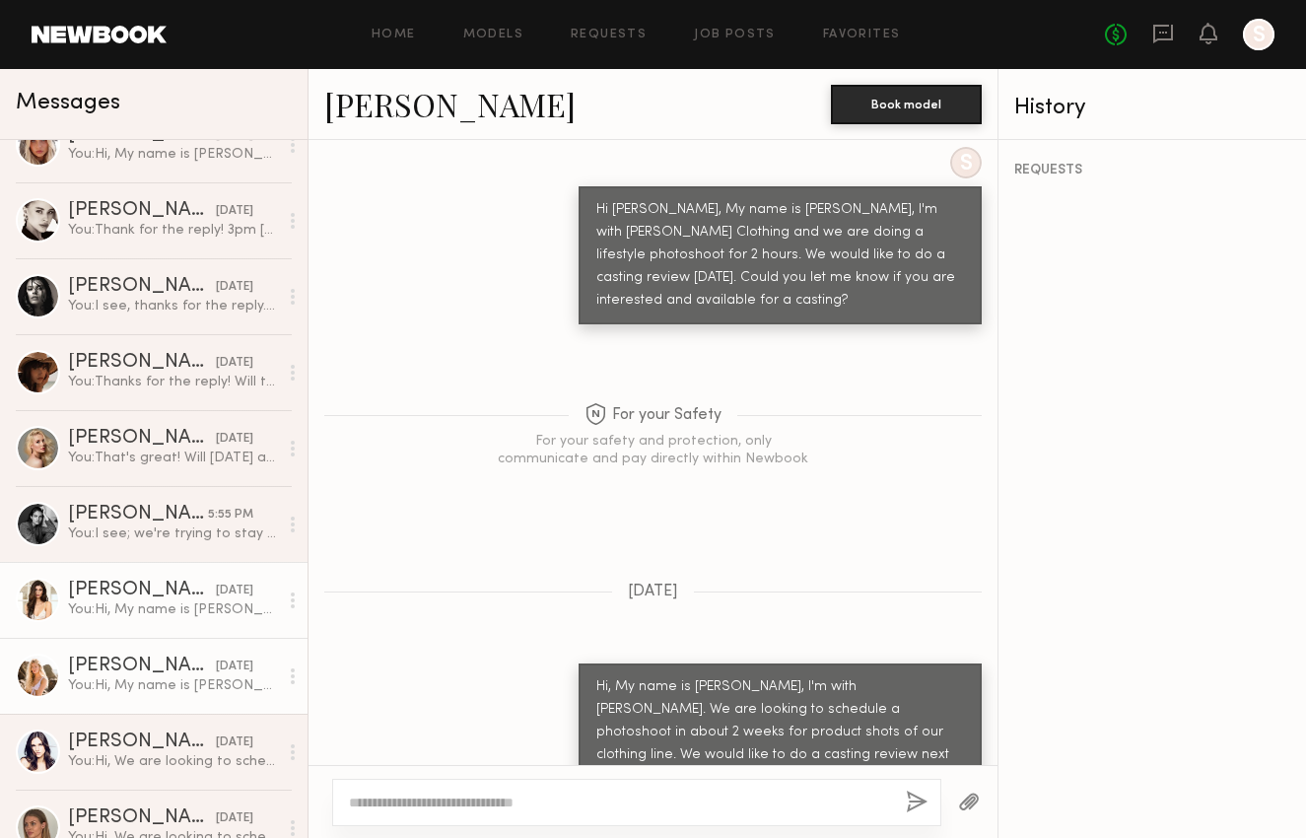
scroll to position [353, 0]
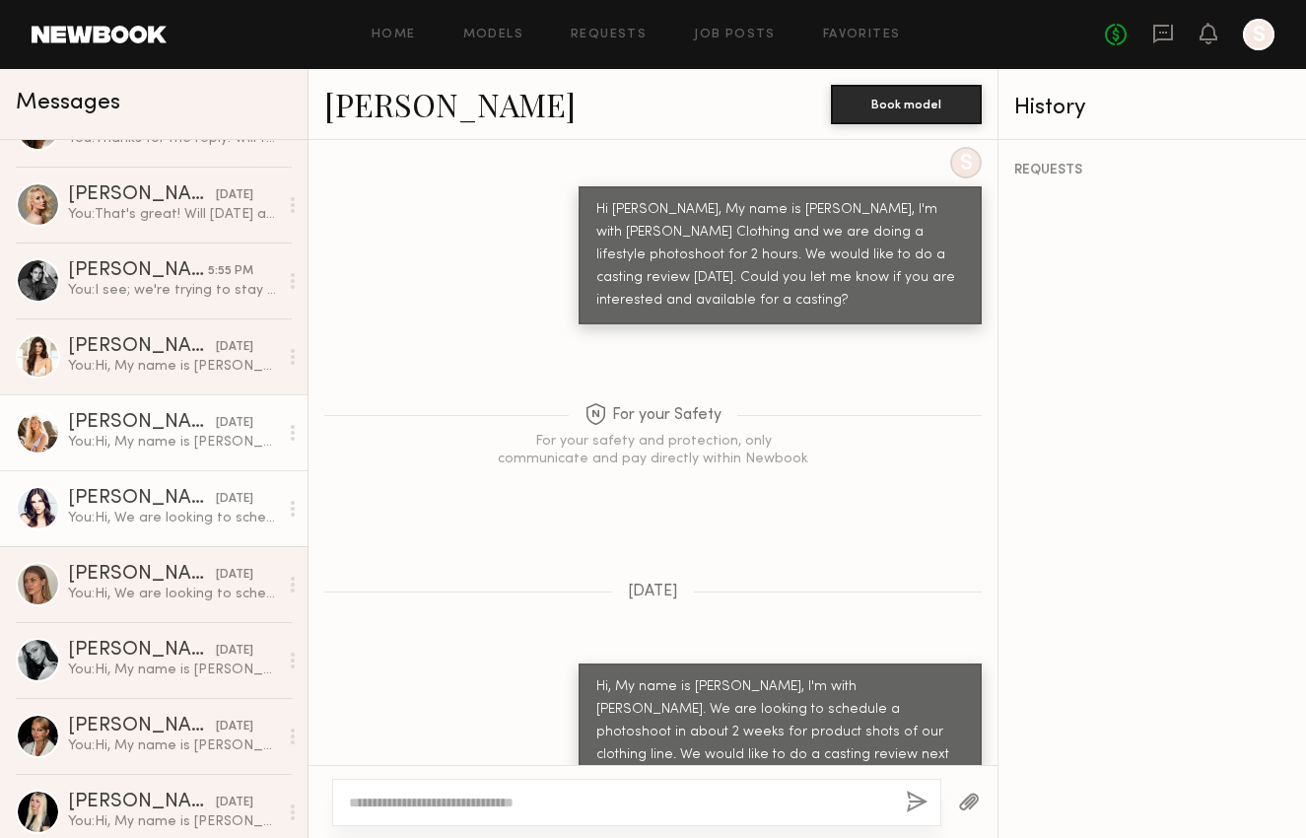
click at [149, 508] on div "[PERSON_NAME]" at bounding box center [142, 499] width 148 height 20
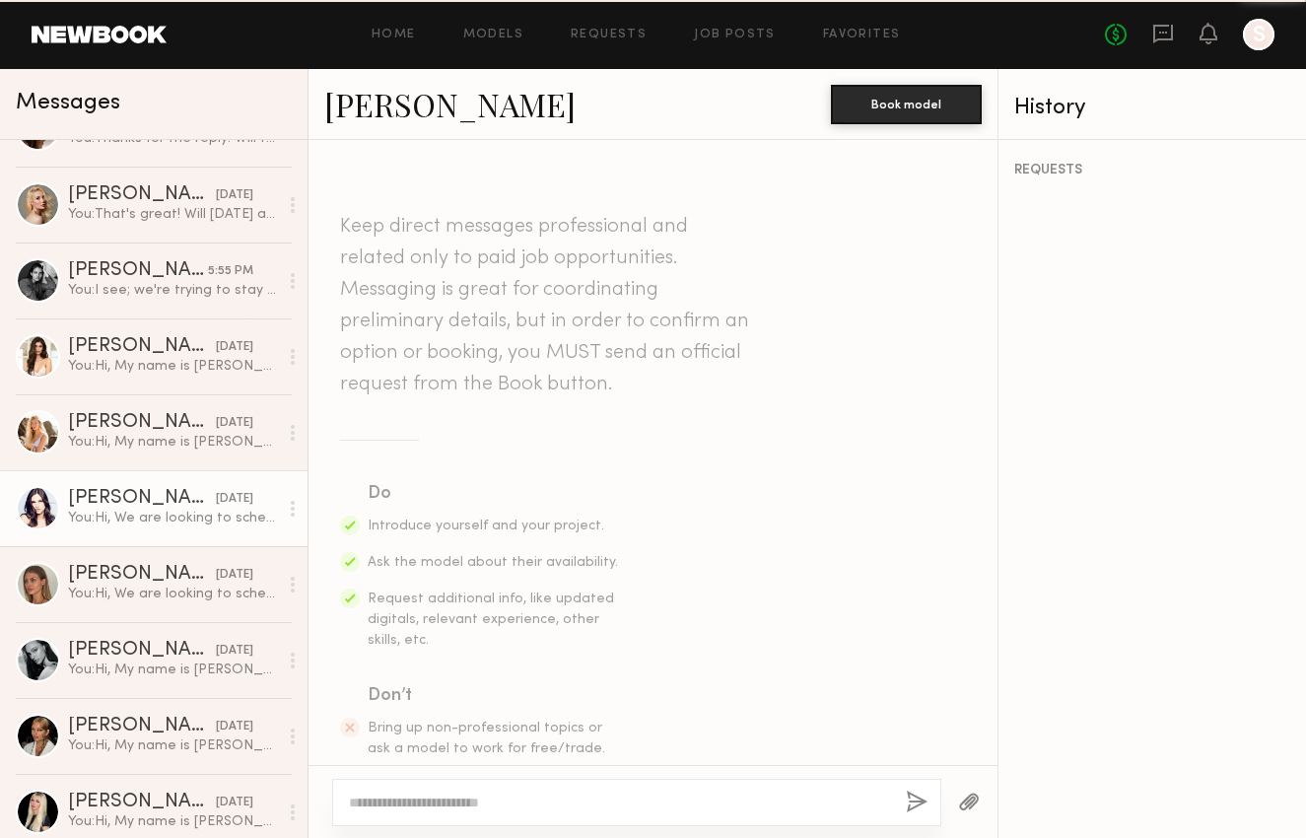
scroll to position [1436, 0]
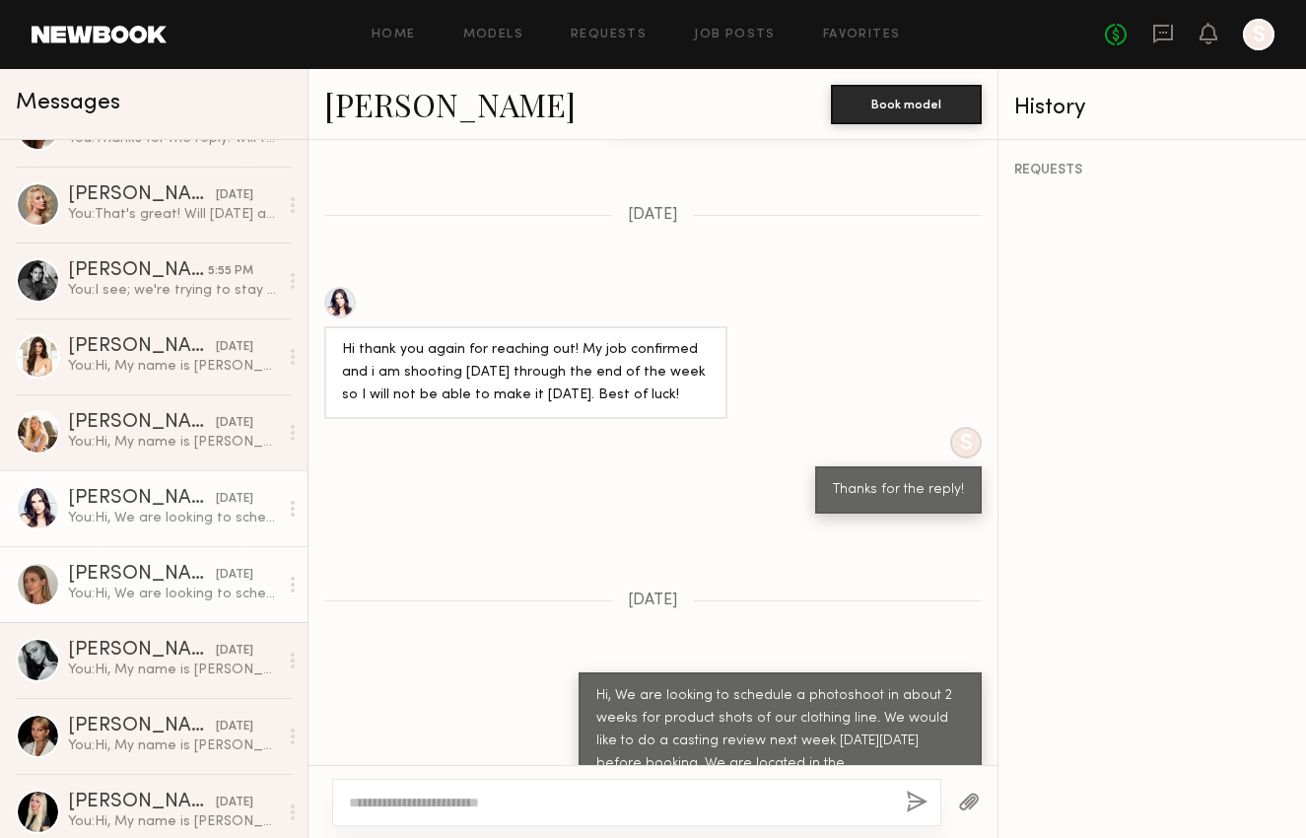
click at [134, 599] on div "You: Hi, We are looking to schedule a photoshoot in about 2 weeks for product s…" at bounding box center [173, 593] width 210 height 19
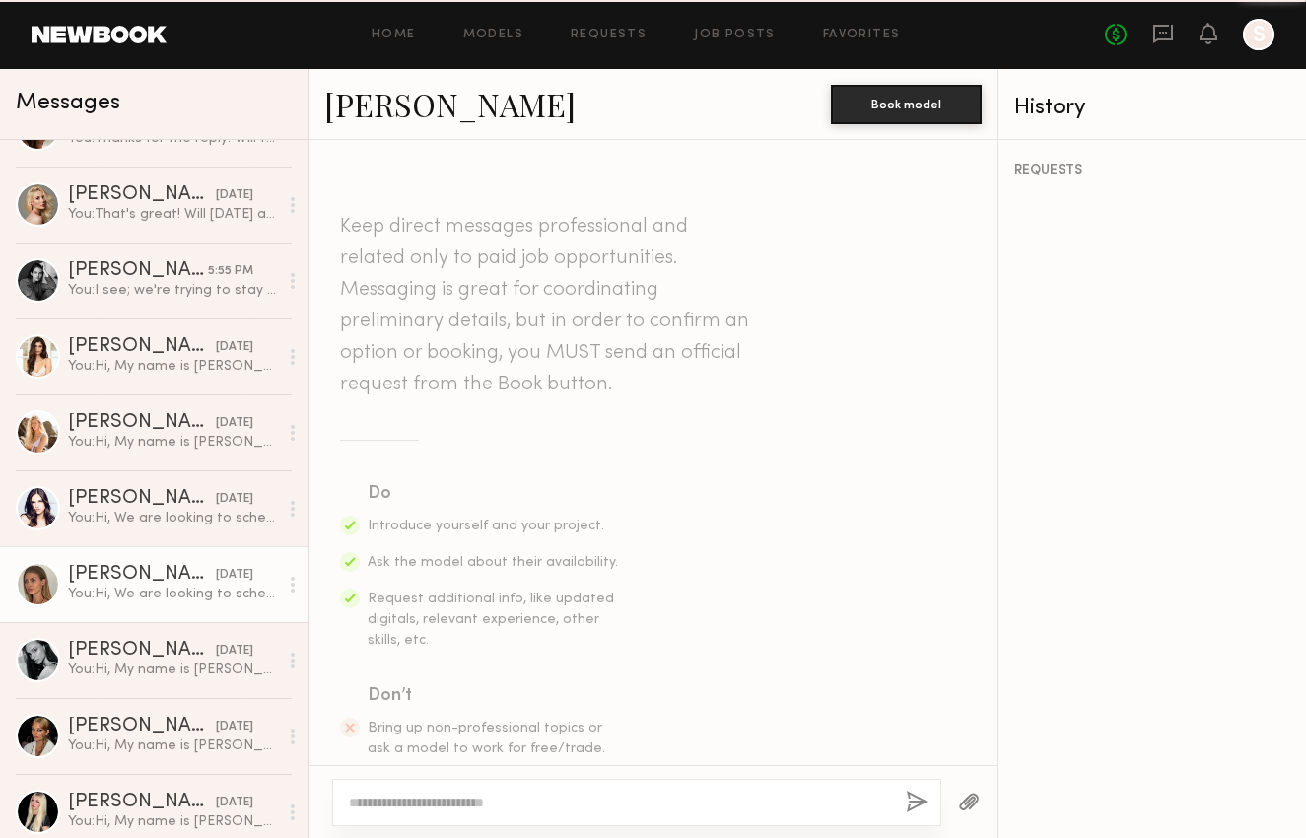
scroll to position [2110, 0]
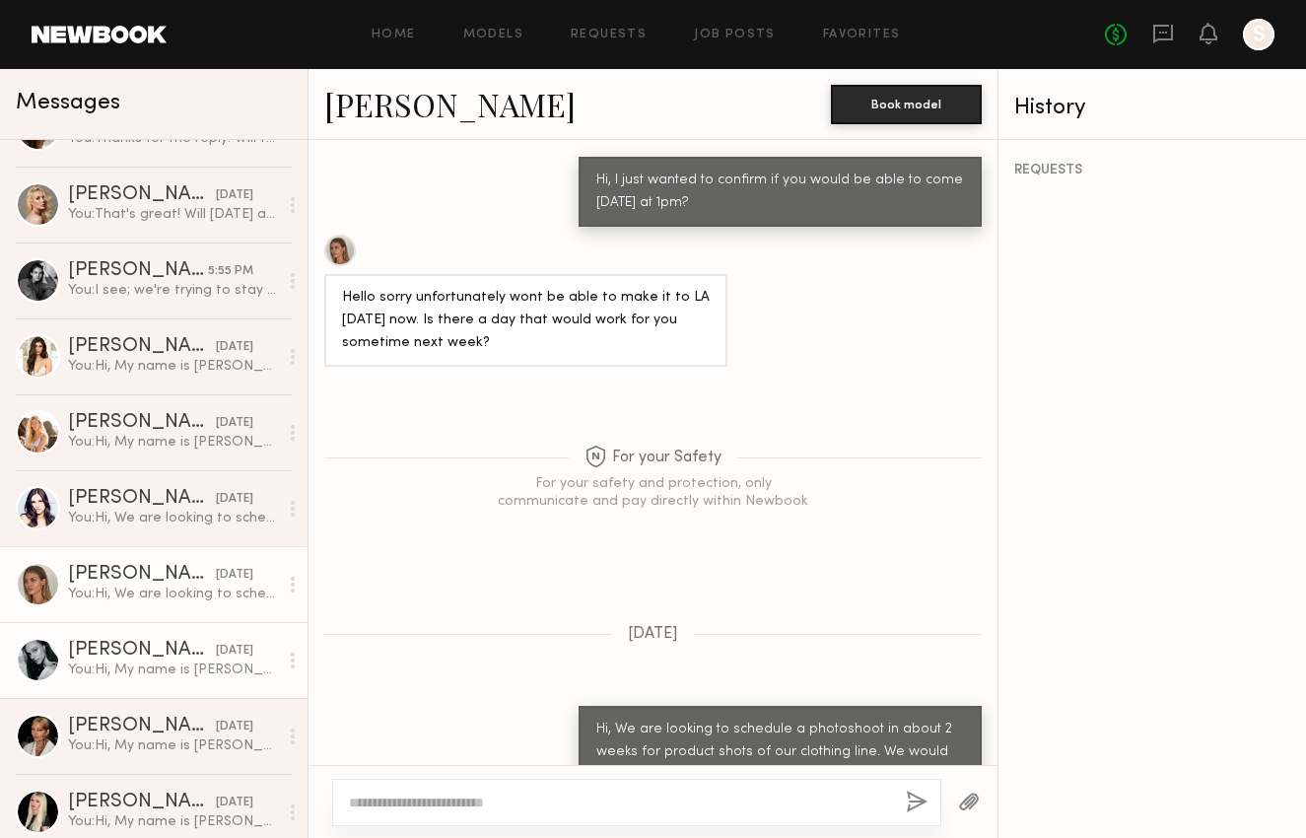
click at [136, 669] on div "You: Hi, My name is [PERSON_NAME], I'm with [PERSON_NAME]. We are looking to sc…" at bounding box center [173, 669] width 210 height 19
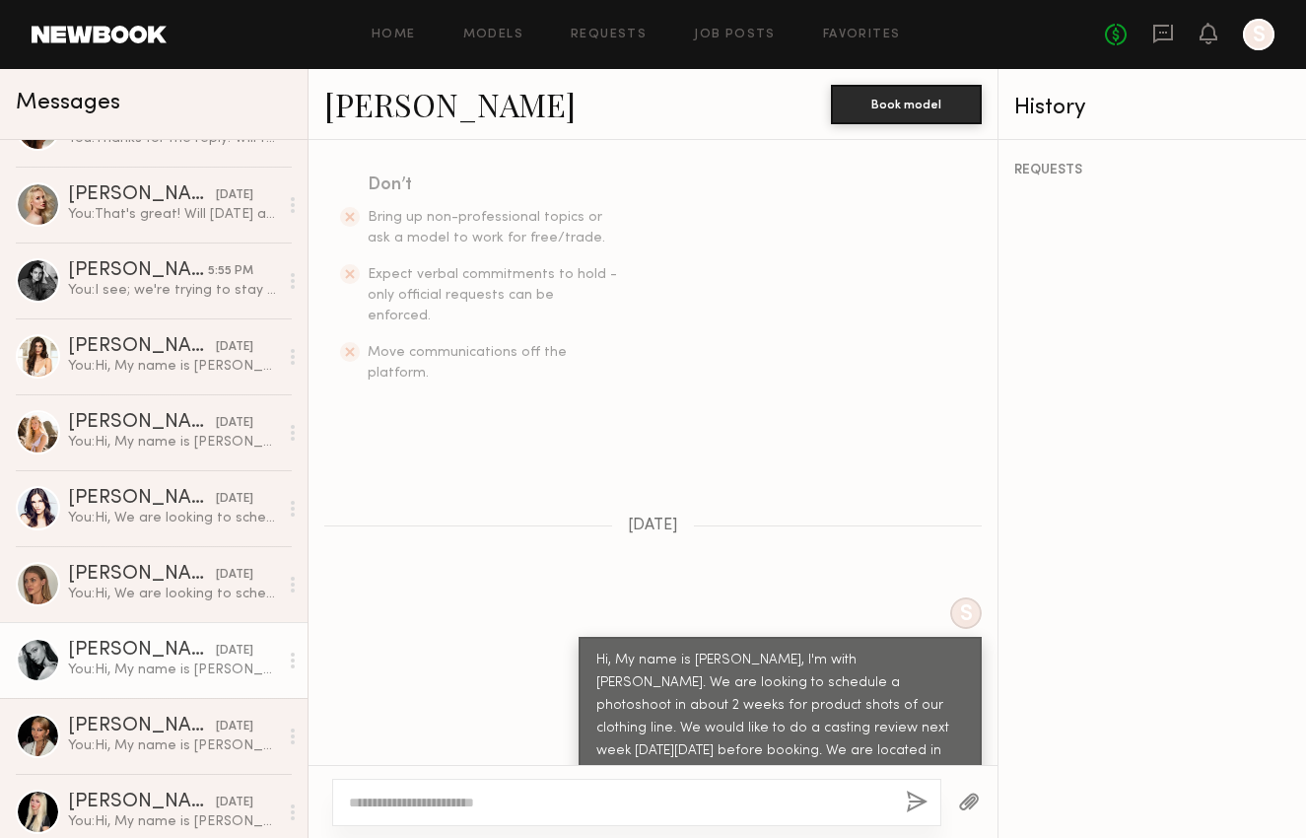
scroll to position [589, 0]
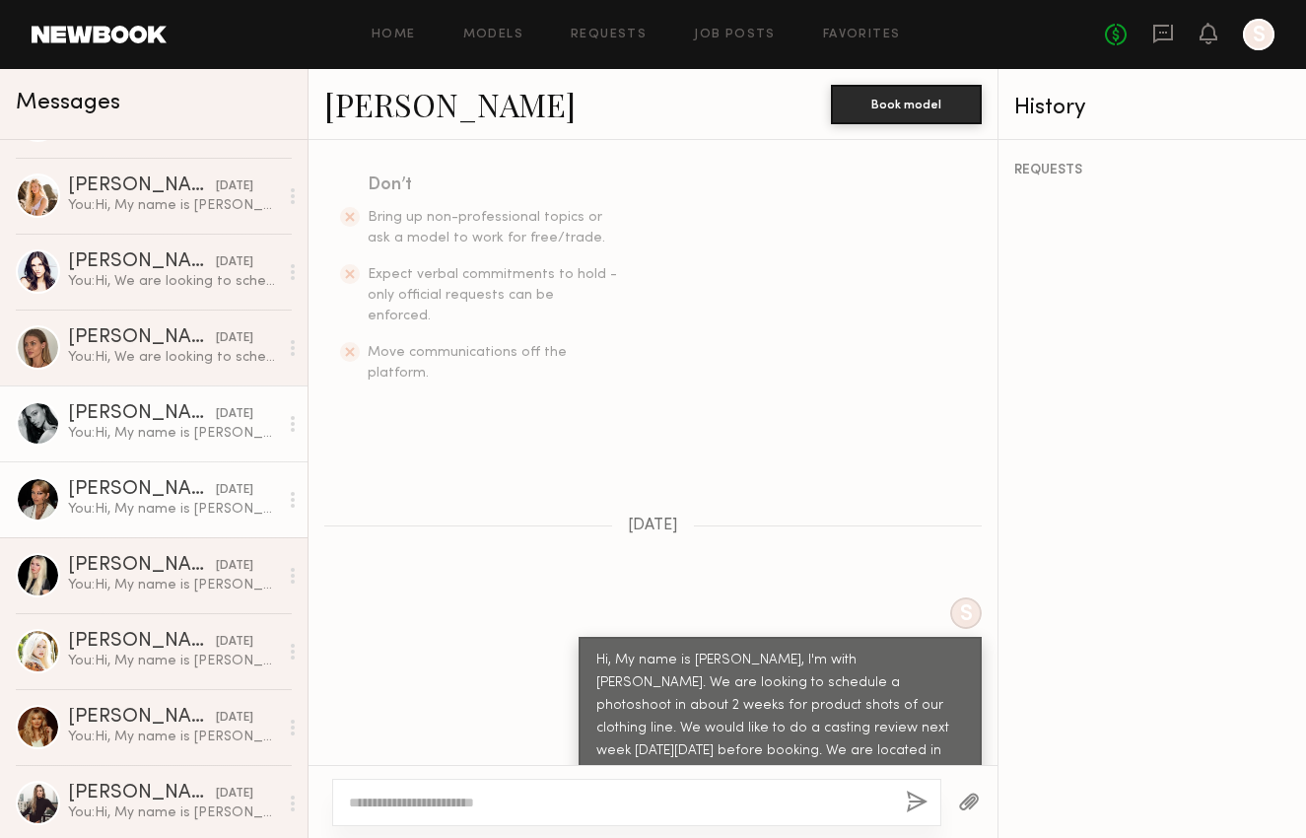
click at [170, 503] on div "You: Hi, My name is [PERSON_NAME], I'm with [PERSON_NAME]. We are looking to sc…" at bounding box center [173, 509] width 210 height 19
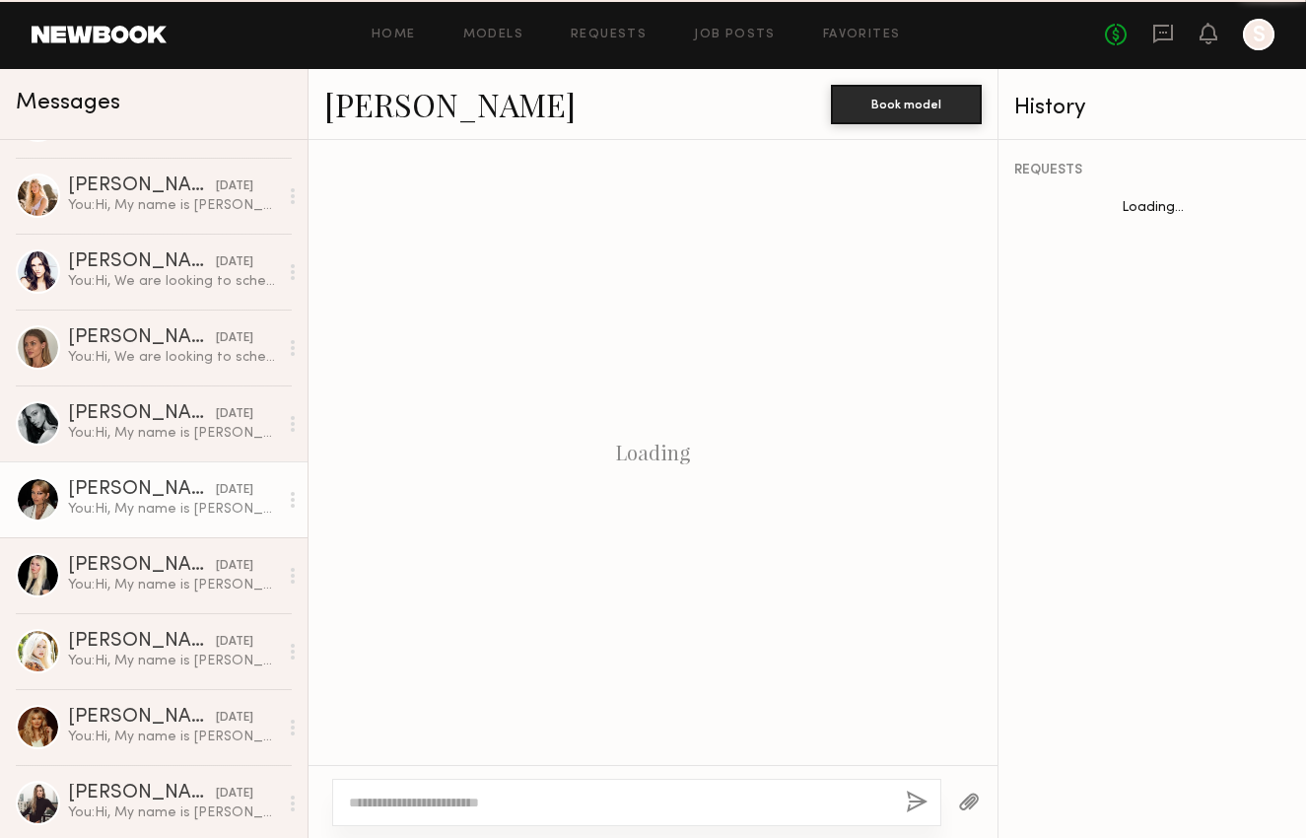
scroll to position [511, 0]
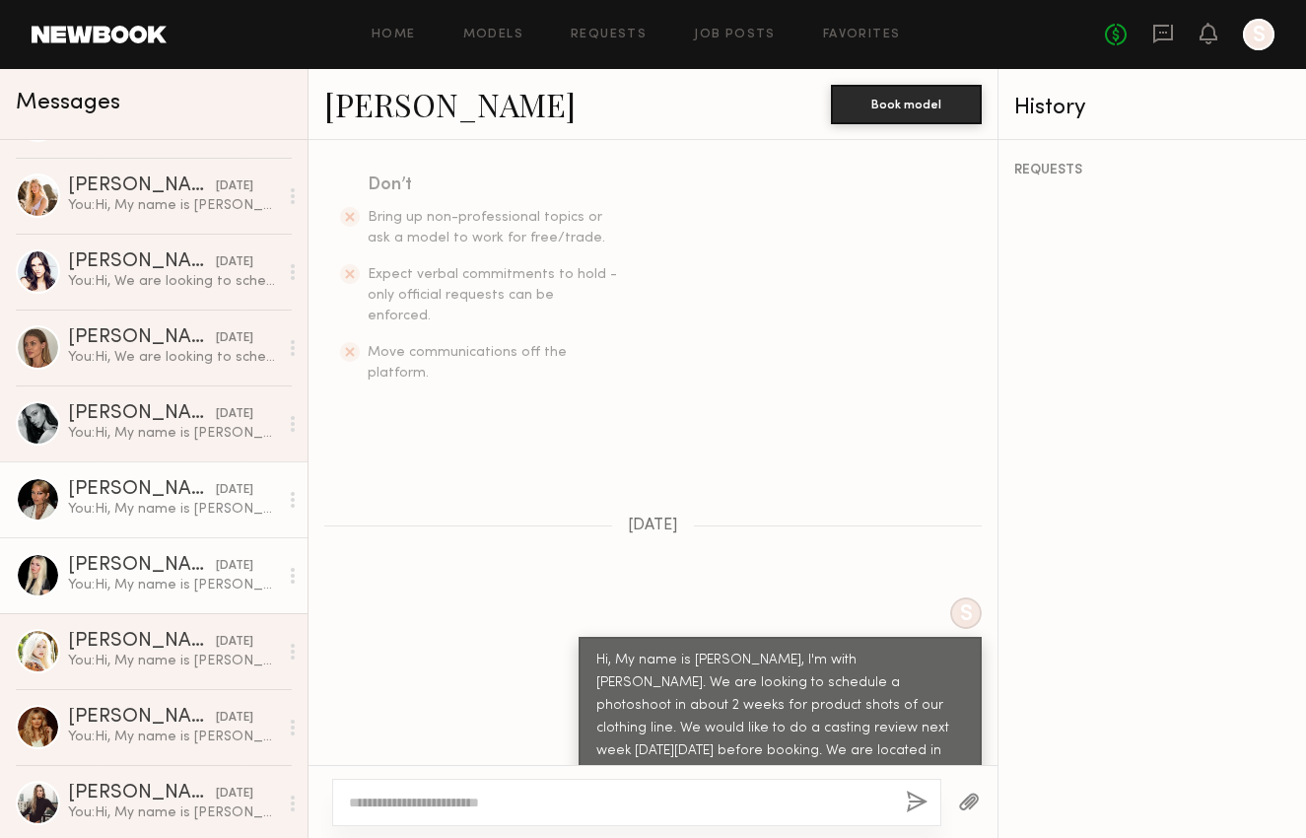
click at [148, 580] on div "You: Hi, My name is [PERSON_NAME], I'm with [PERSON_NAME]. We are looking to sc…" at bounding box center [173, 585] width 210 height 19
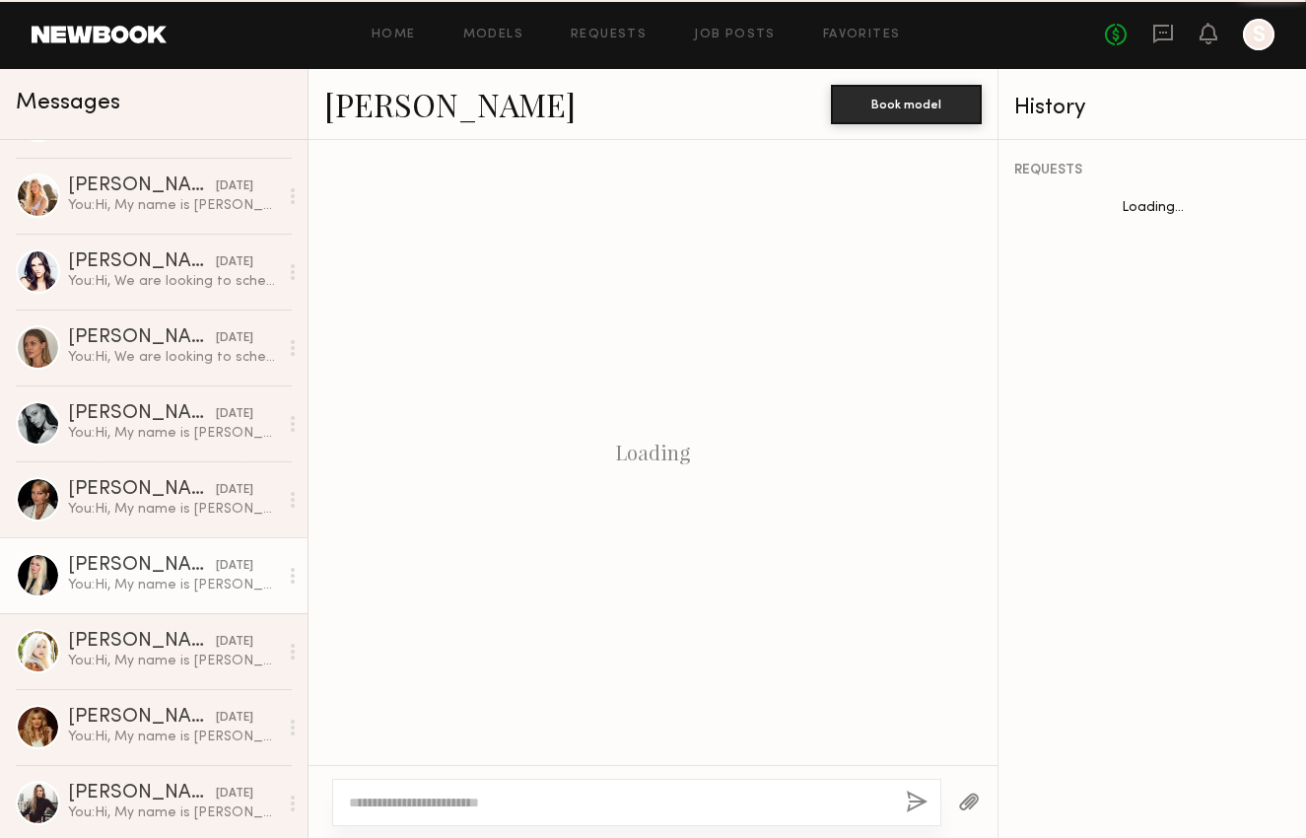
scroll to position [511, 0]
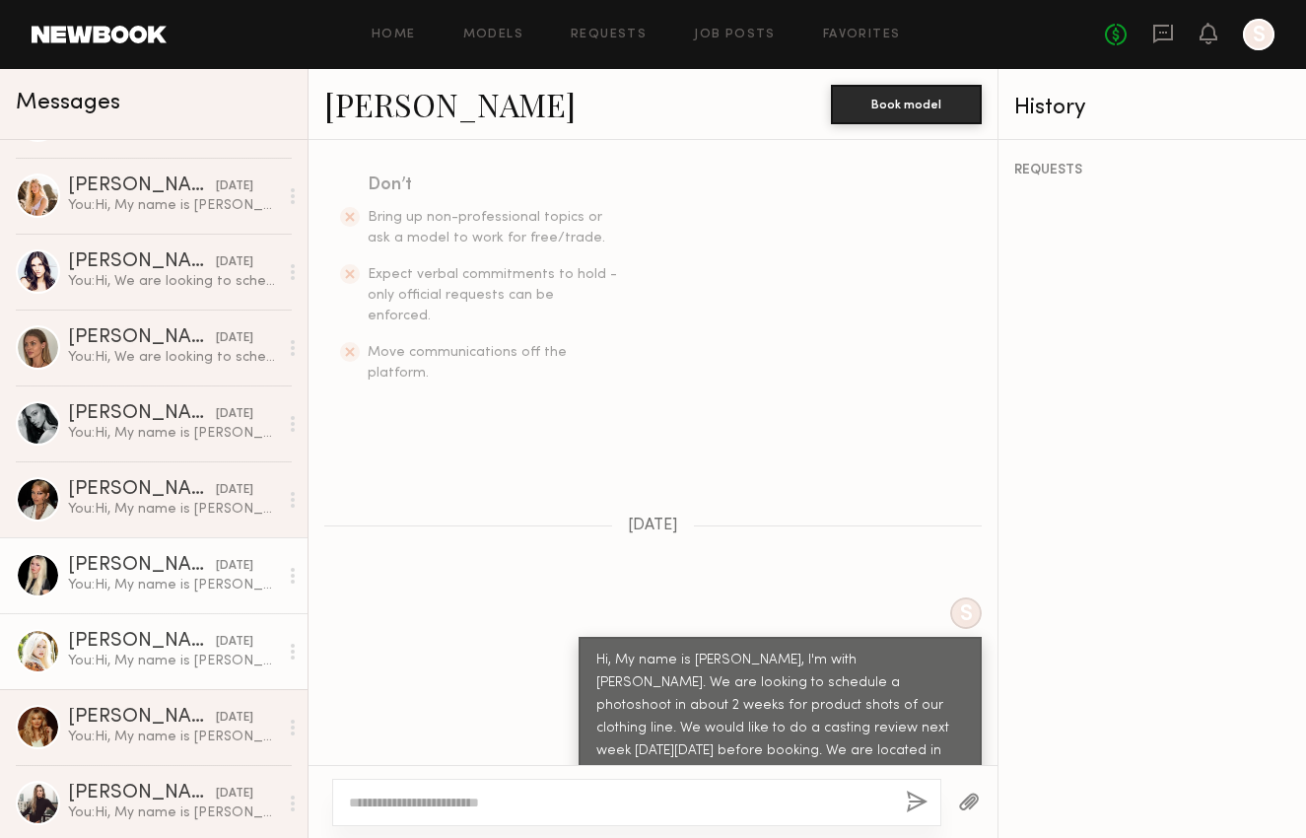
click at [159, 651] on div "You: Hi, My name is [PERSON_NAME], I'm with [PERSON_NAME]. We are looking to sc…" at bounding box center [173, 660] width 210 height 19
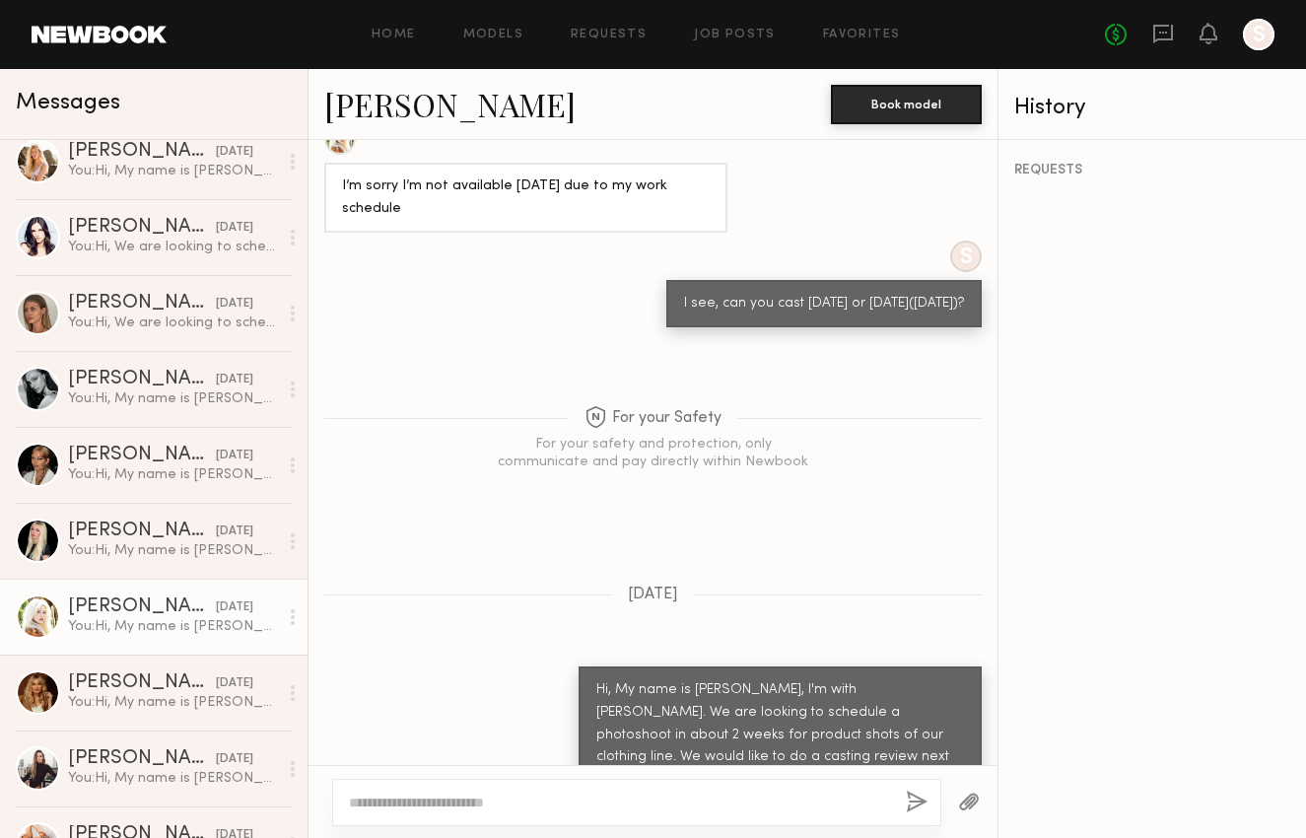
scroll to position [691, 0]
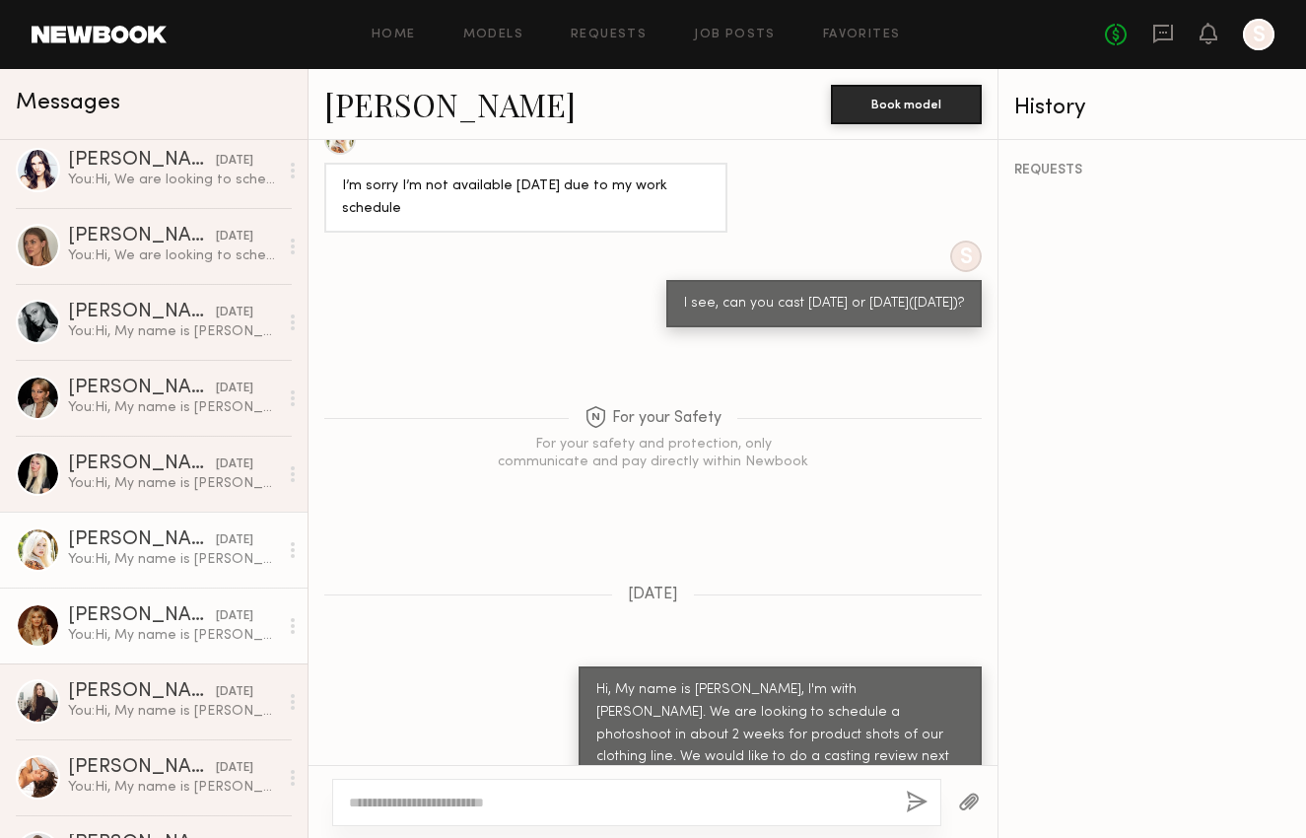
click at [155, 637] on div "You: Hi, My name is [PERSON_NAME], I'm with [PERSON_NAME]. We are looking to sc…" at bounding box center [173, 635] width 210 height 19
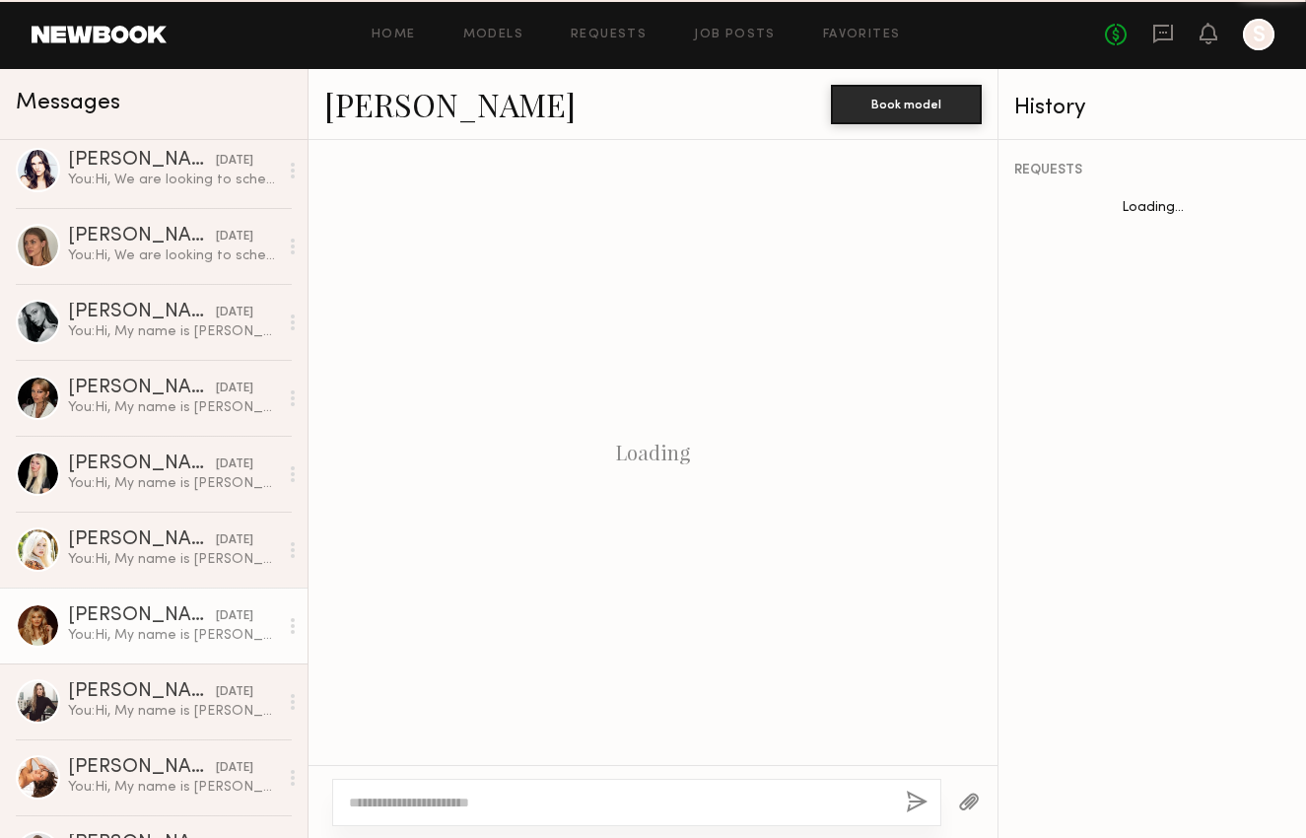
scroll to position [961, 0]
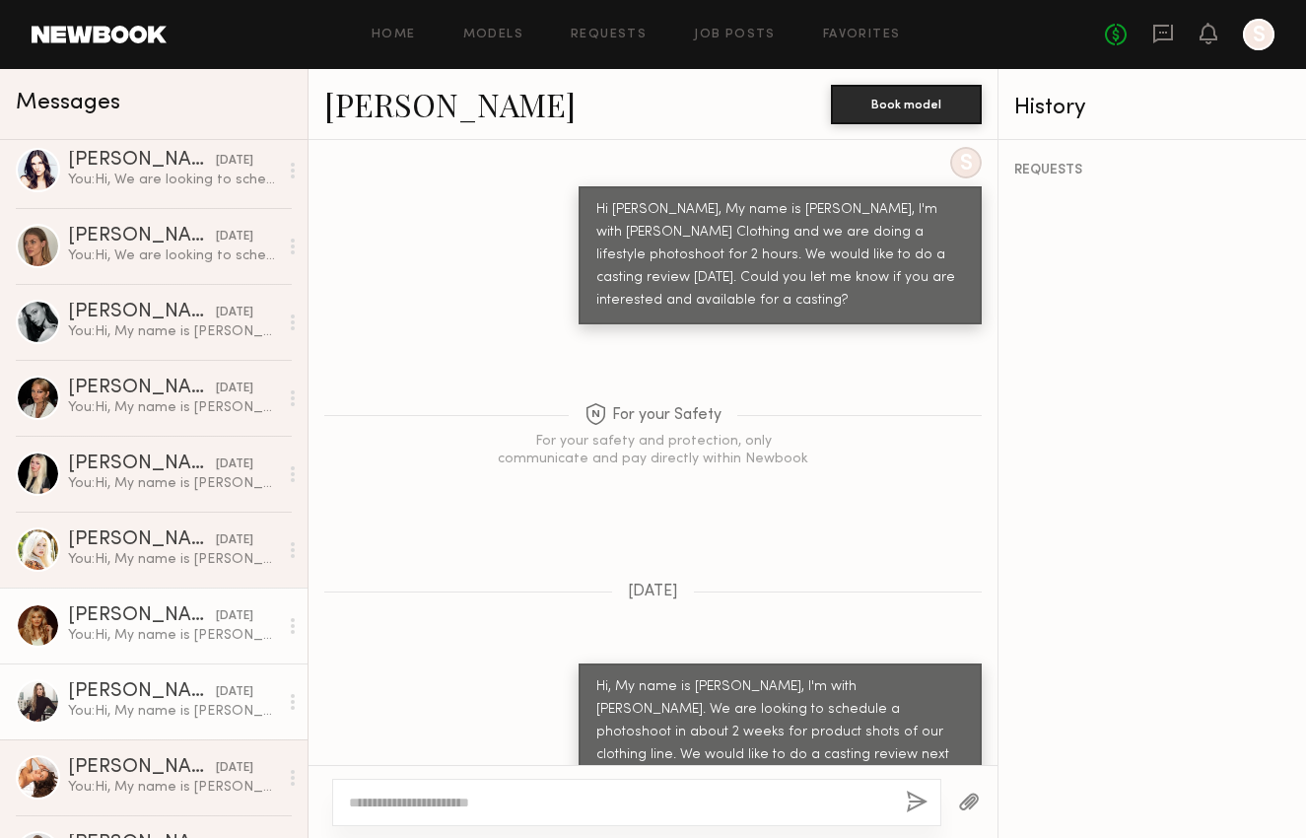
click at [147, 698] on div "[PERSON_NAME]" at bounding box center [142, 692] width 148 height 20
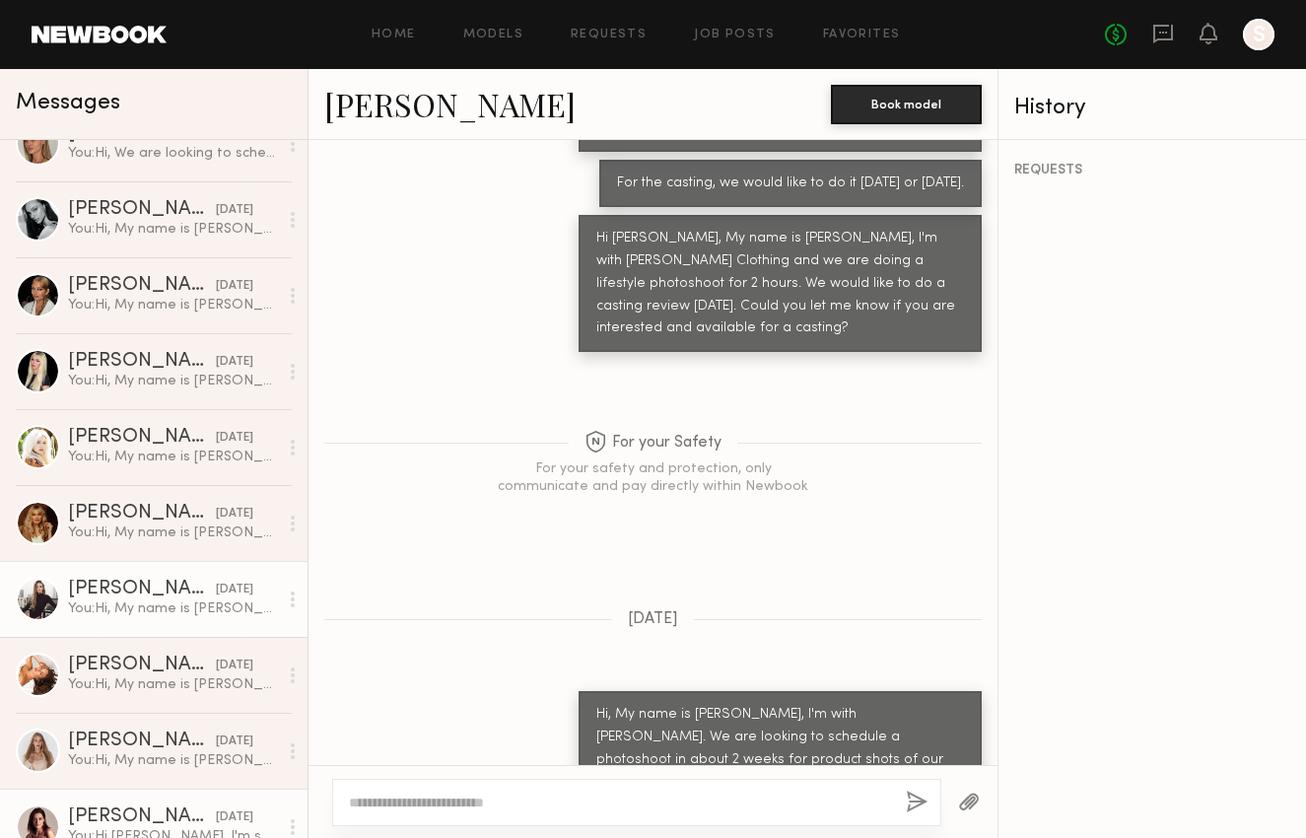
scroll to position [887, 0]
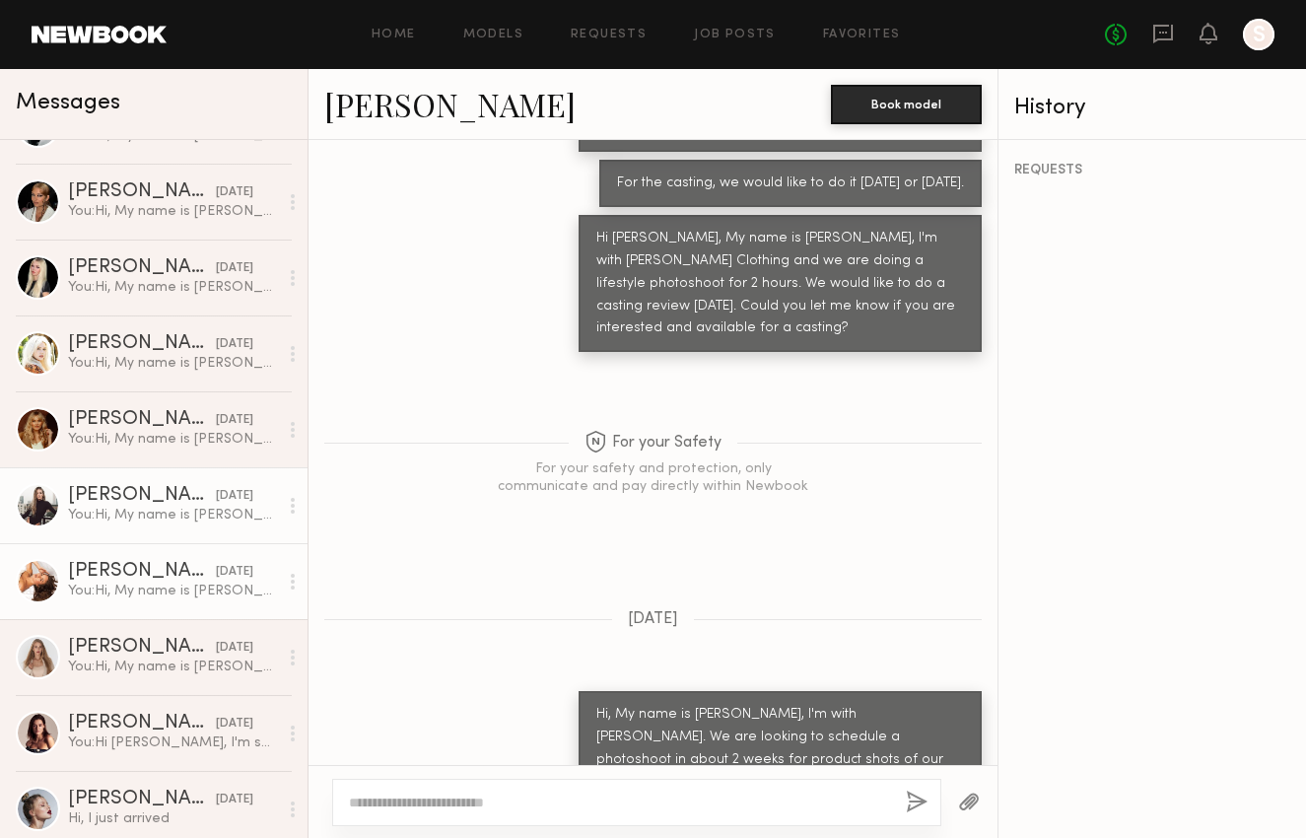
click at [160, 600] on link "[PERSON_NAME] [DATE] You: Hi, My name is [PERSON_NAME], I'm with [PERSON_NAME].…" at bounding box center [154, 581] width 308 height 76
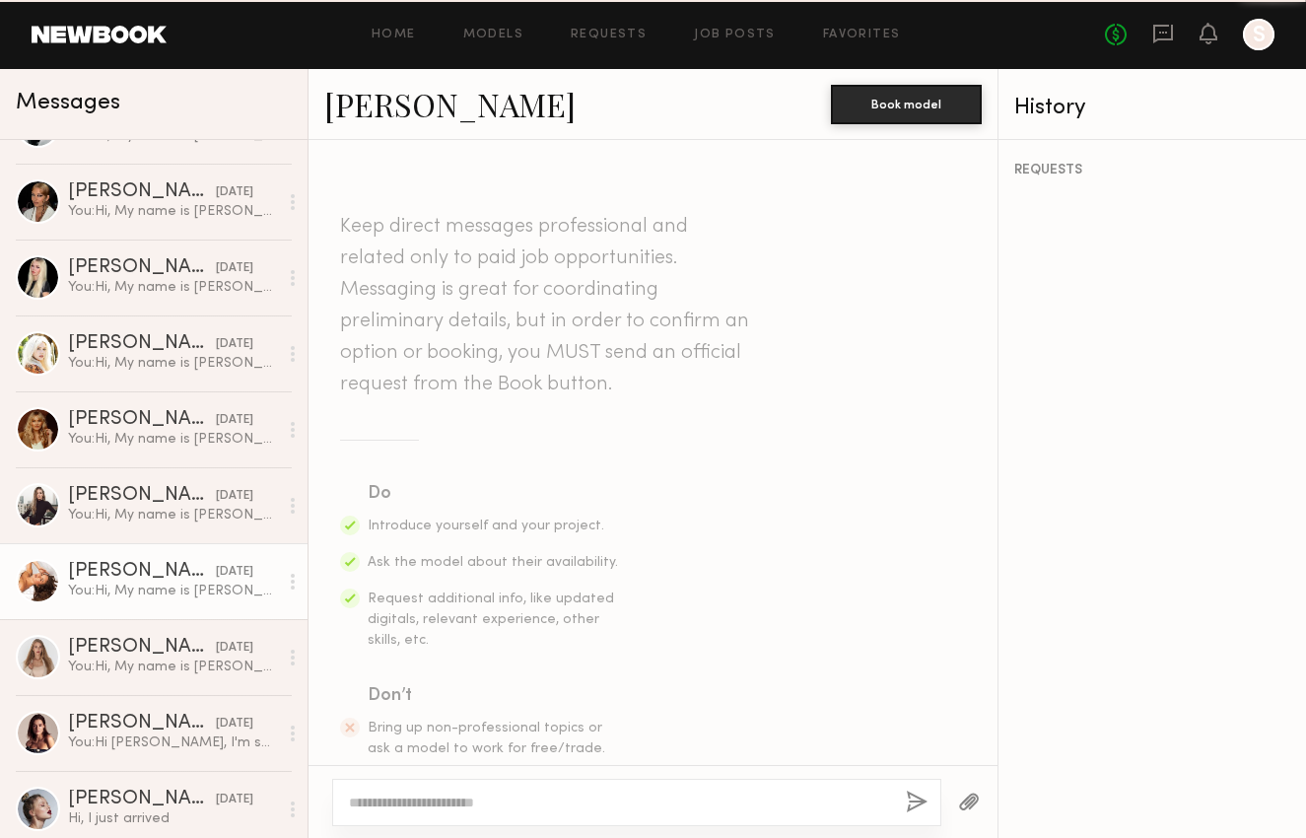
scroll to position [511, 0]
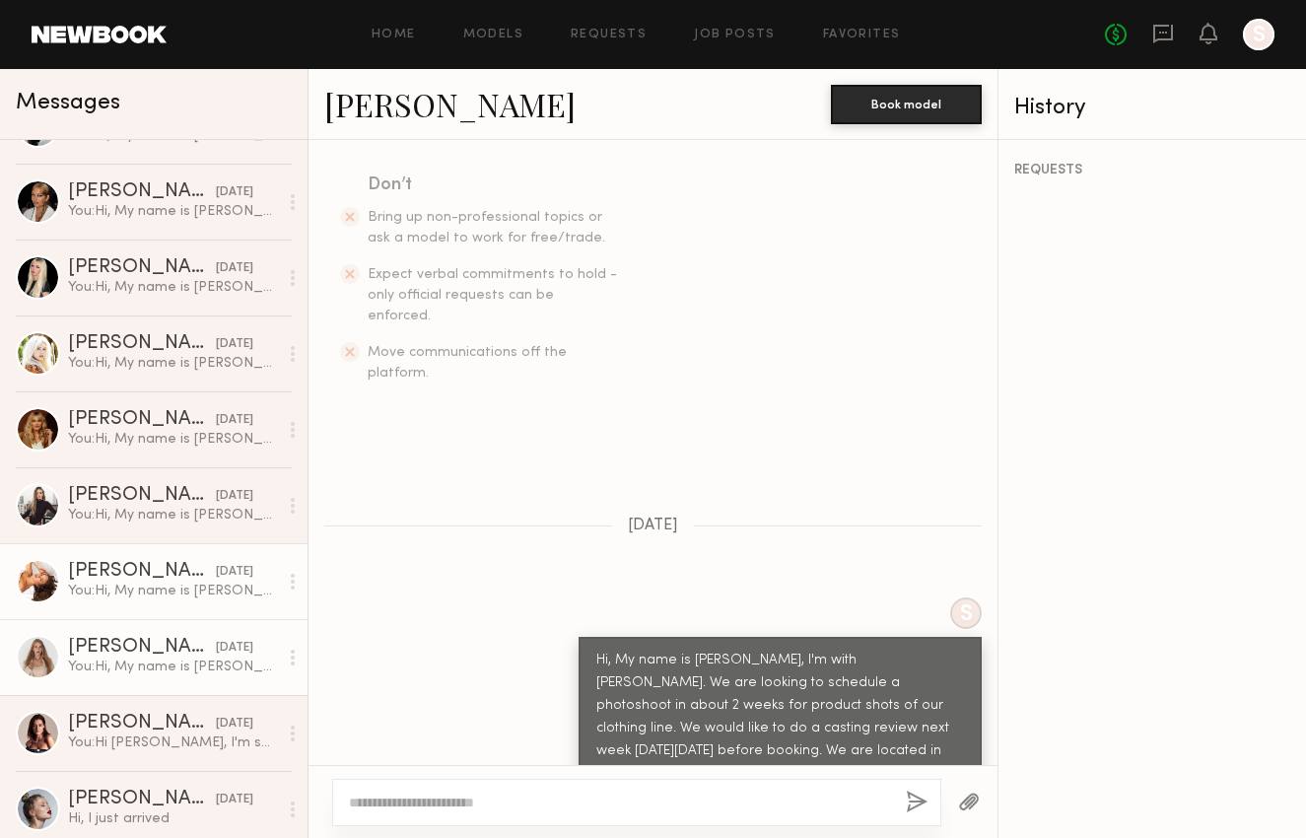
click at [153, 665] on div "You: Hi, My name is [PERSON_NAME], I'm with [PERSON_NAME]. We are looking to sc…" at bounding box center [173, 666] width 210 height 19
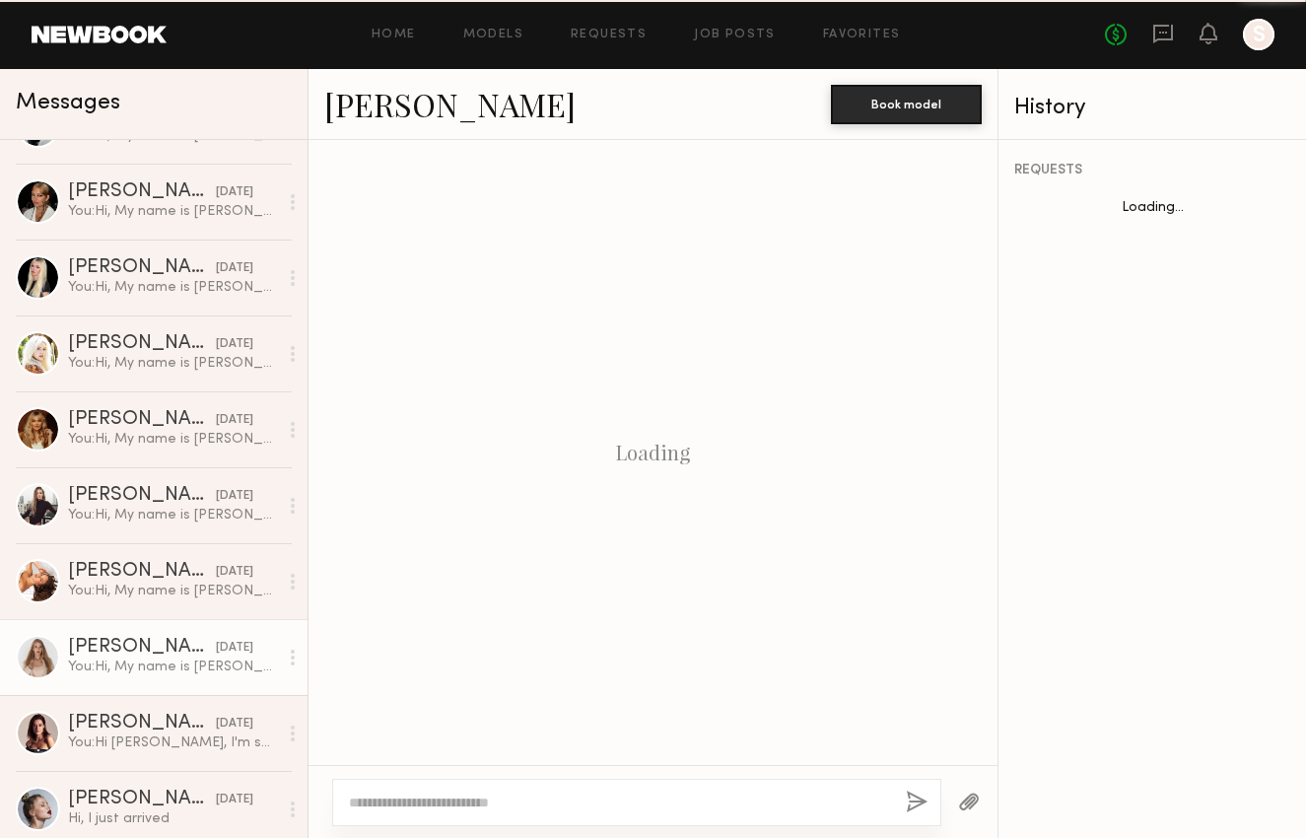
scroll to position [511, 0]
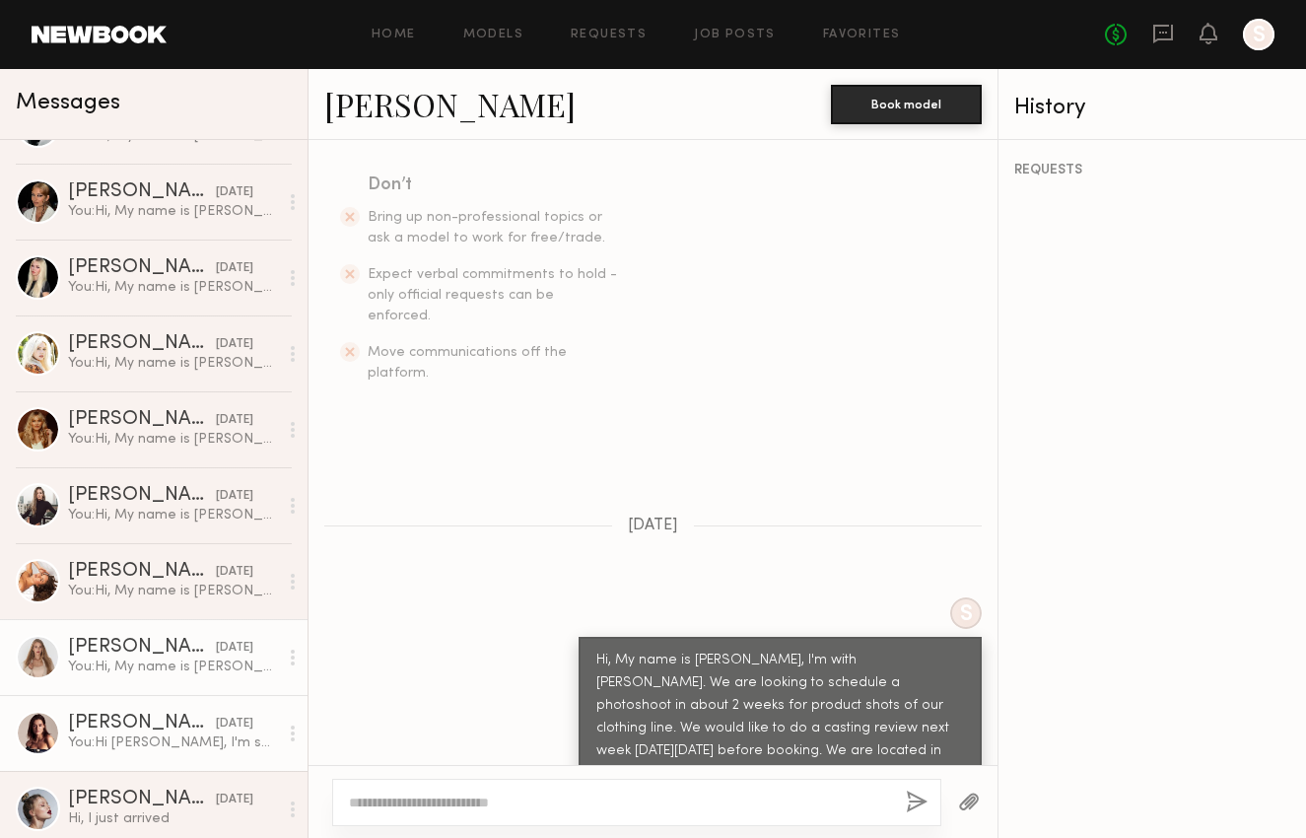
click at [153, 730] on div "[PERSON_NAME]" at bounding box center [142, 724] width 148 height 20
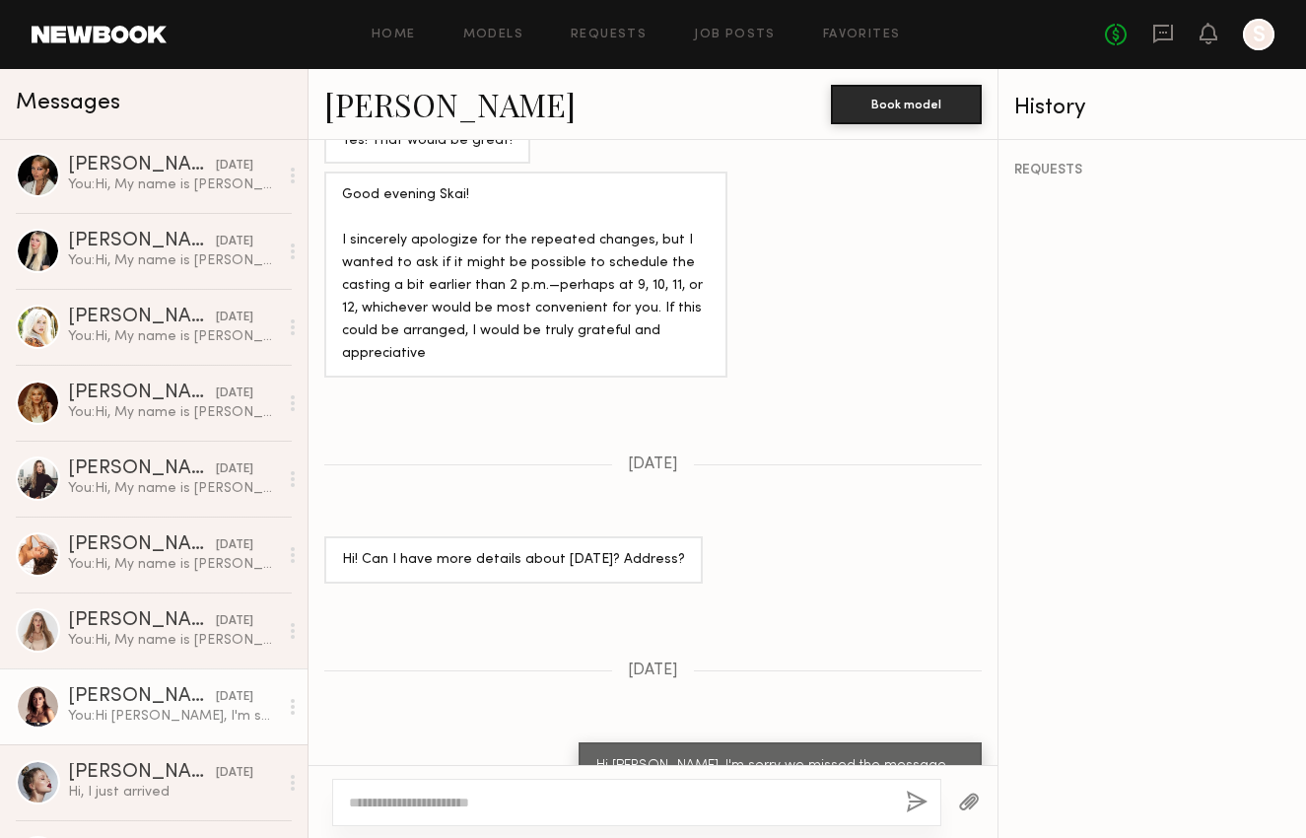
scroll to position [949, 0]
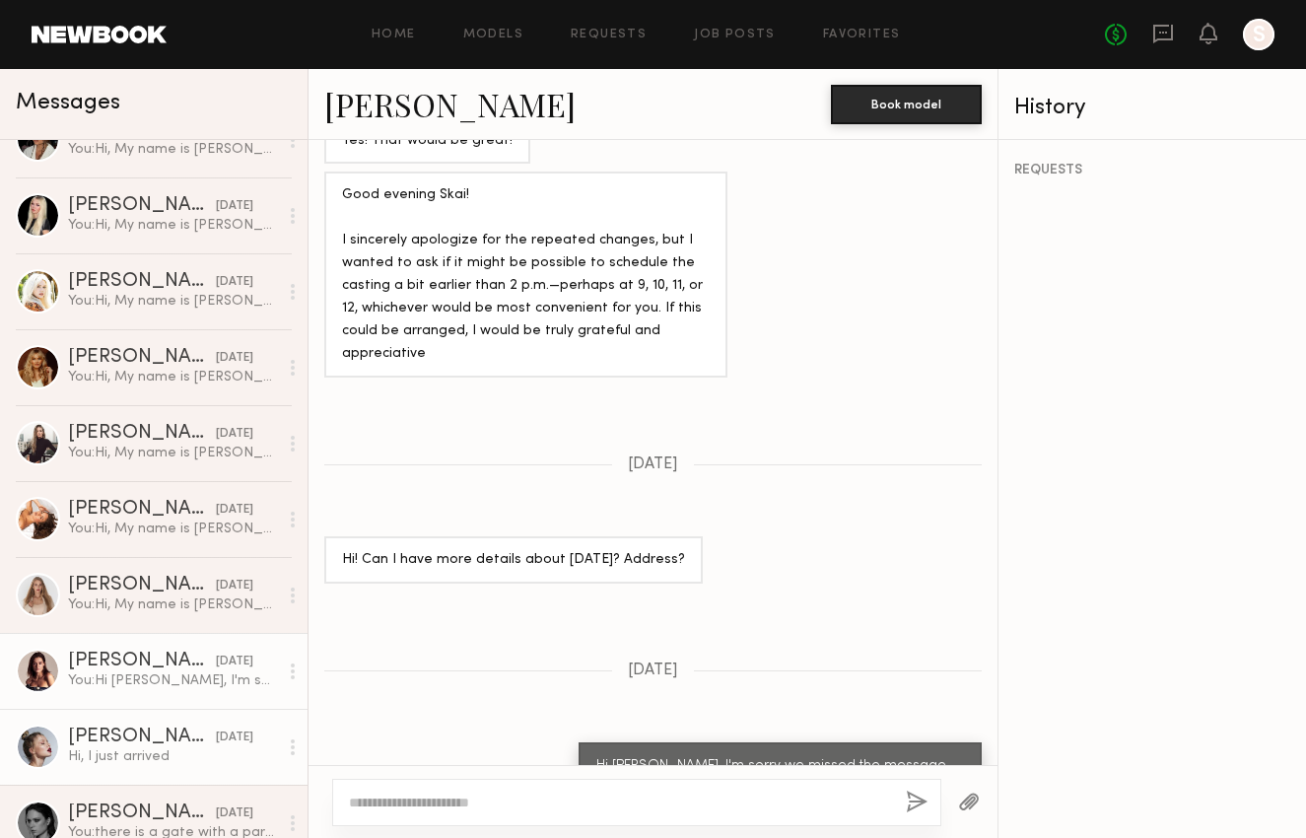
click at [137, 745] on div "[PERSON_NAME]" at bounding box center [142, 737] width 148 height 20
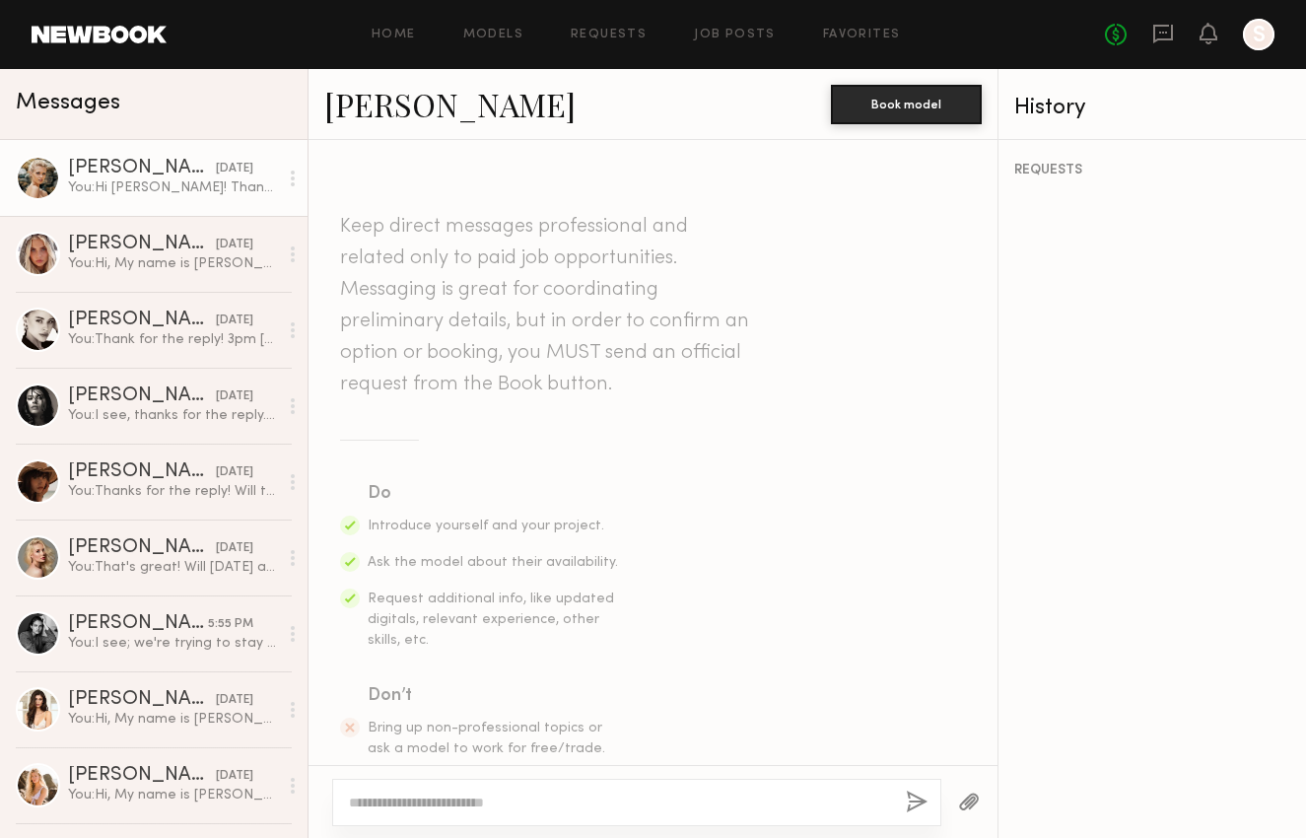
click at [141, 190] on div "You: Hi [PERSON_NAME]! Thanks for the reply. We don't have an exact date, but w…" at bounding box center [173, 187] width 210 height 19
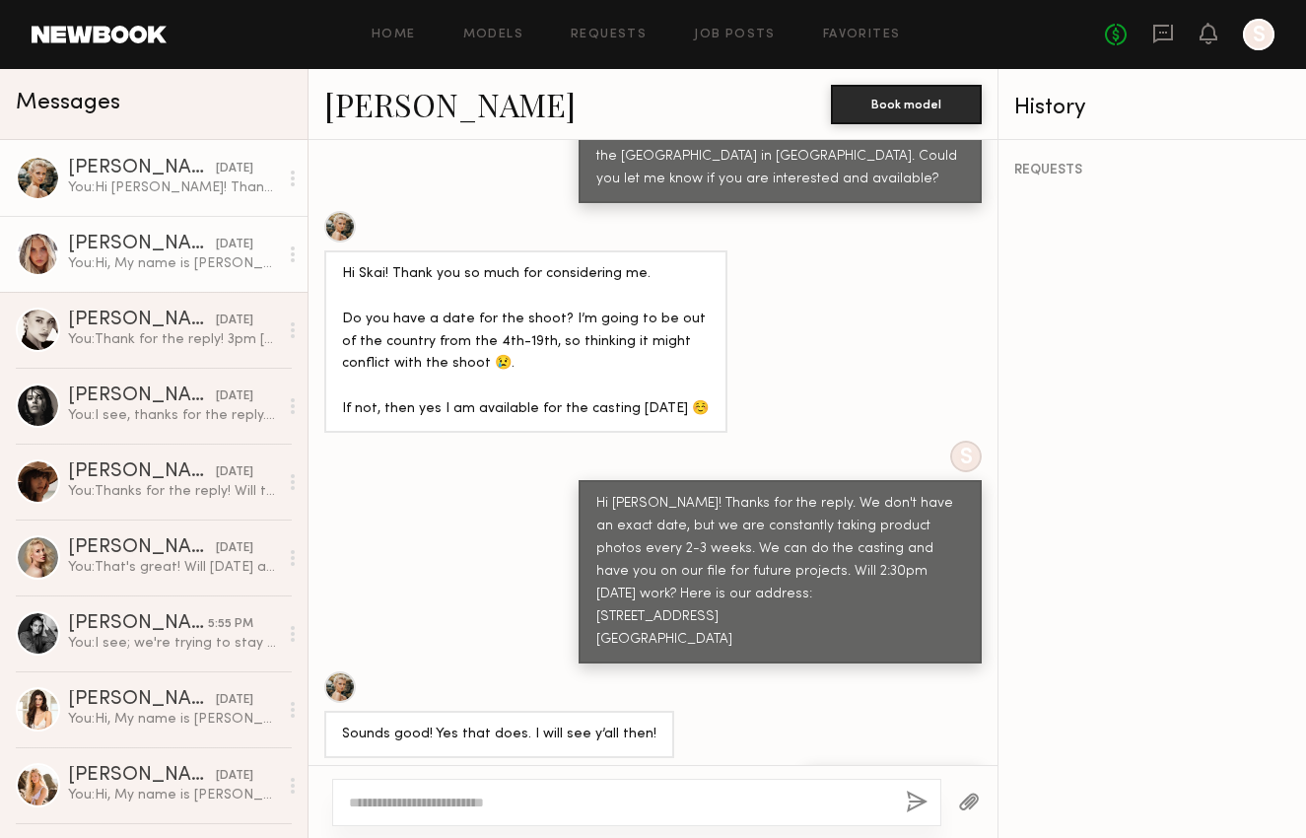
click at [102, 240] on div "[PERSON_NAME]" at bounding box center [142, 245] width 148 height 20
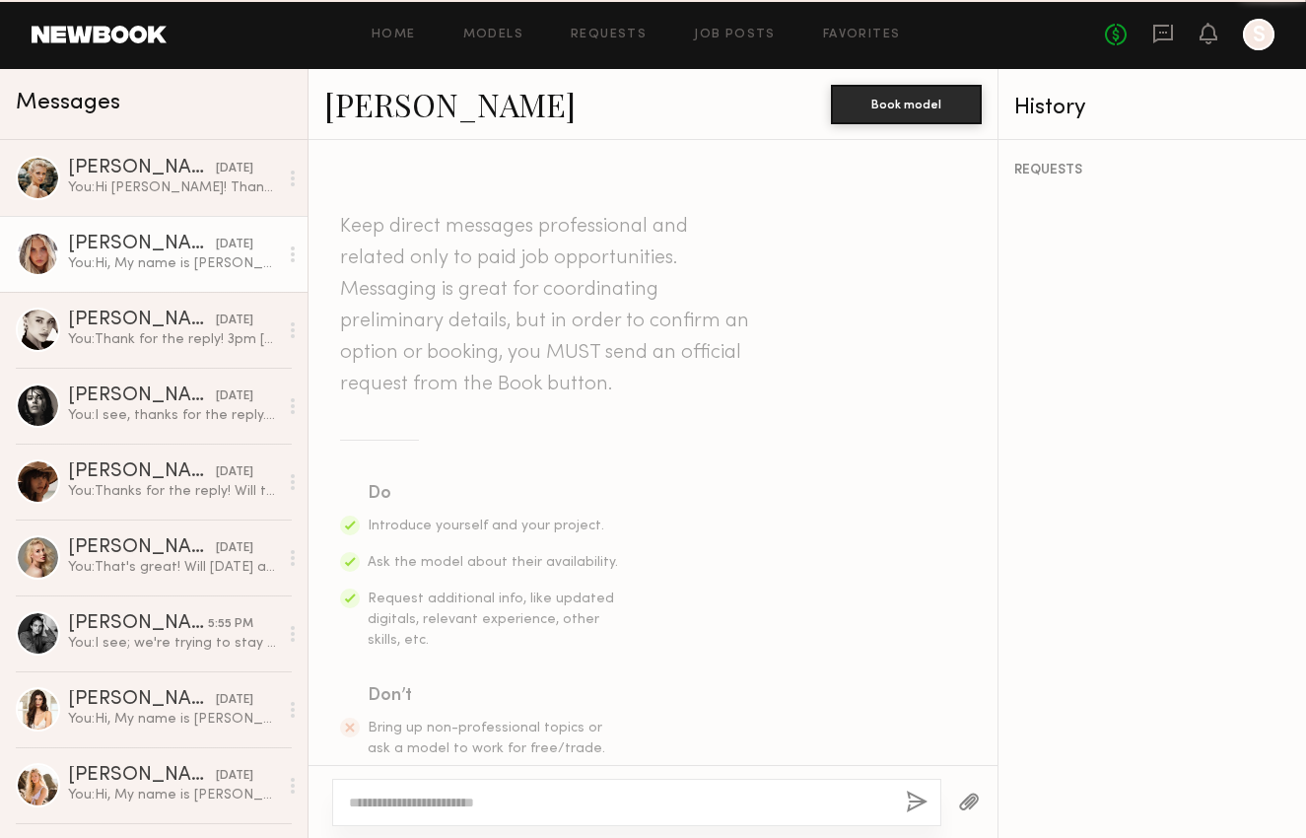
scroll to position [511, 0]
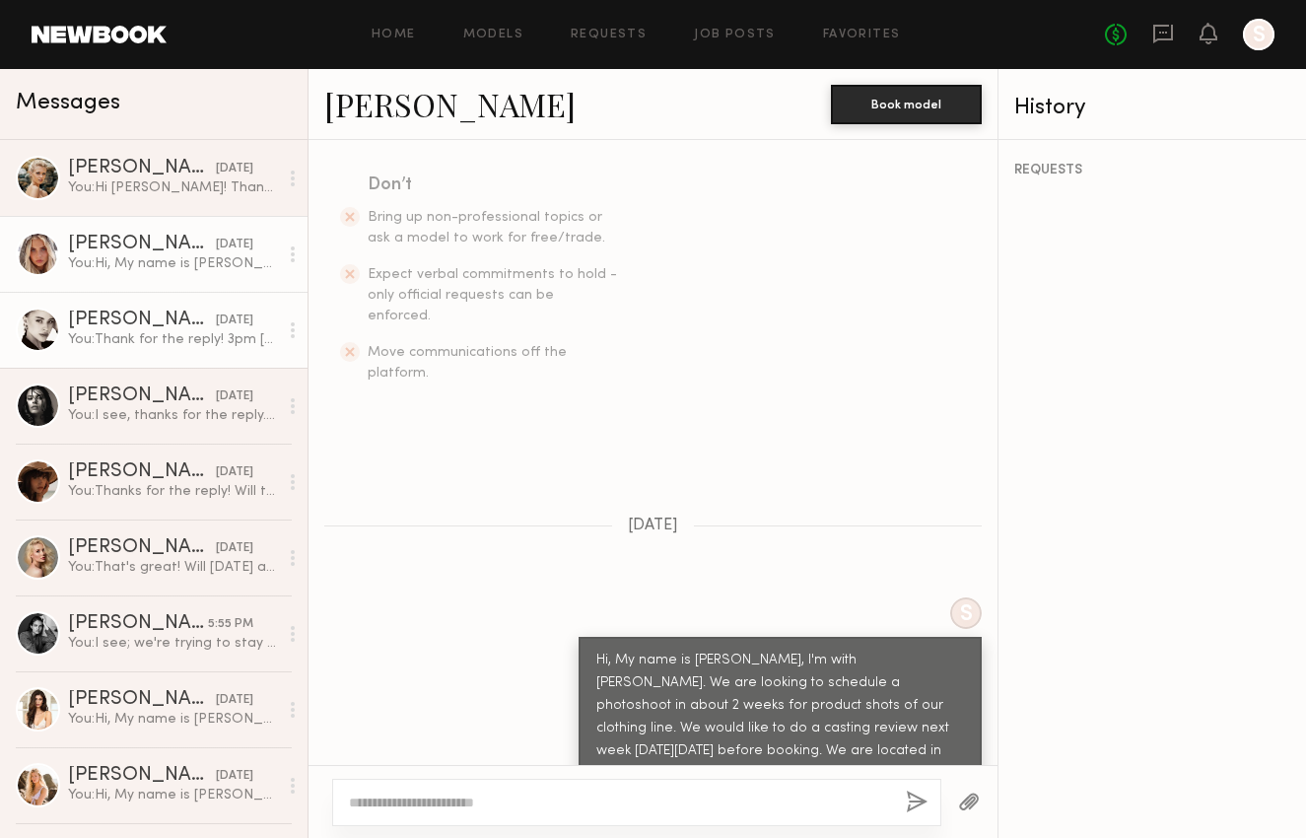
click at [130, 344] on div "You: Thank for the reply! 3pm [DATE]. Here is the address: [STREET_ADDRESS] Let…" at bounding box center [173, 339] width 210 height 19
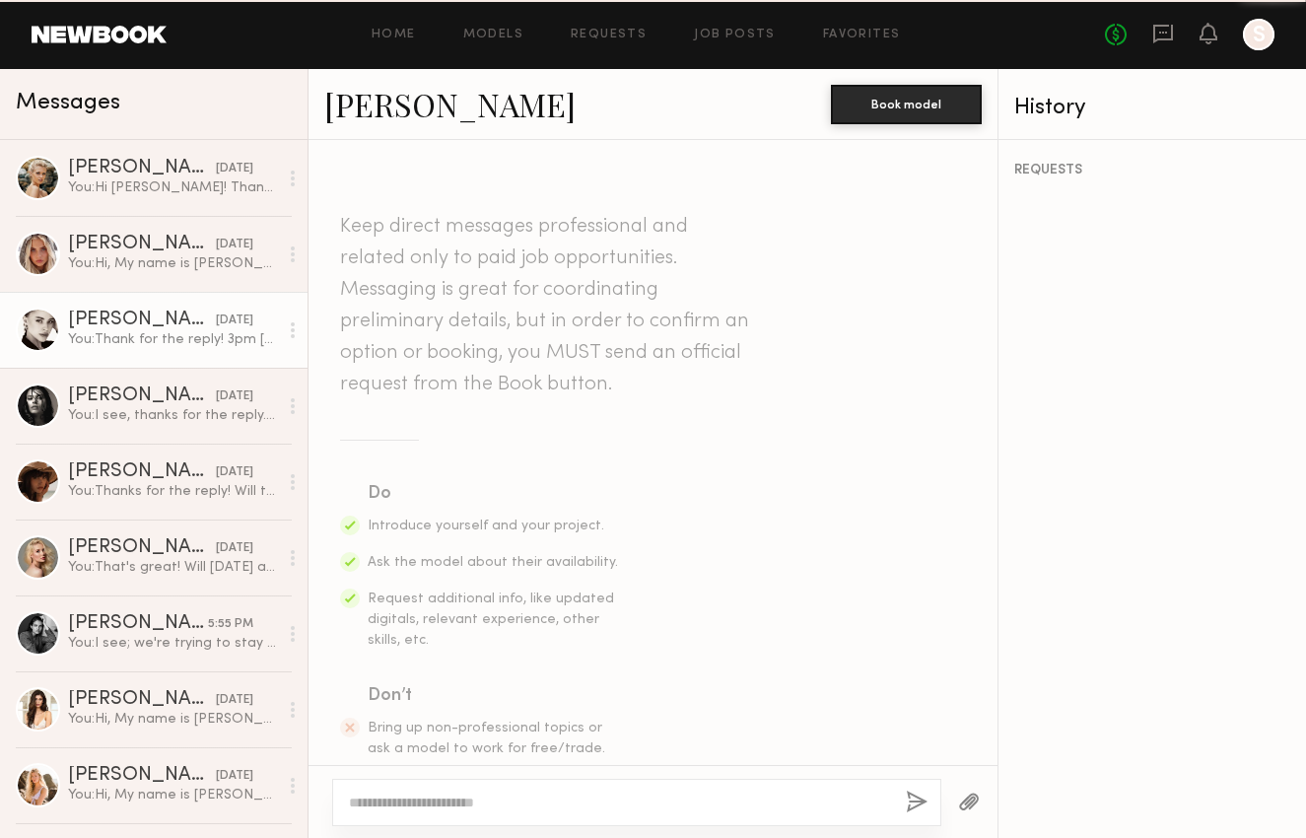
scroll to position [1073, 0]
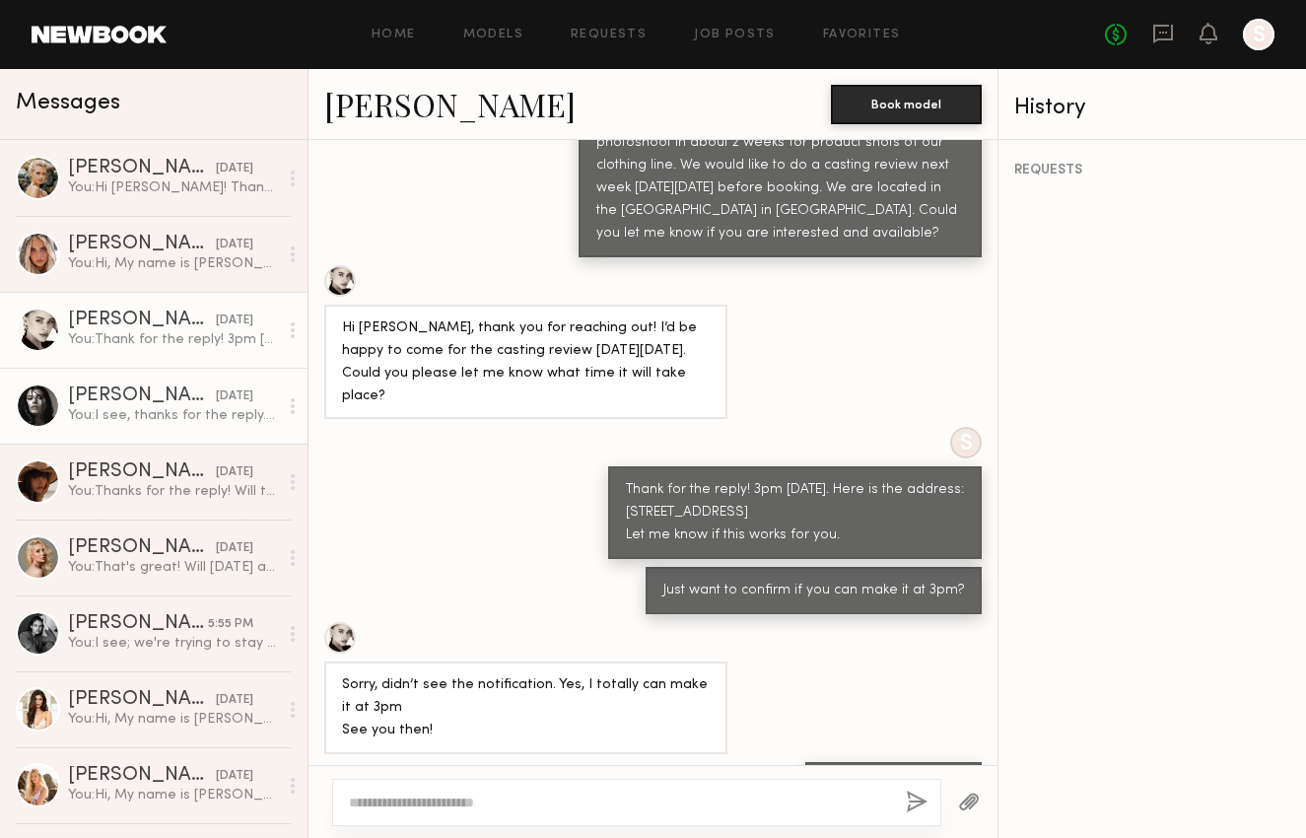
click at [124, 387] on div "[PERSON_NAME]" at bounding box center [142, 396] width 148 height 20
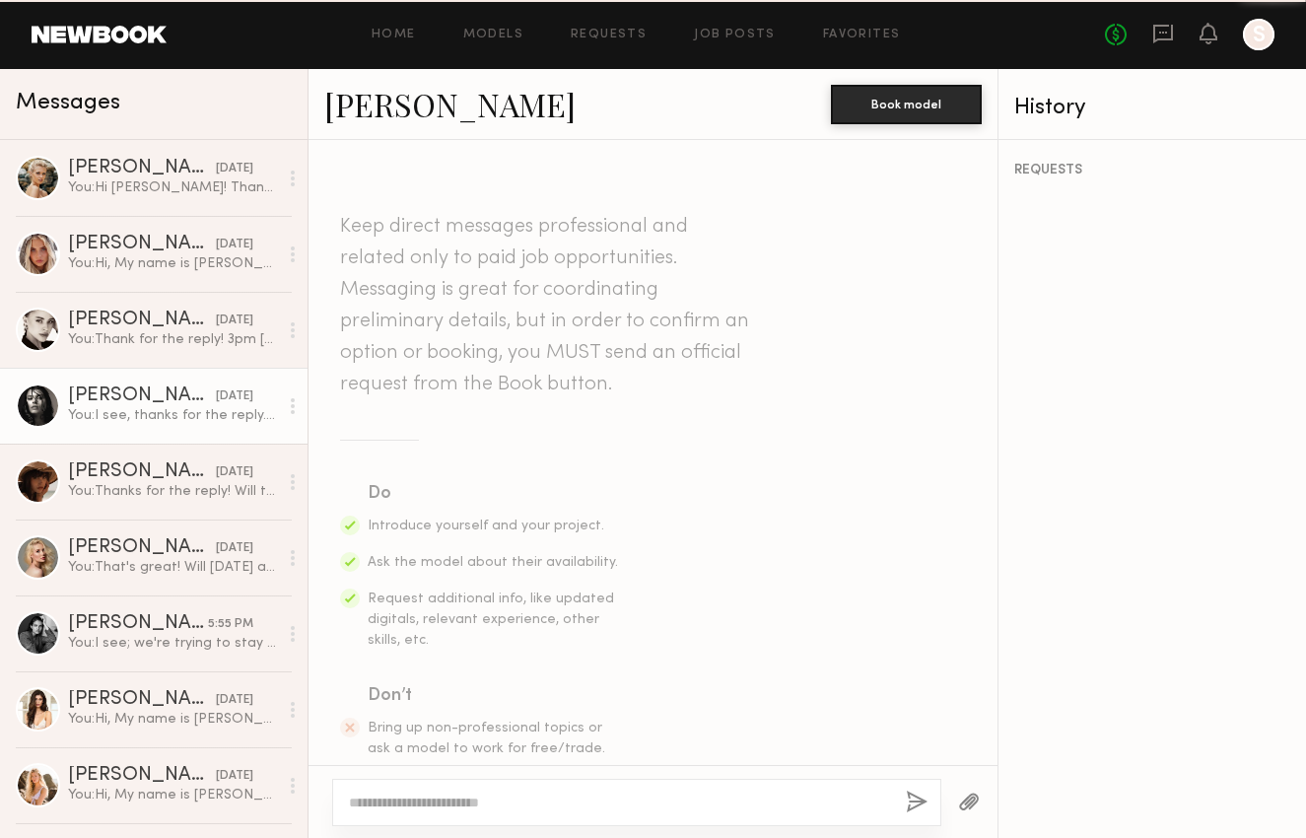
scroll to position [723, 0]
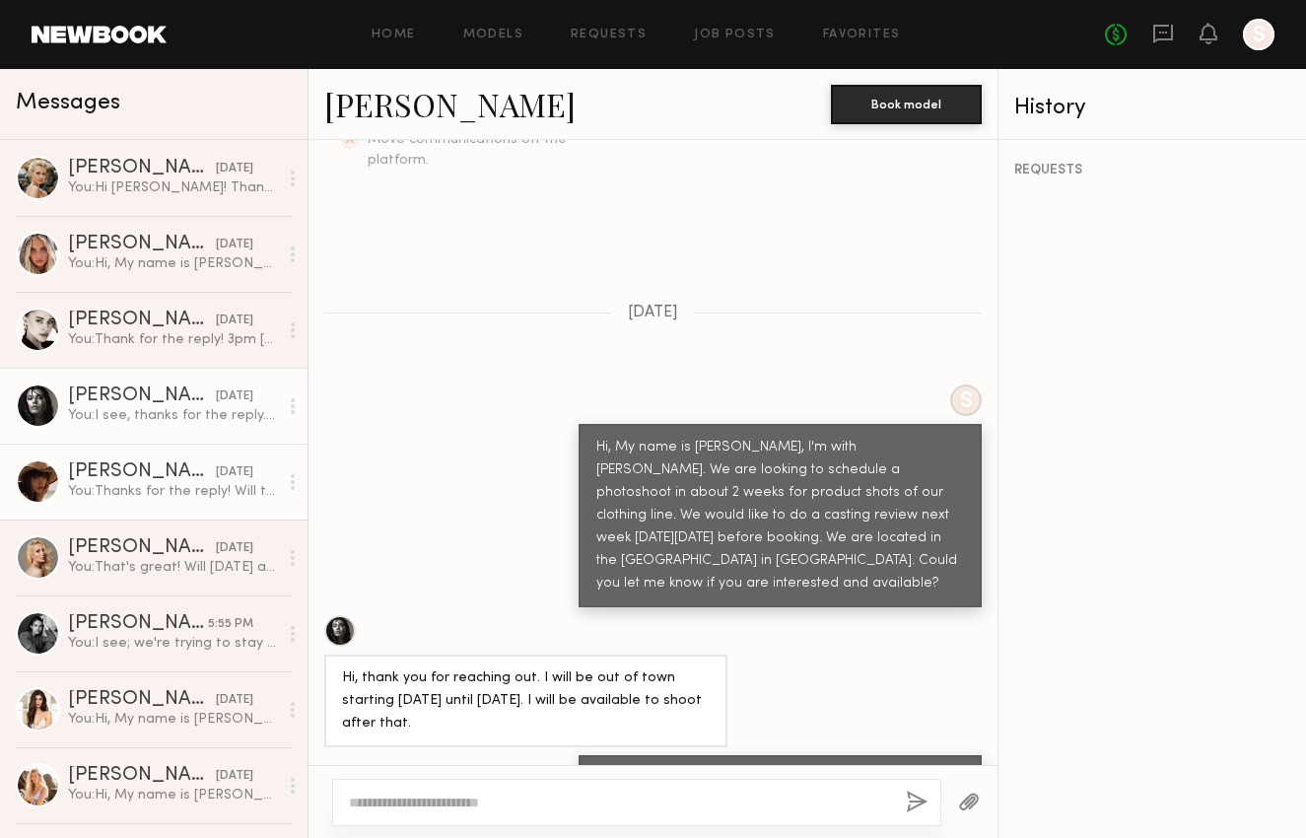
click at [133, 475] on div "[PERSON_NAME]" at bounding box center [142, 472] width 148 height 20
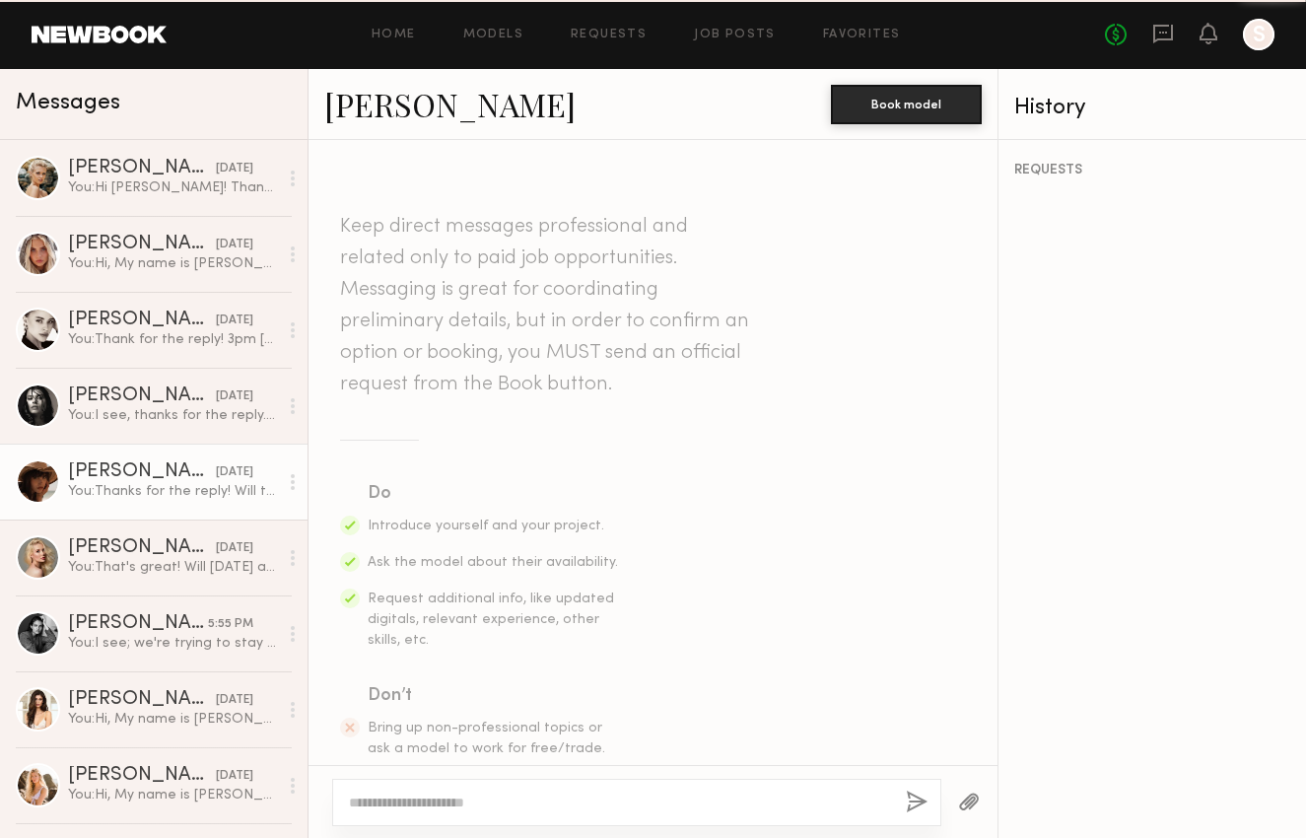
scroll to position [1138, 0]
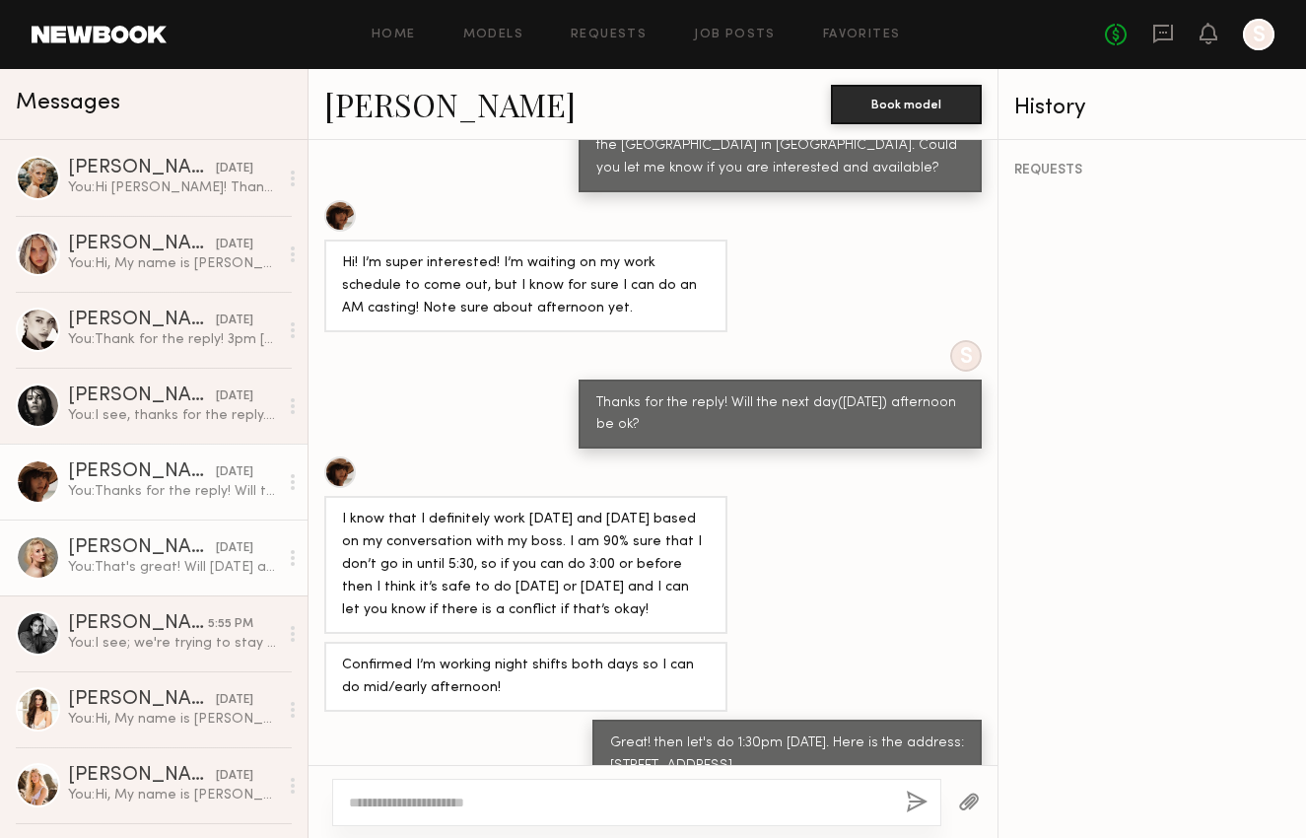
click at [151, 549] on div "[PERSON_NAME]" at bounding box center [142, 548] width 148 height 20
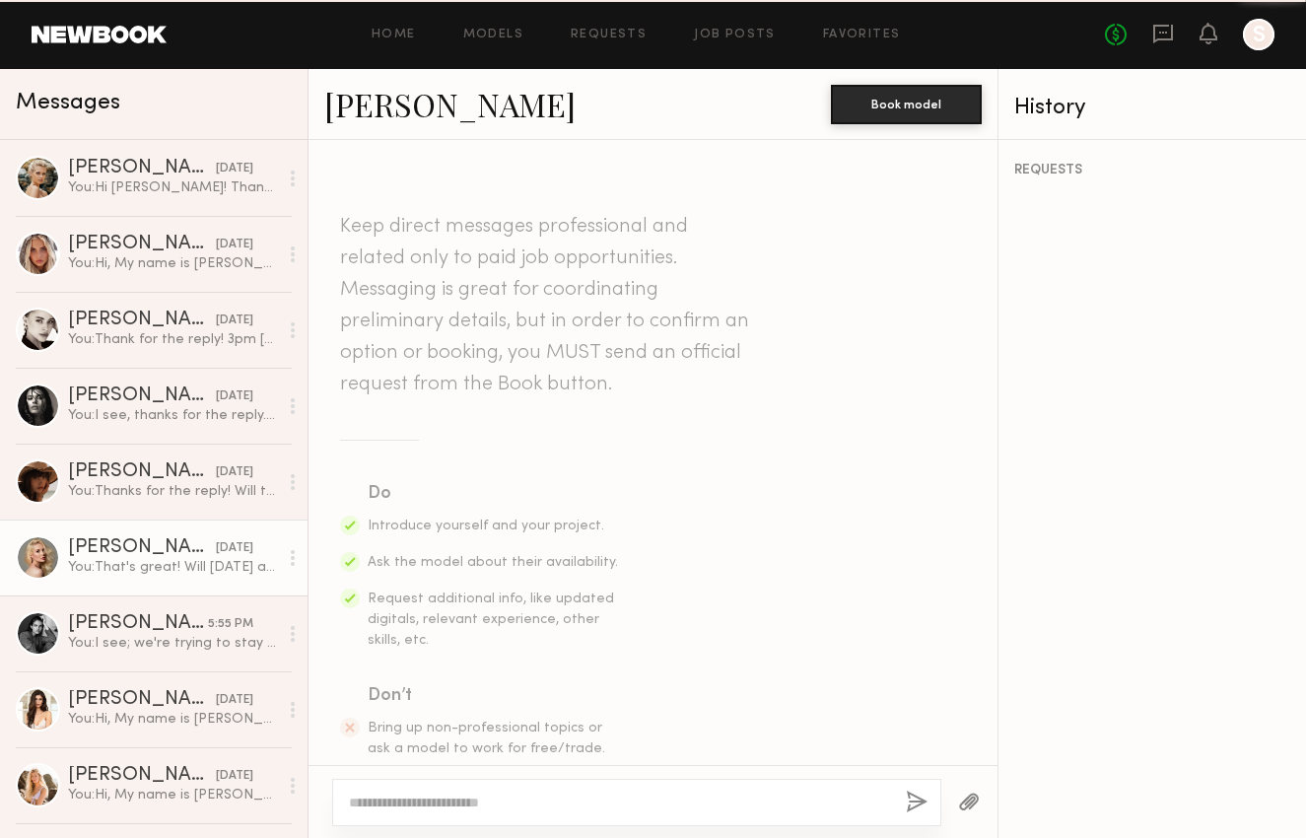
scroll to position [1468, 0]
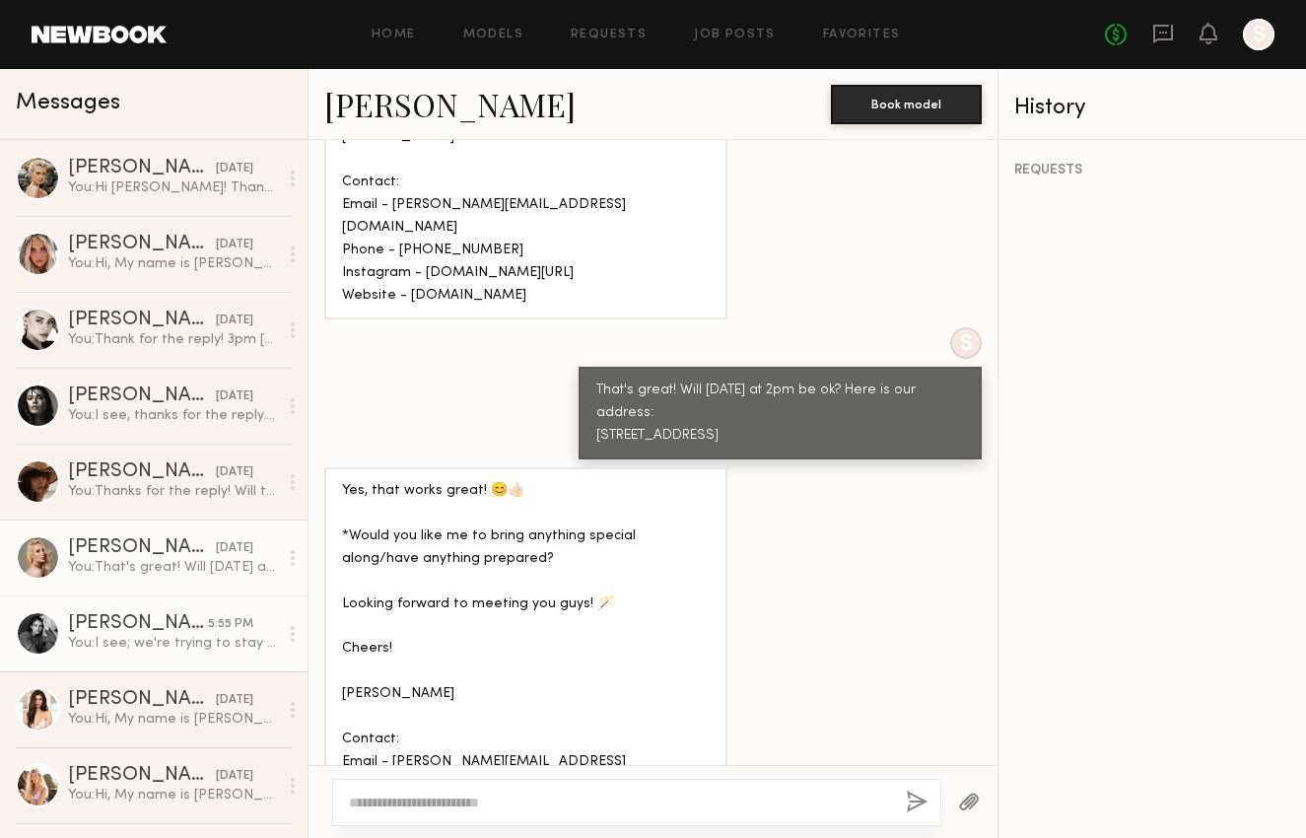
click at [136, 616] on div "[PERSON_NAME]" at bounding box center [138, 624] width 140 height 20
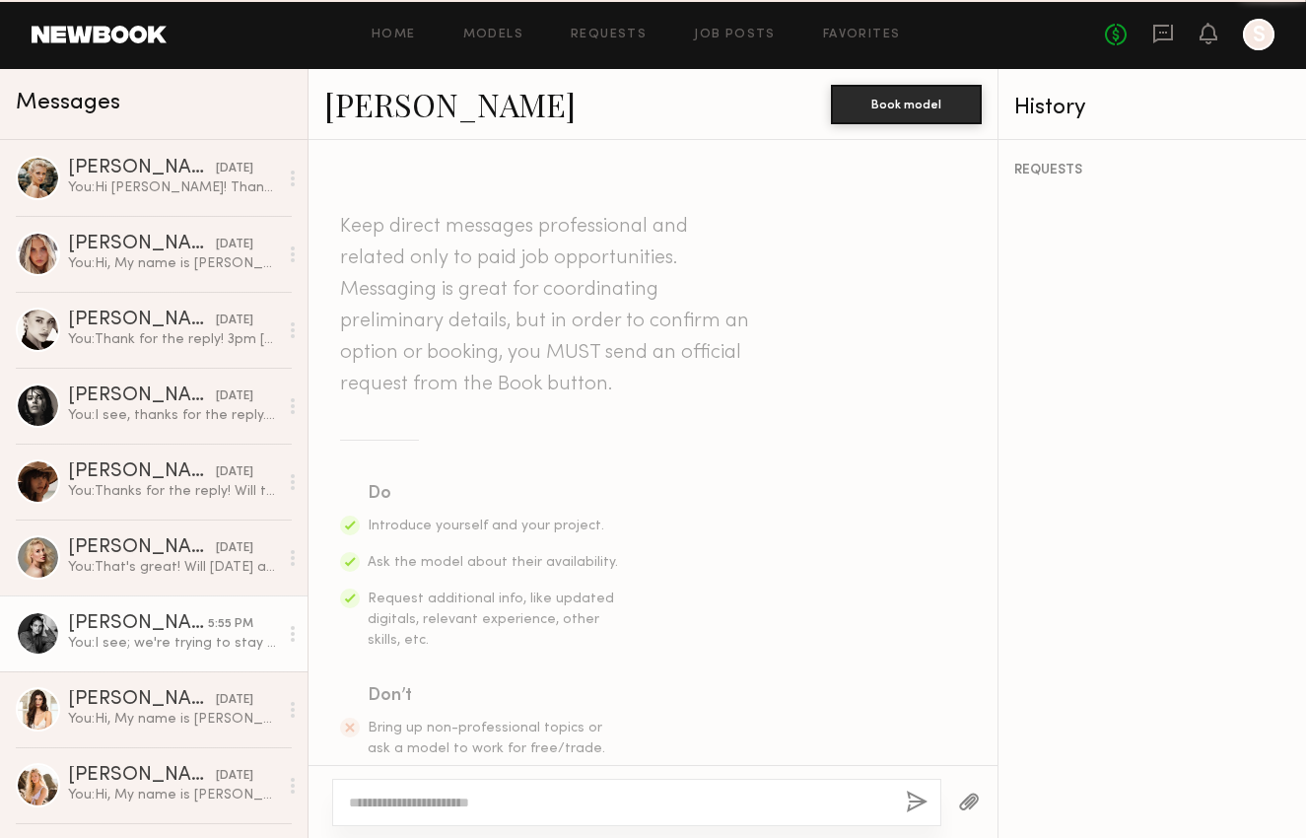
scroll to position [1301, 0]
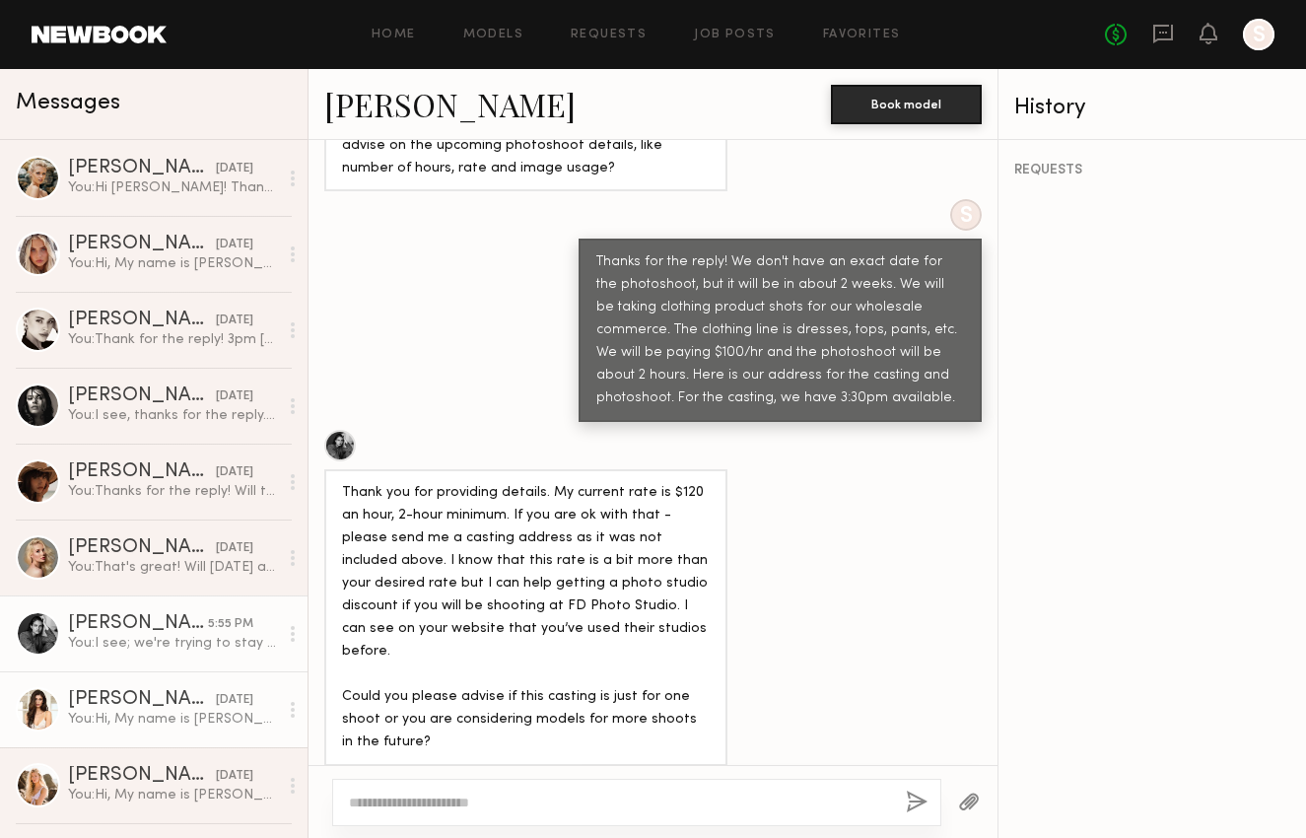
click at [141, 705] on div "[PERSON_NAME]" at bounding box center [142, 700] width 148 height 20
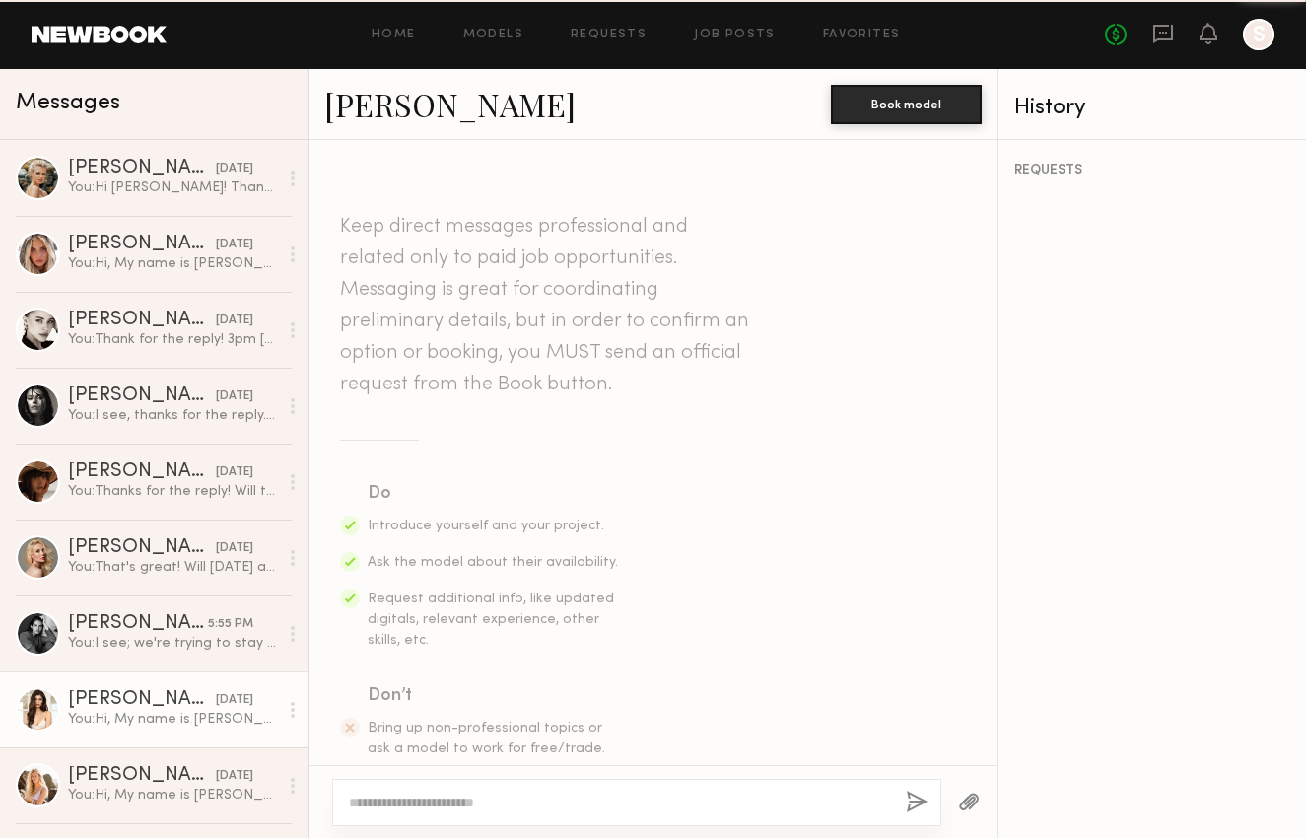
scroll to position [511, 0]
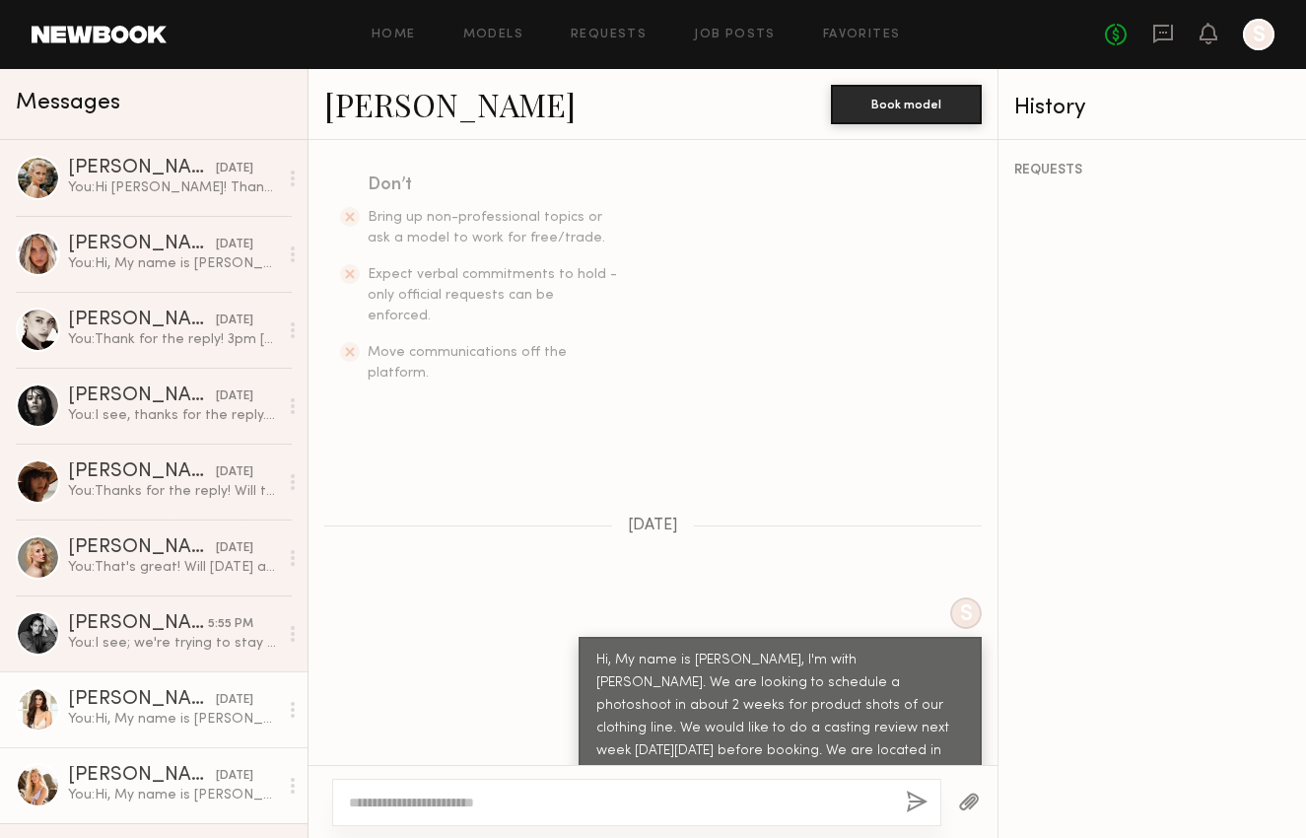
click at [145, 771] on div "[PERSON_NAME]" at bounding box center [142, 776] width 148 height 20
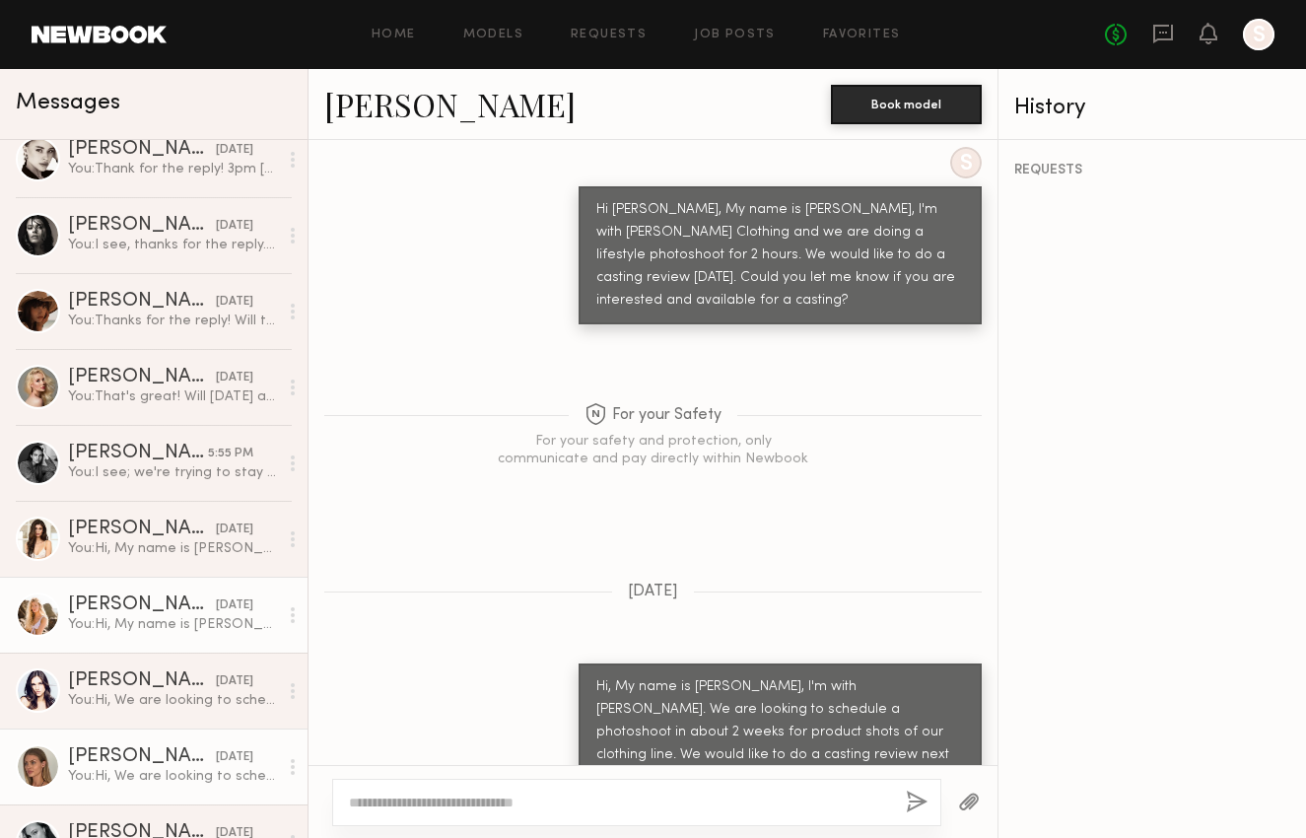
scroll to position [351, 0]
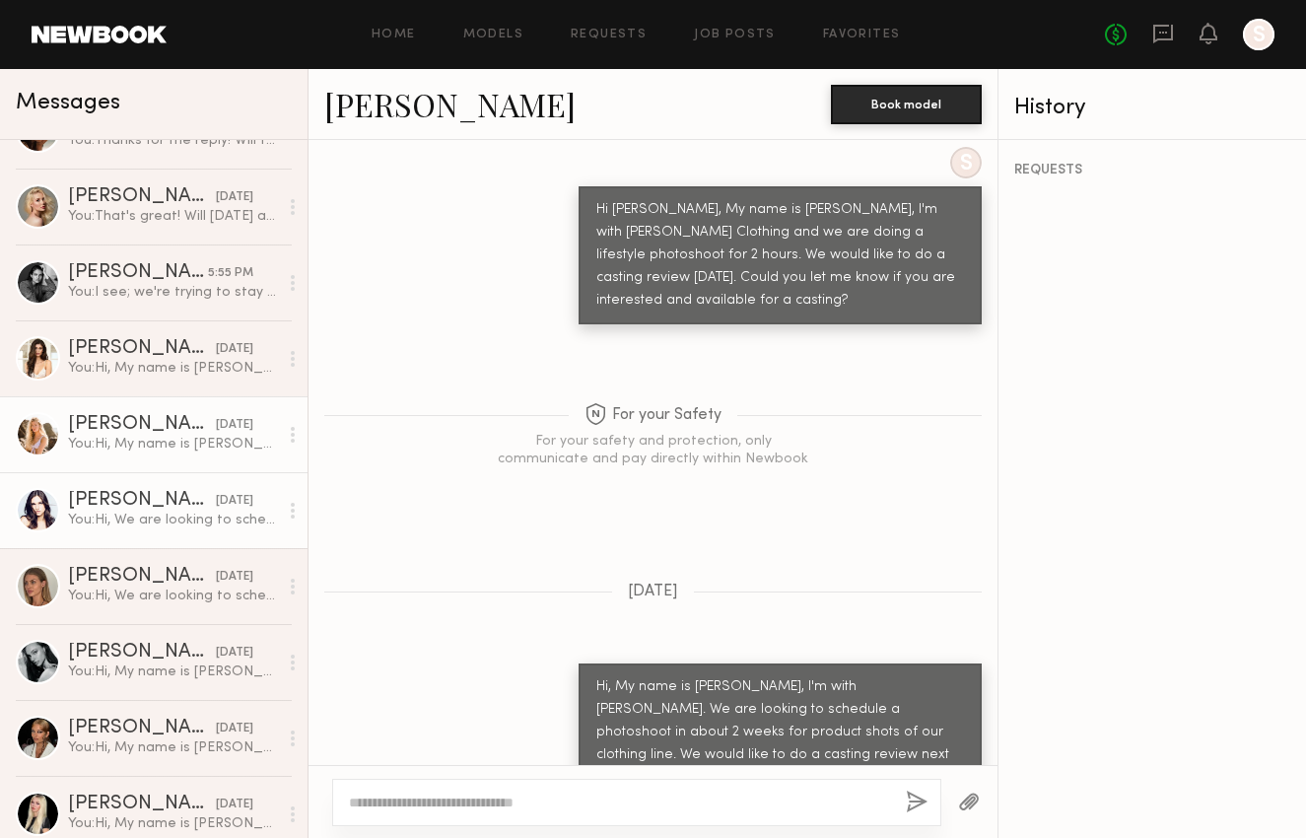
click at [159, 493] on div "[PERSON_NAME]" at bounding box center [142, 501] width 148 height 20
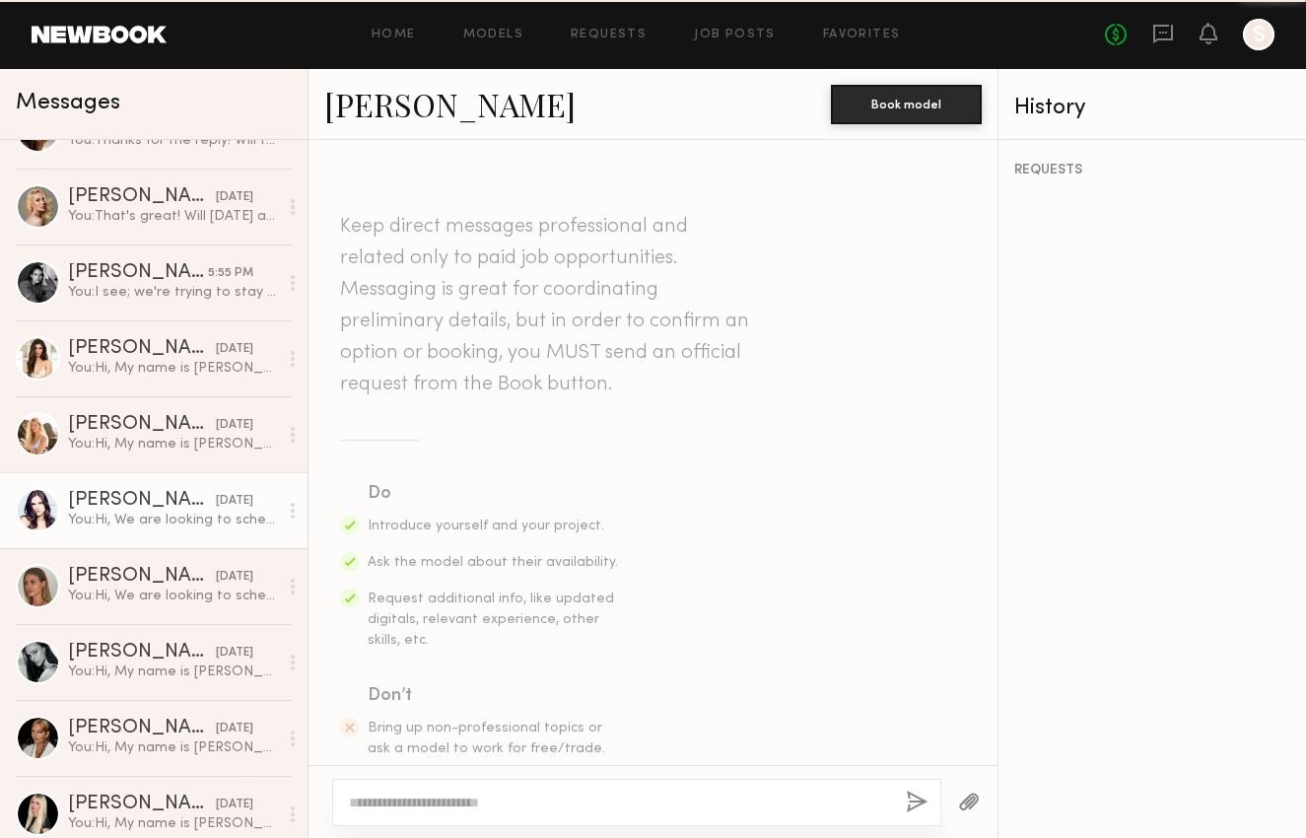
scroll to position [1436, 0]
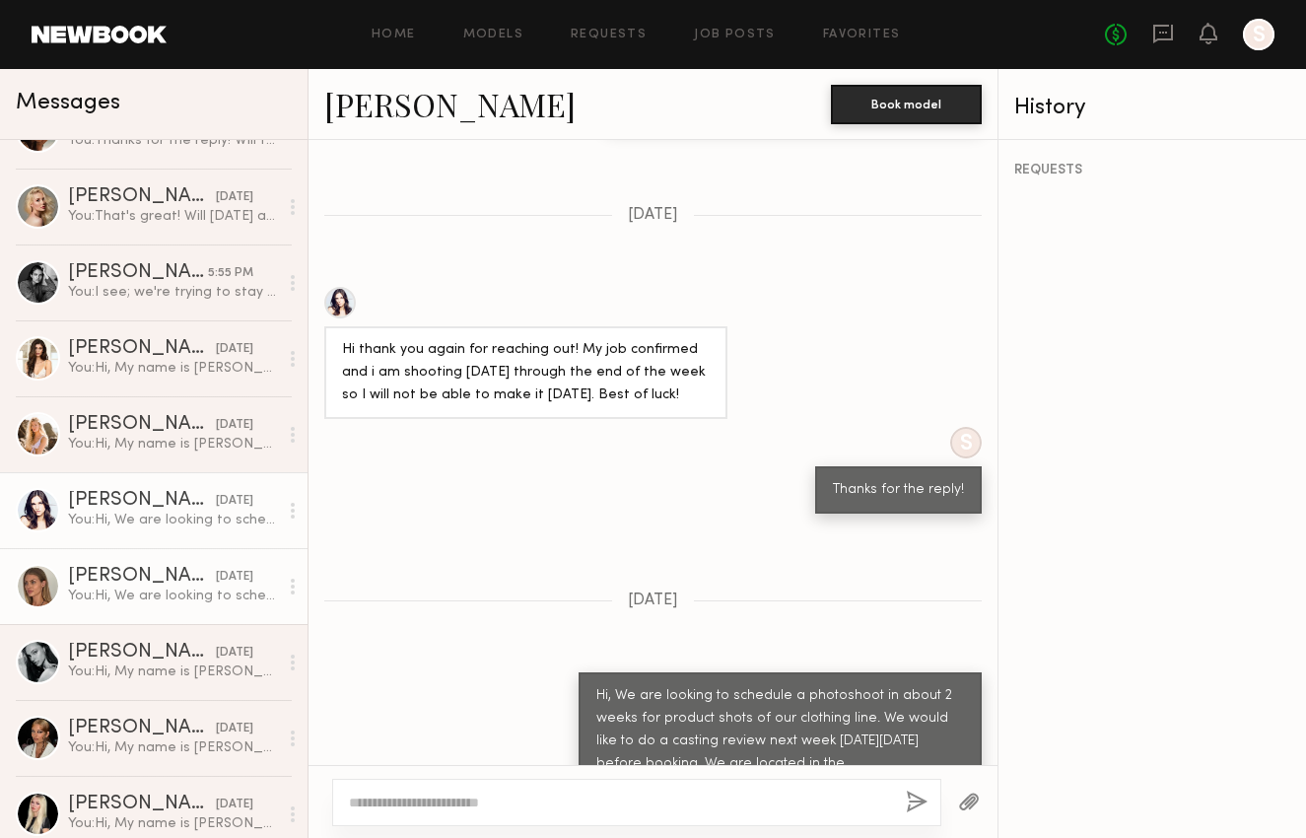
click at [144, 594] on div "You: Hi, We are looking to schedule a photoshoot in about 2 weeks for product s…" at bounding box center [173, 595] width 210 height 19
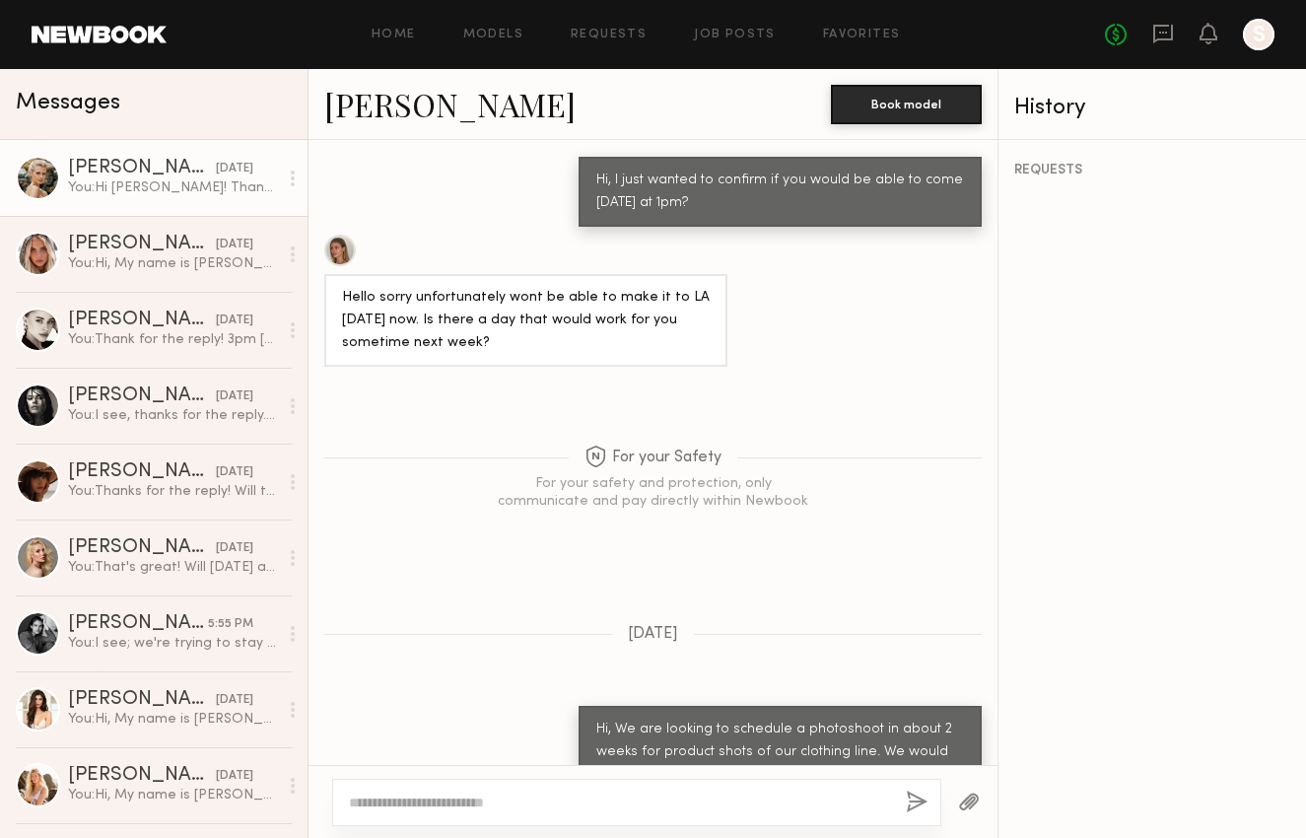
click at [225, 160] on div "[DATE]" at bounding box center [234, 169] width 37 height 19
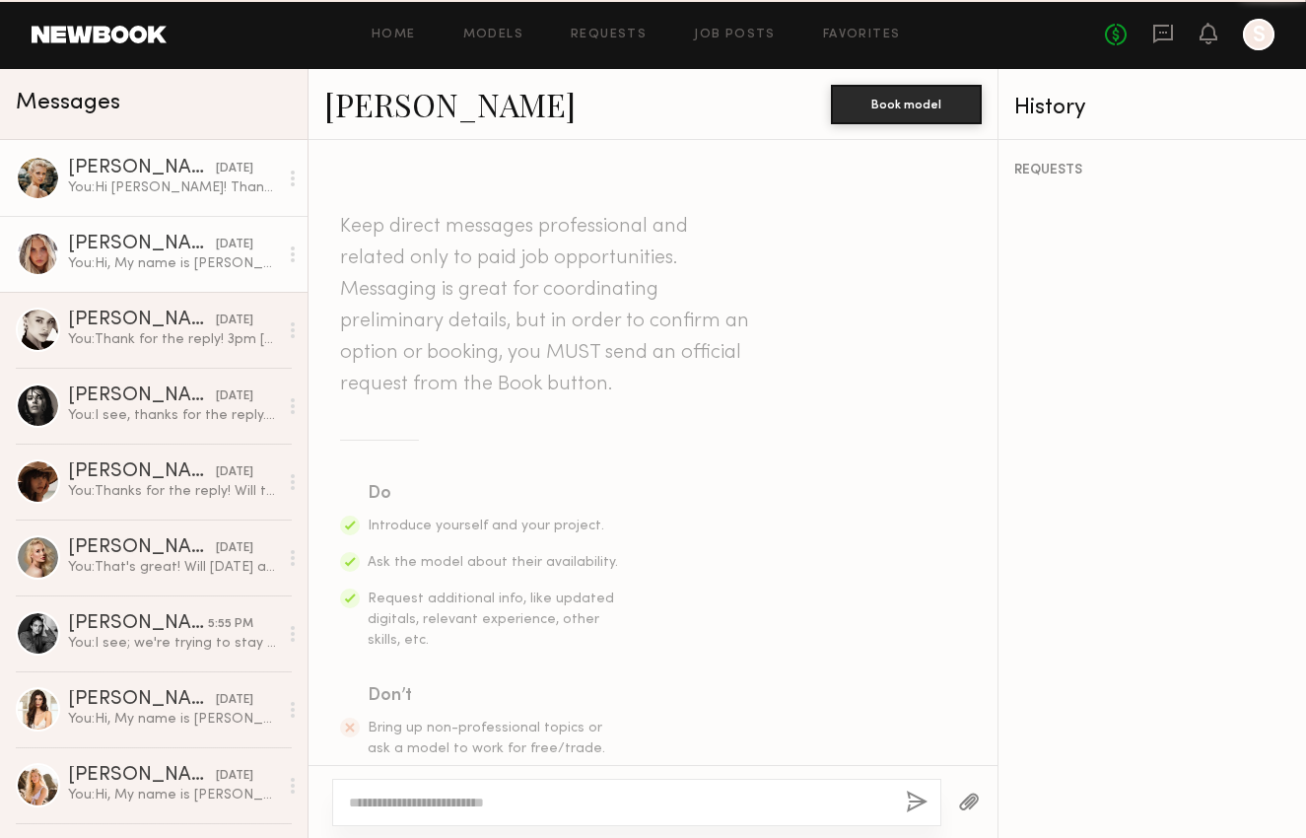
scroll to position [1128, 0]
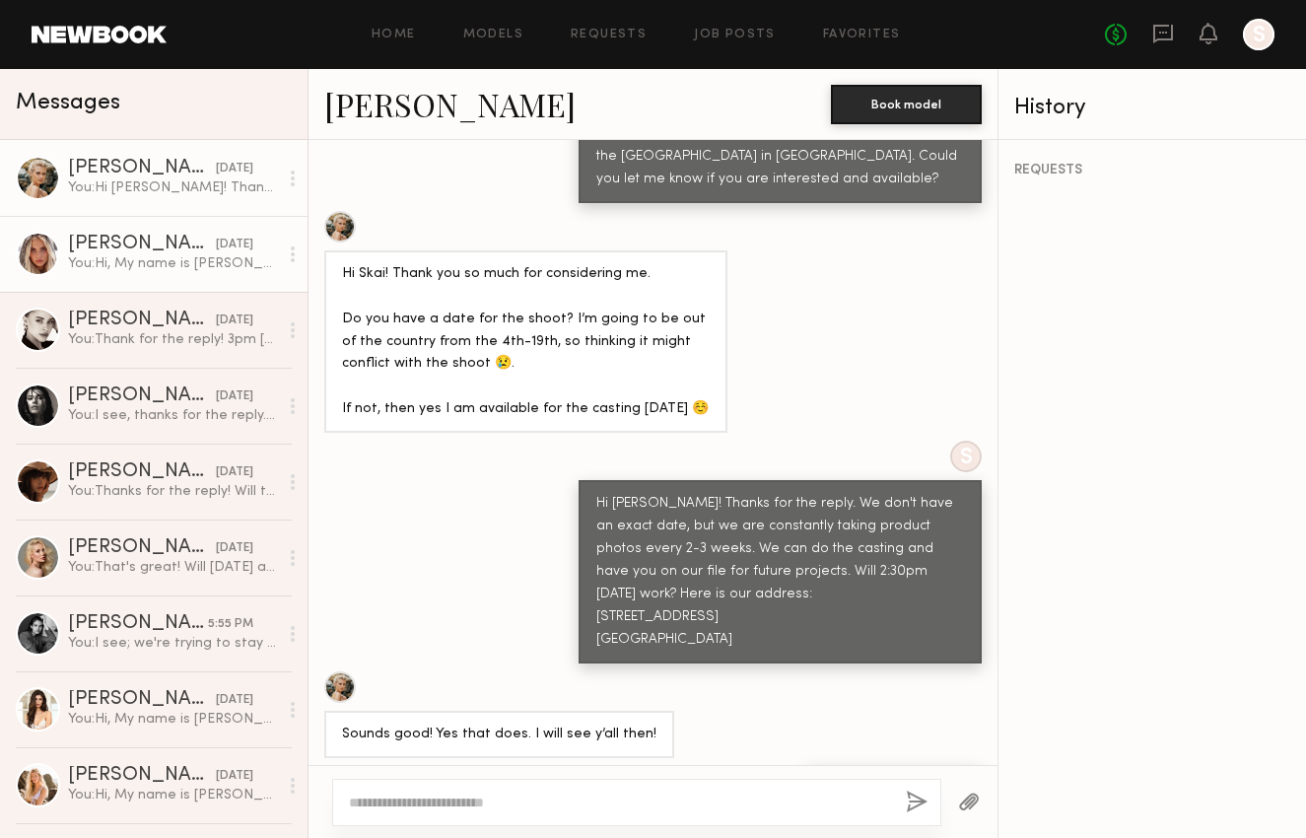
click at [167, 252] on div "[PERSON_NAME]" at bounding box center [142, 245] width 148 height 20
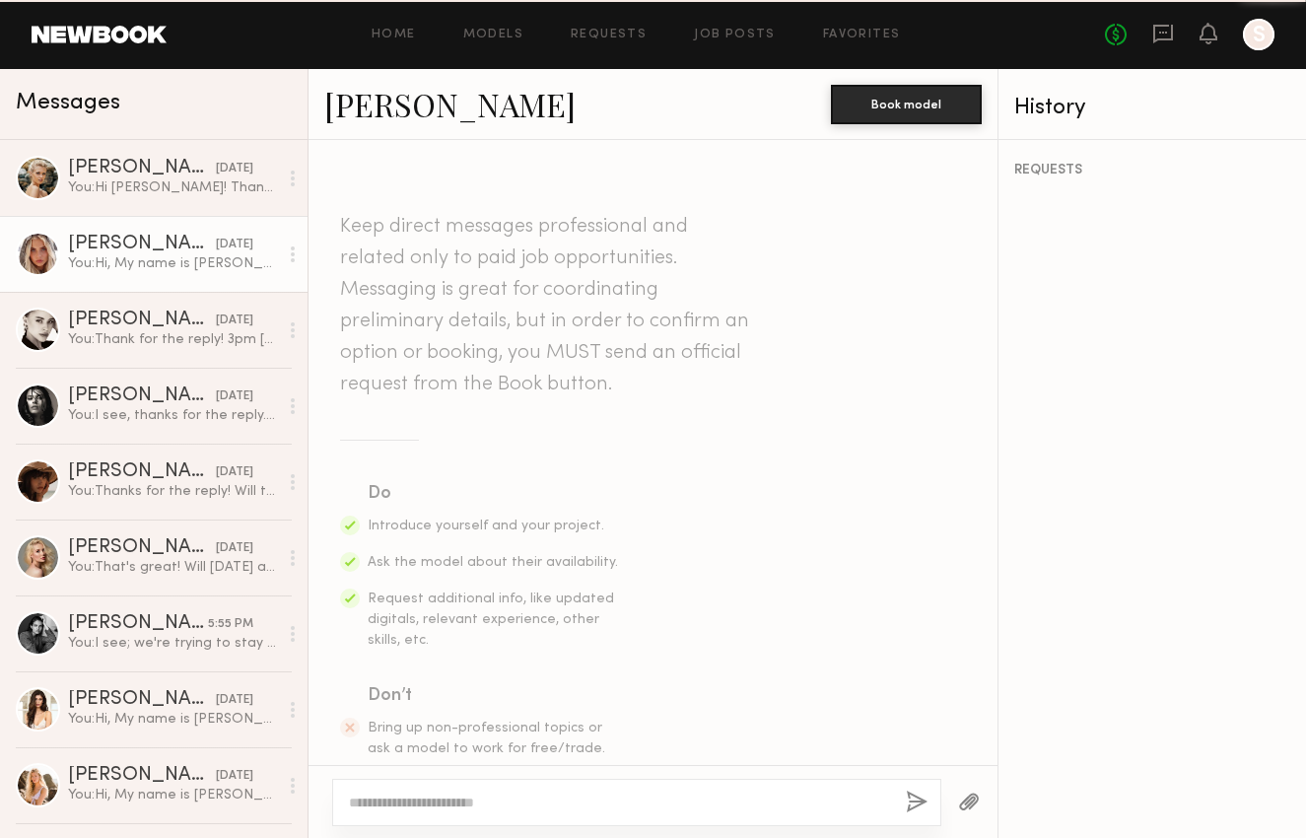
scroll to position [511, 0]
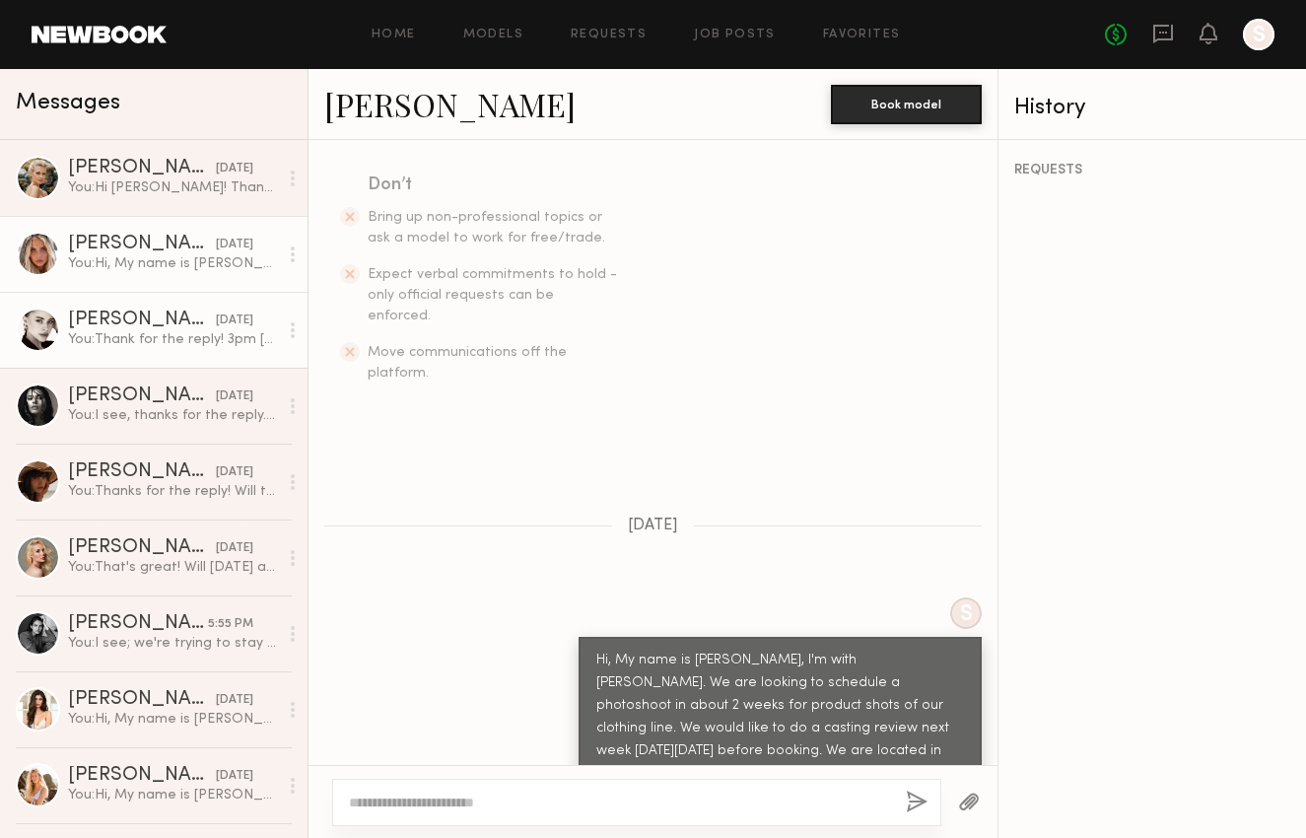
click at [161, 321] on div "[PERSON_NAME]" at bounding box center [142, 320] width 148 height 20
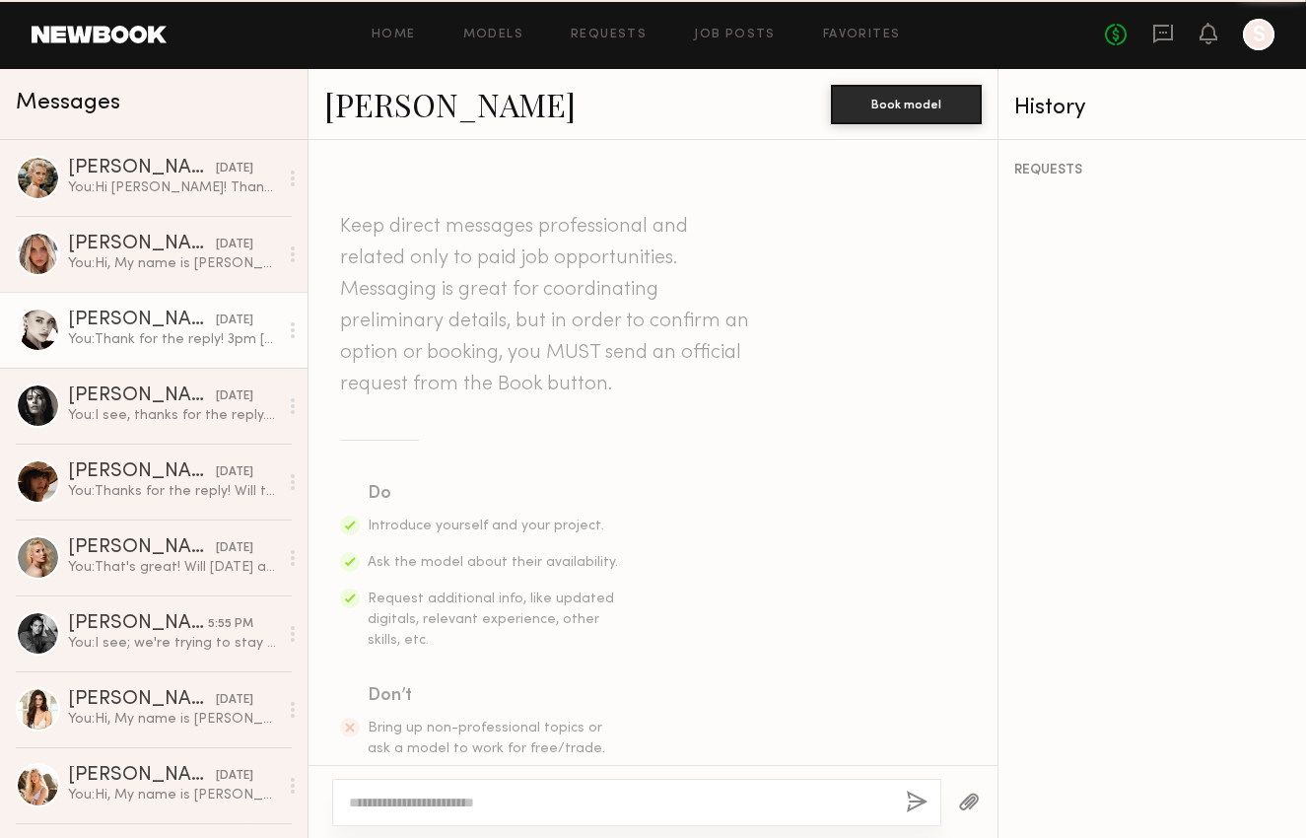
scroll to position [1073, 0]
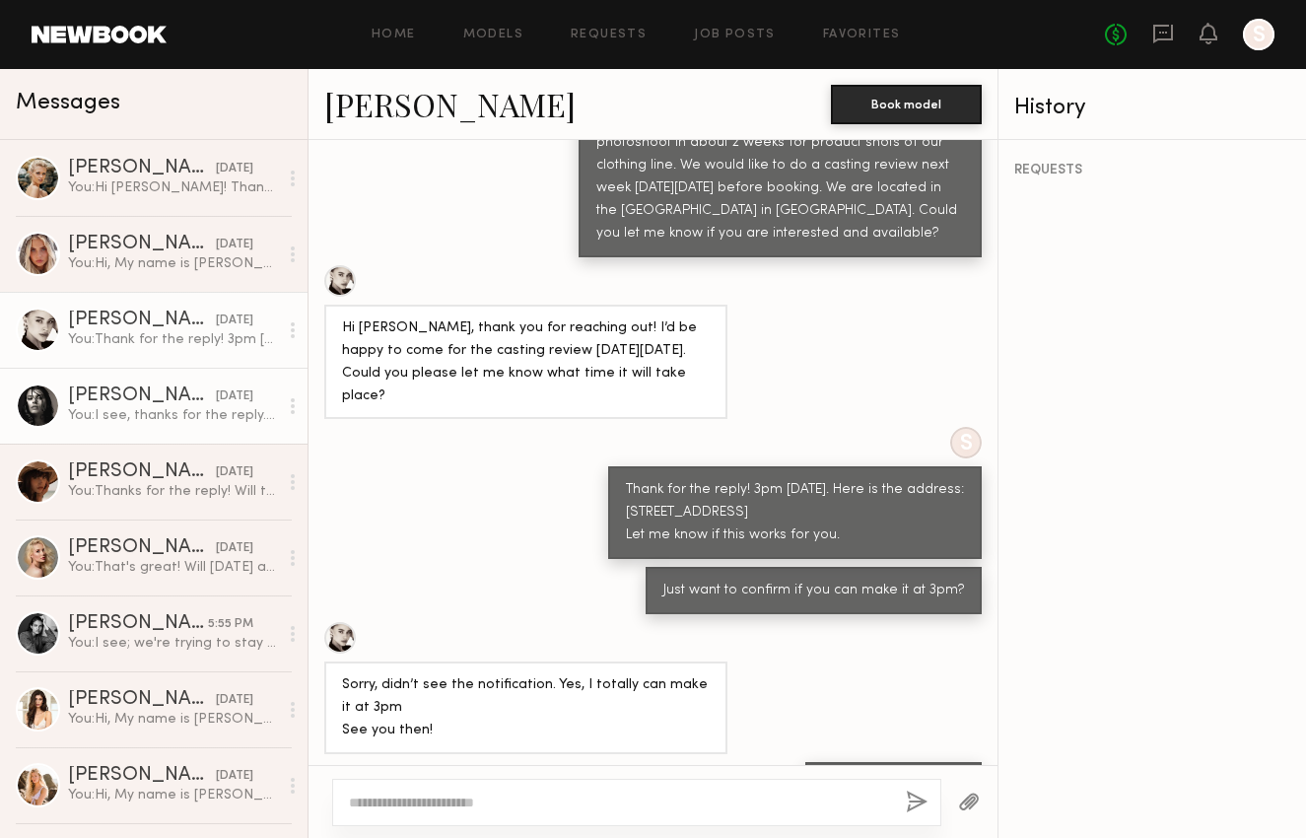
click at [171, 419] on div "You: I see, thanks for the reply. We'll let you know in the future if anything …" at bounding box center [173, 415] width 210 height 19
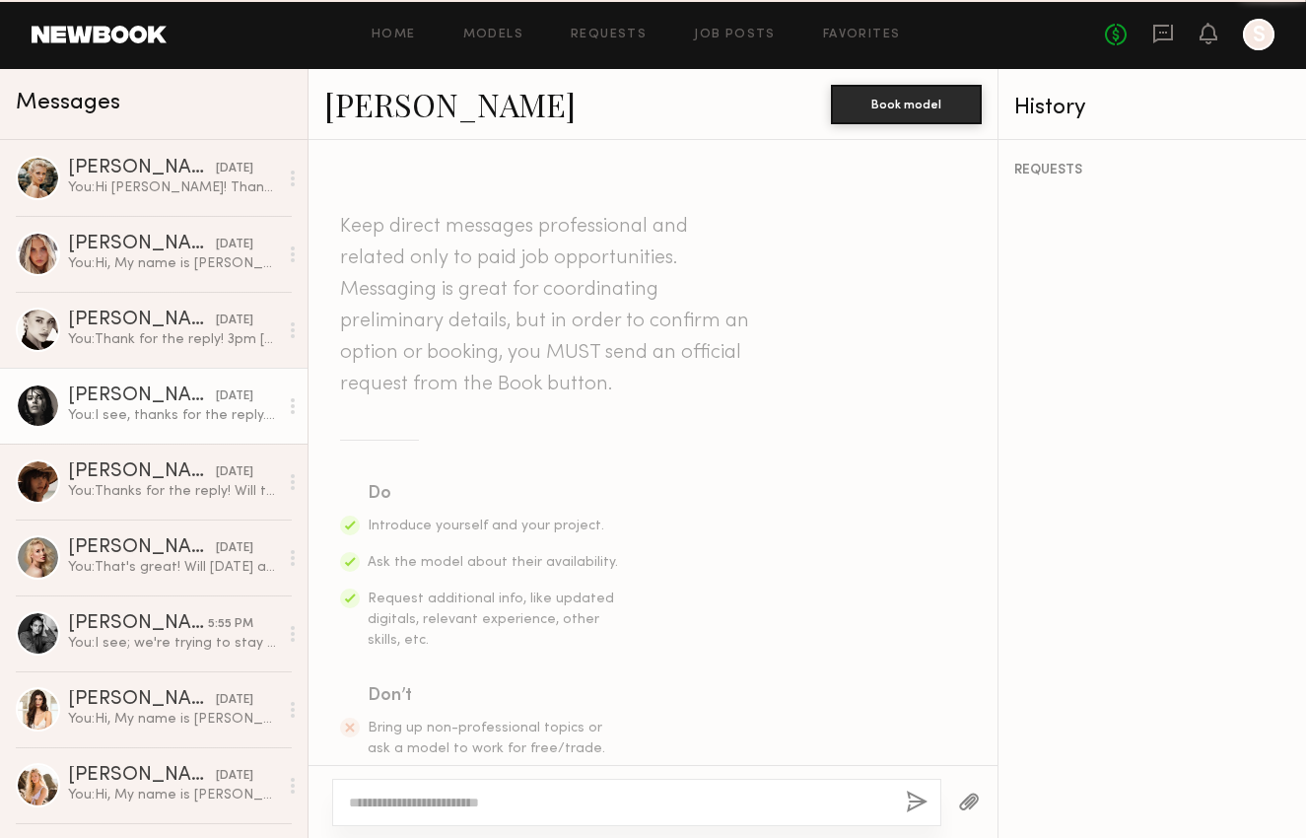
scroll to position [723, 0]
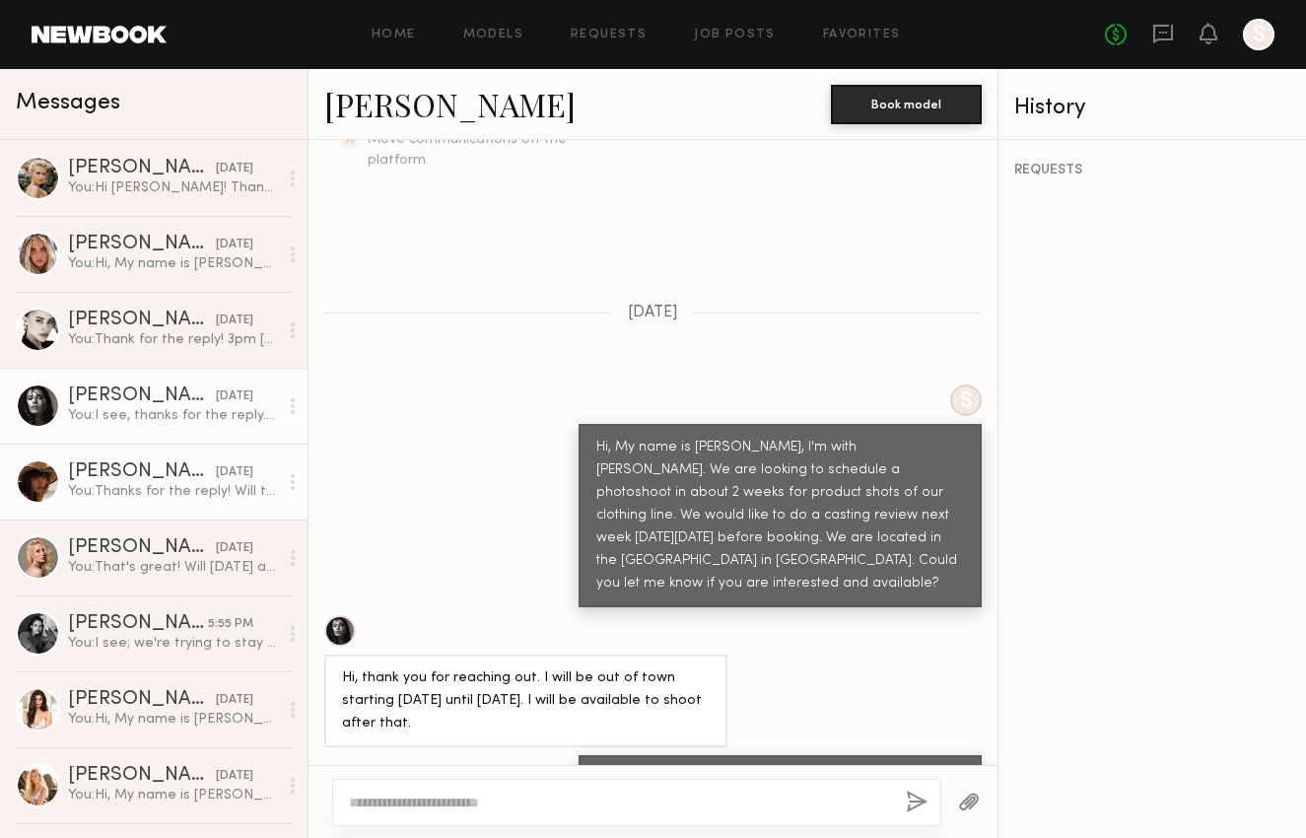
click at [180, 472] on div "[PERSON_NAME]" at bounding box center [142, 472] width 148 height 20
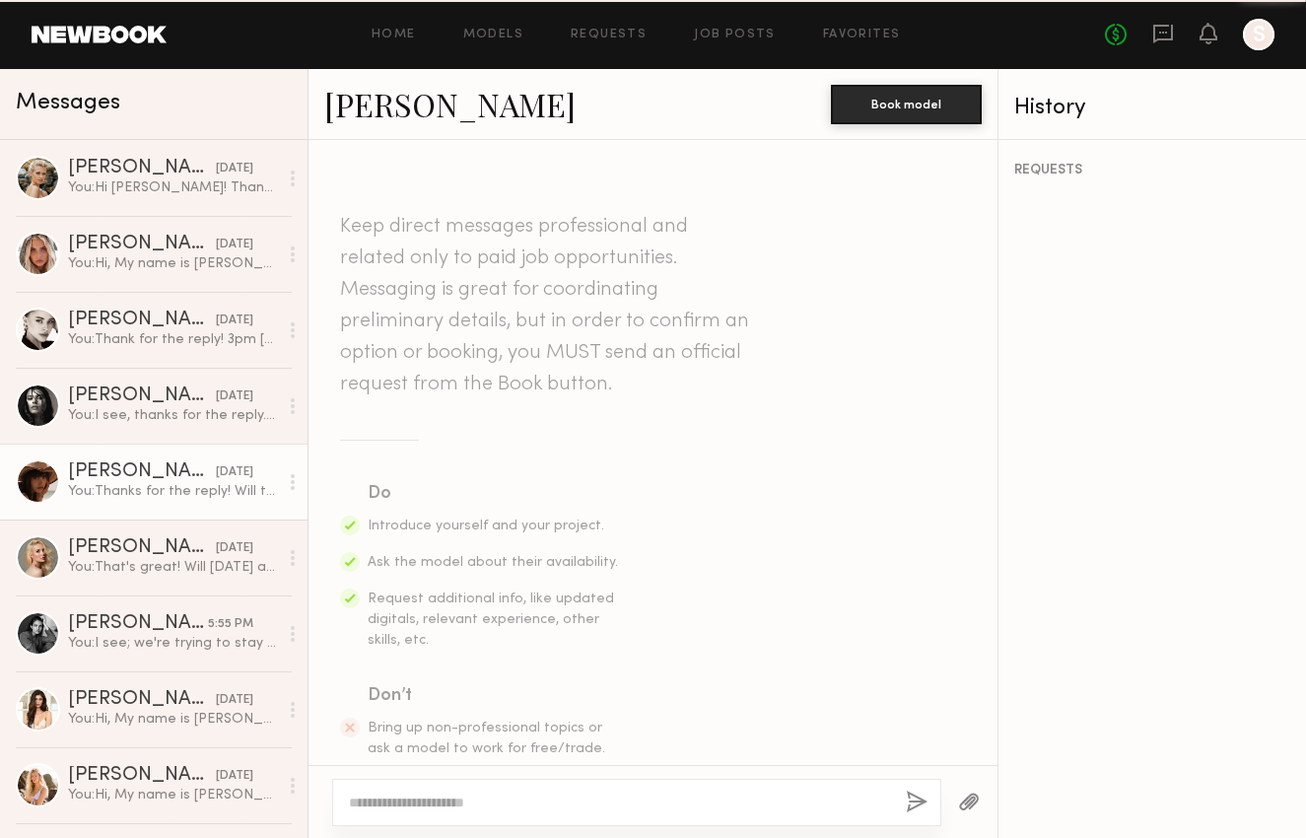
scroll to position [1138, 0]
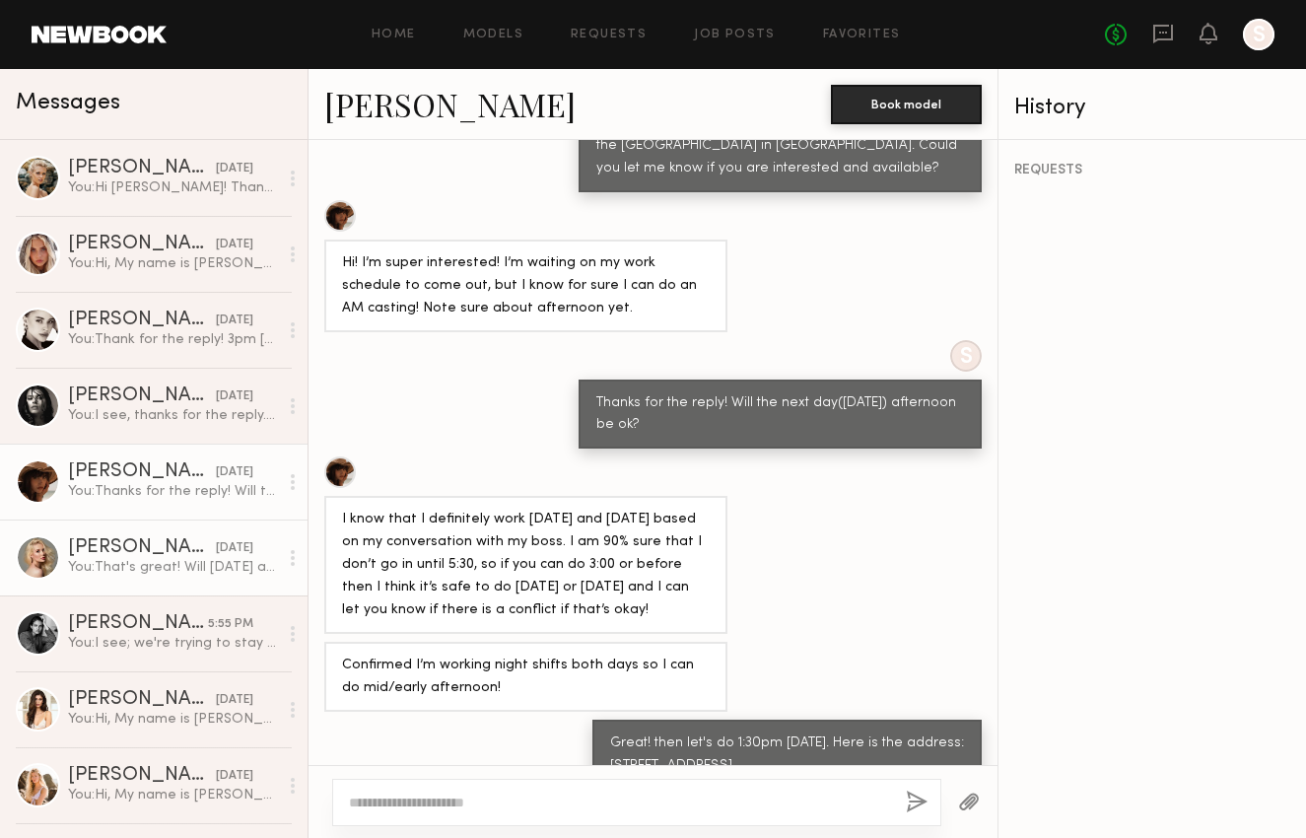
click at [216, 540] on div "[DATE]" at bounding box center [234, 548] width 37 height 19
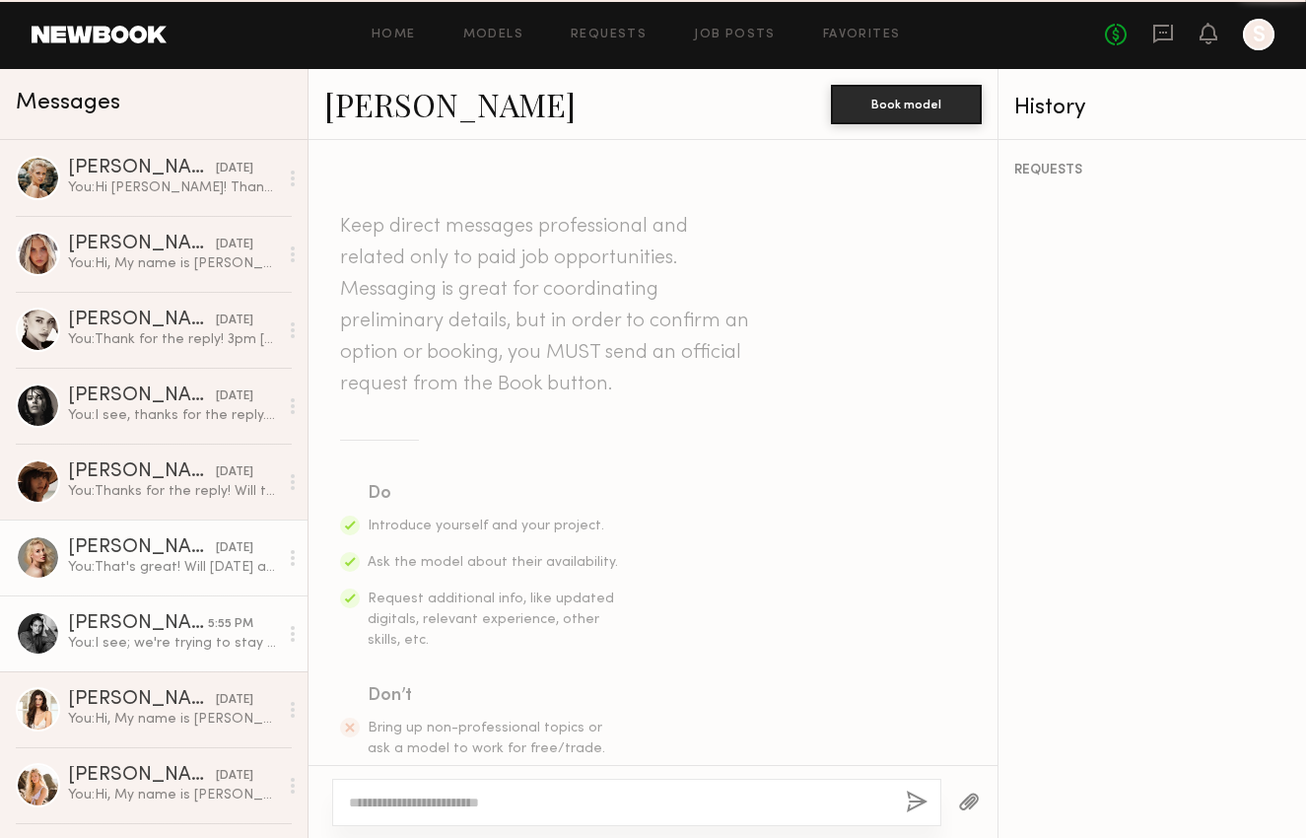
scroll to position [1468, 0]
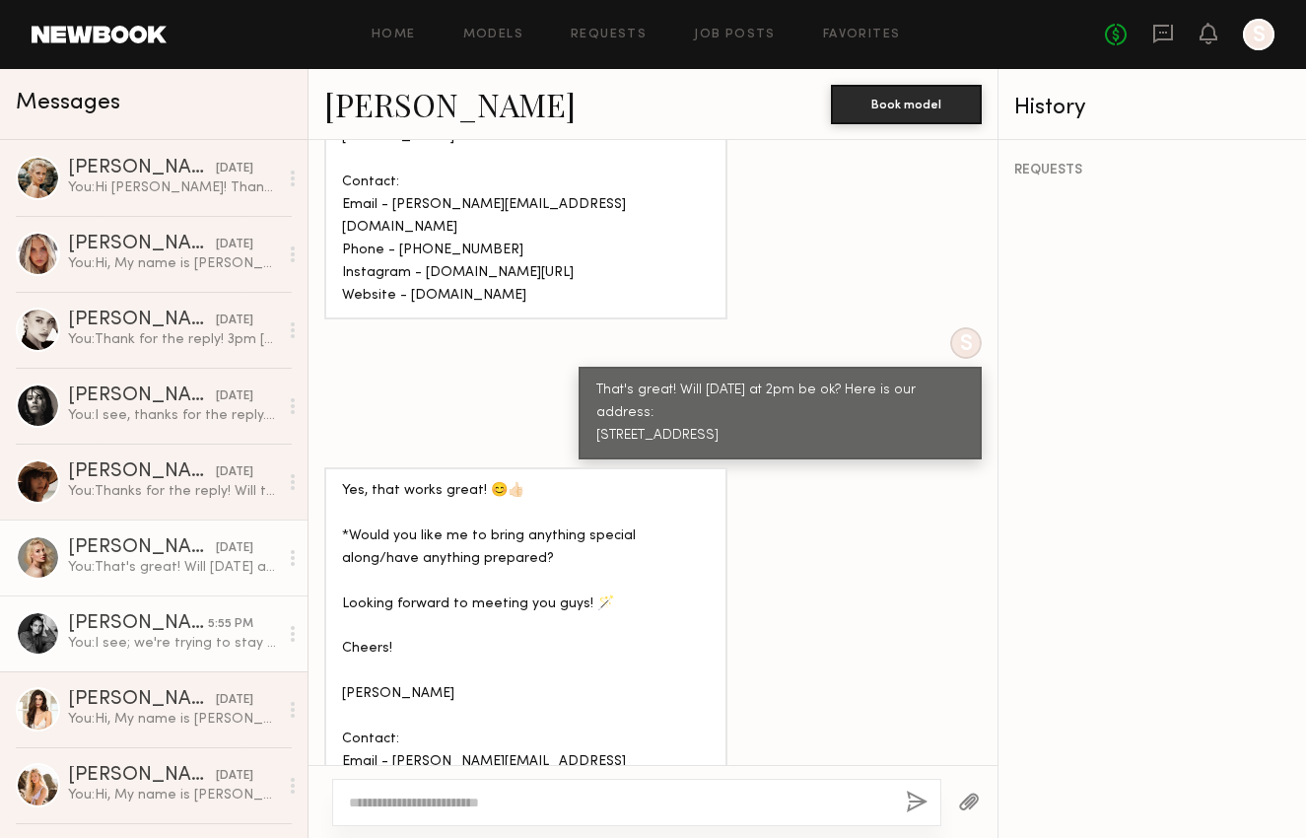
click at [217, 636] on div "You: I see; we're trying to stay in our budget to be around $100/hr. Thank you …" at bounding box center [173, 643] width 210 height 19
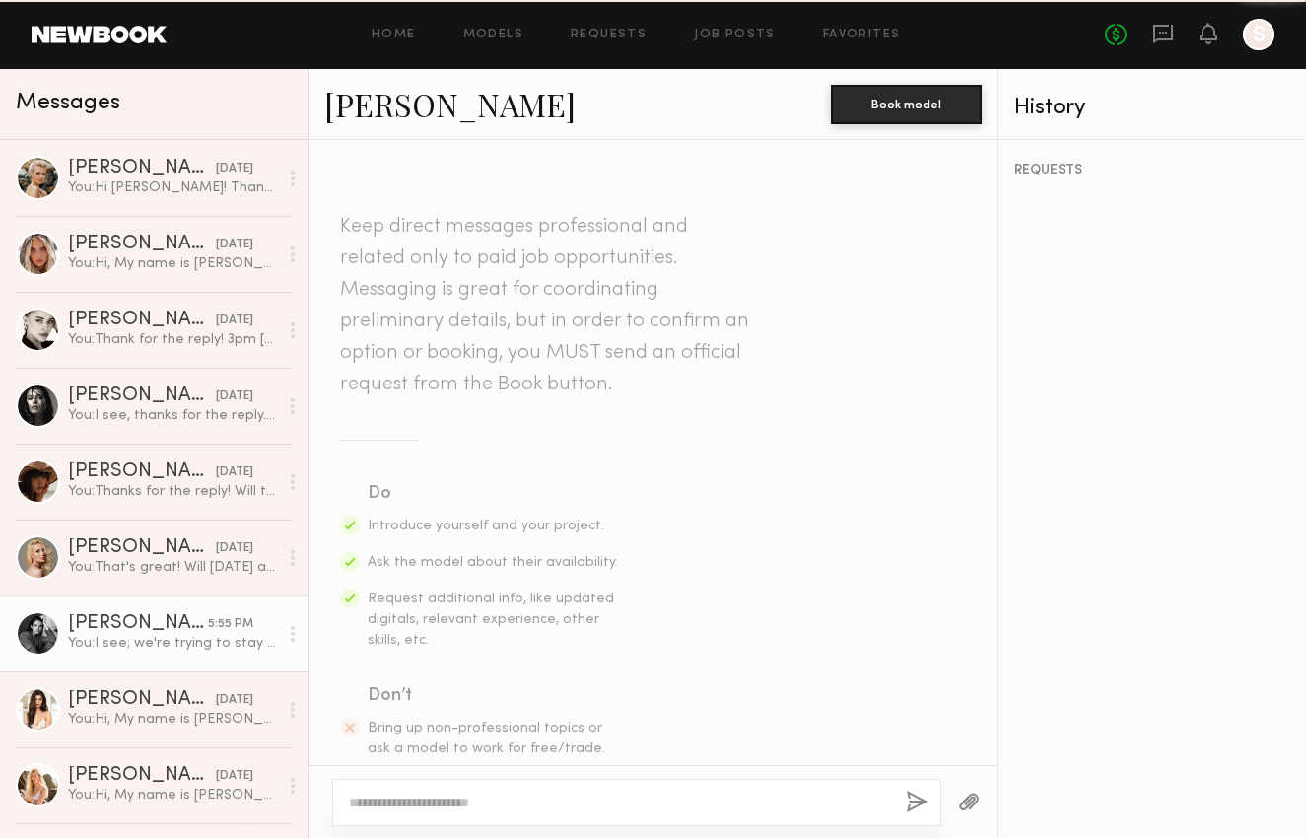
scroll to position [1301, 0]
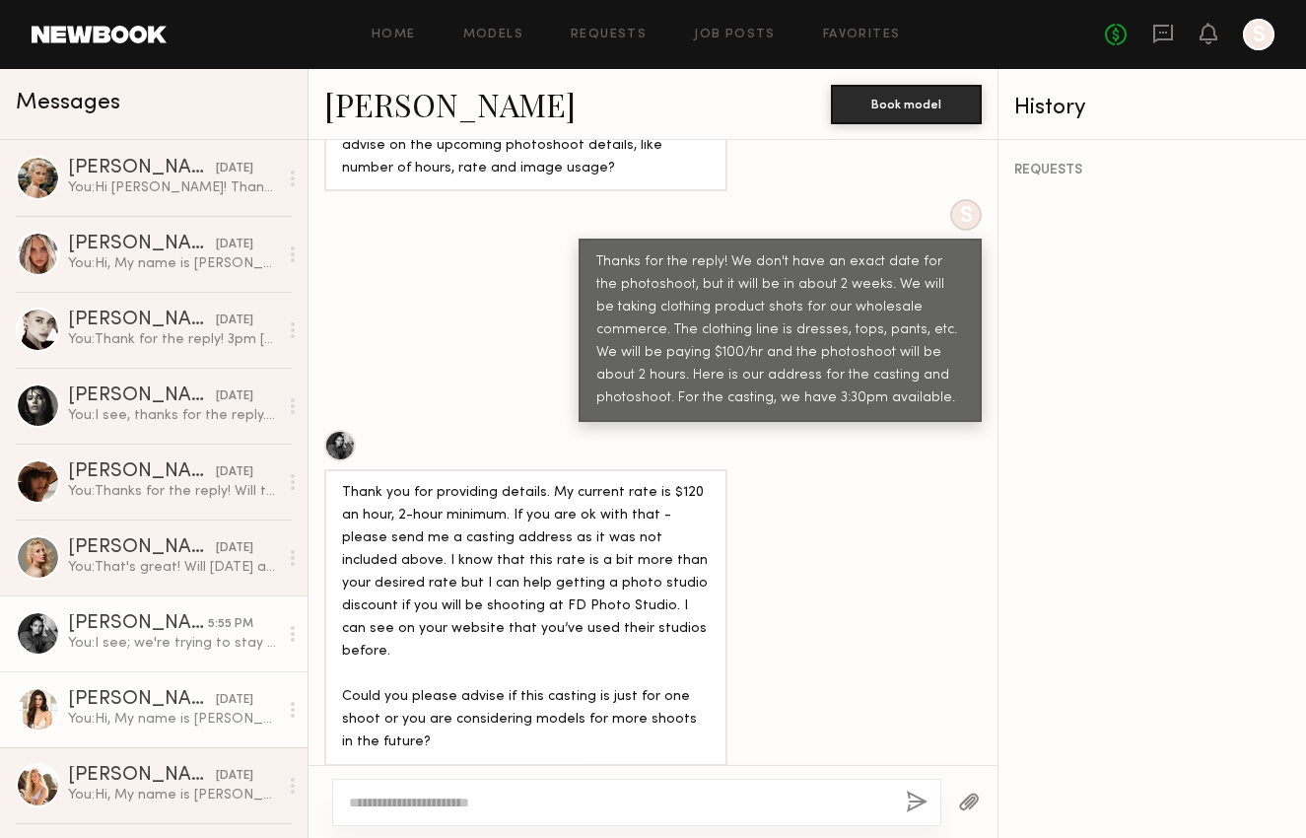
click at [216, 700] on div "[DATE]" at bounding box center [234, 700] width 37 height 19
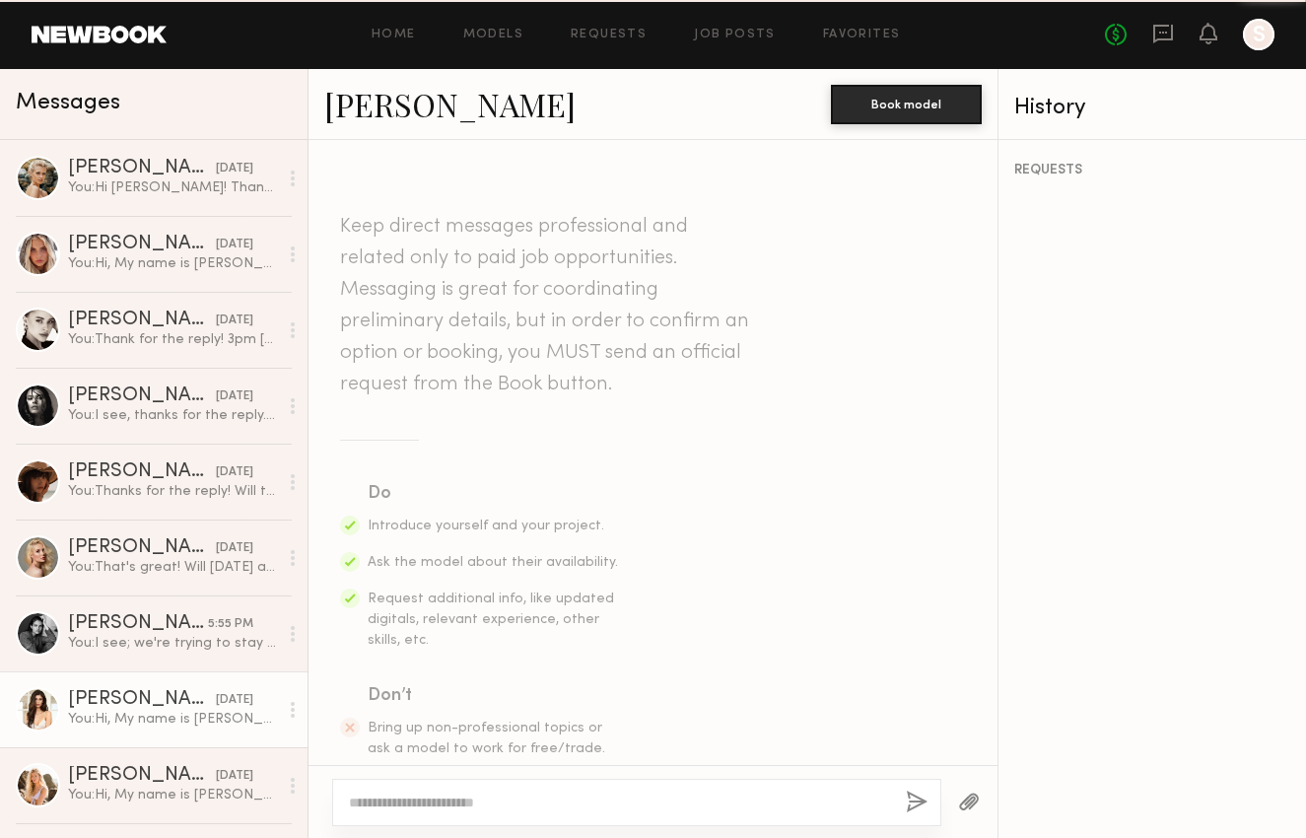
scroll to position [511, 0]
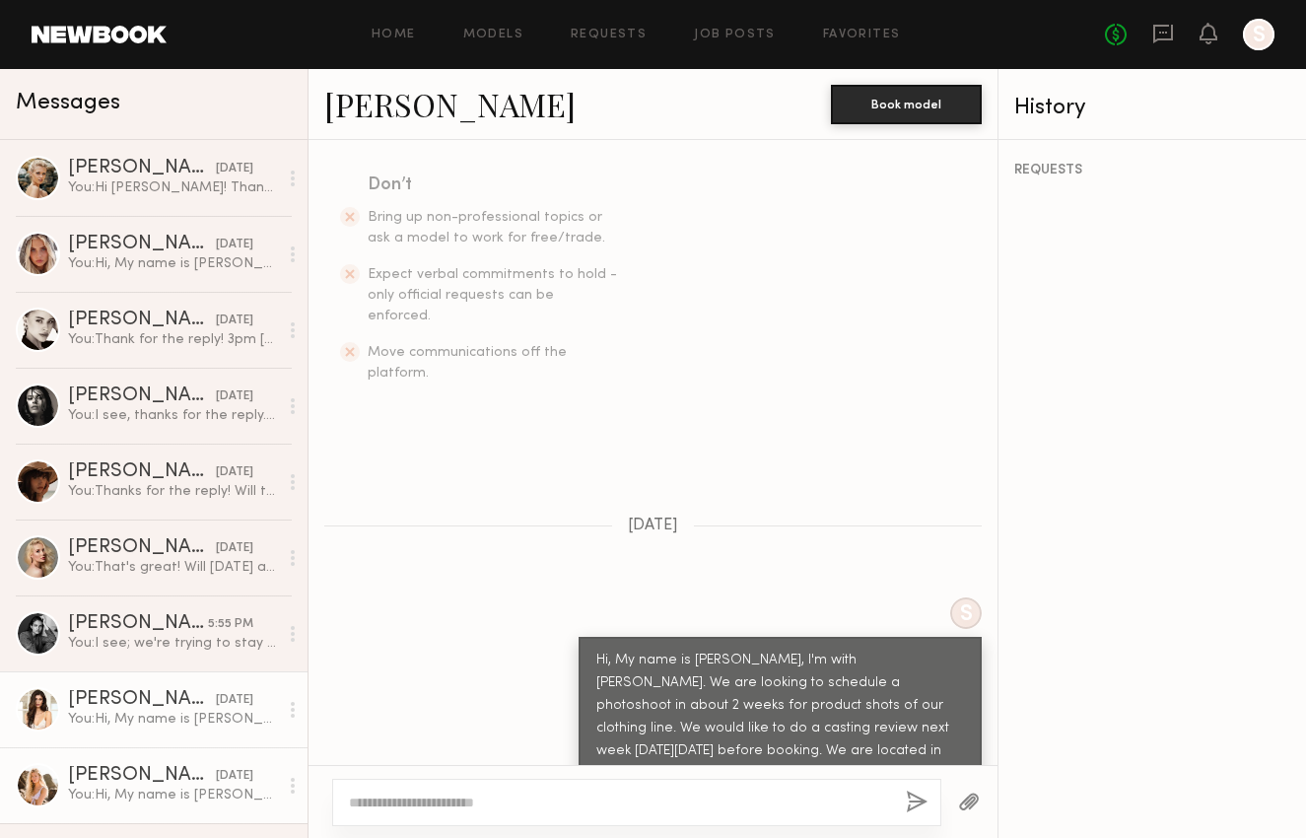
click at [216, 767] on div "[DATE]" at bounding box center [234, 776] width 37 height 19
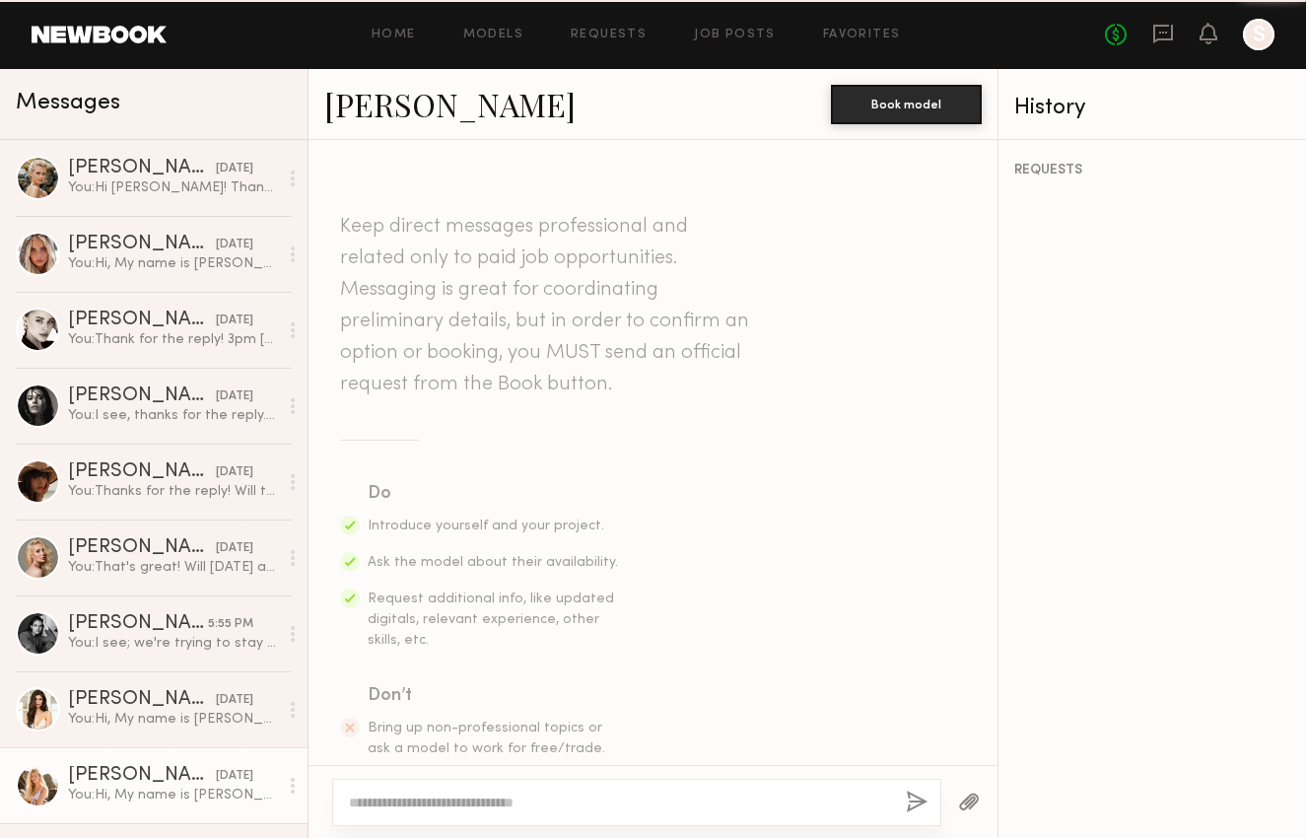
scroll to position [961, 0]
